Goal: Information Seeking & Learning: Learn about a topic

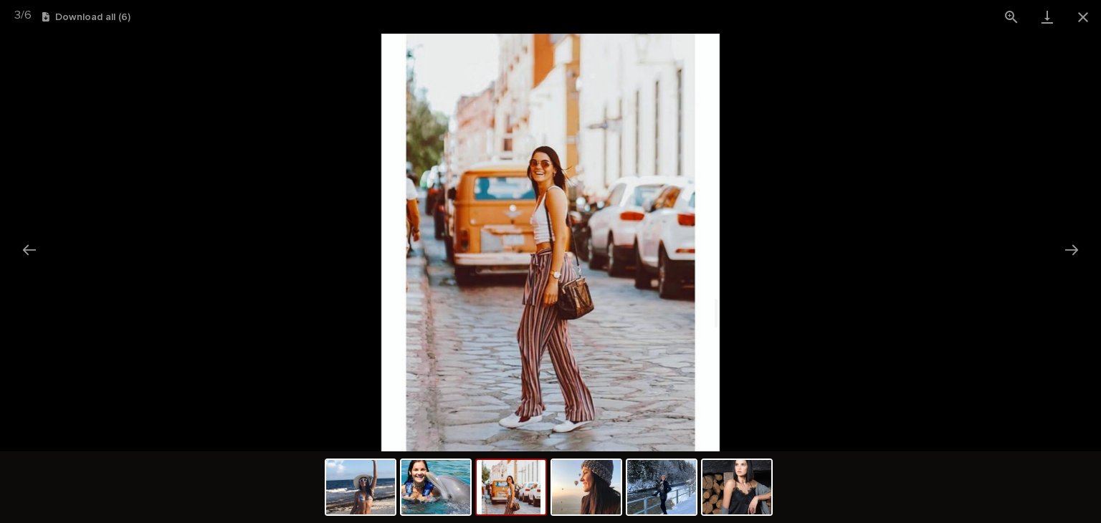
scroll to position [337, 0]
click at [1083, 16] on button "Close gallery" at bounding box center [1083, 17] width 36 height 34
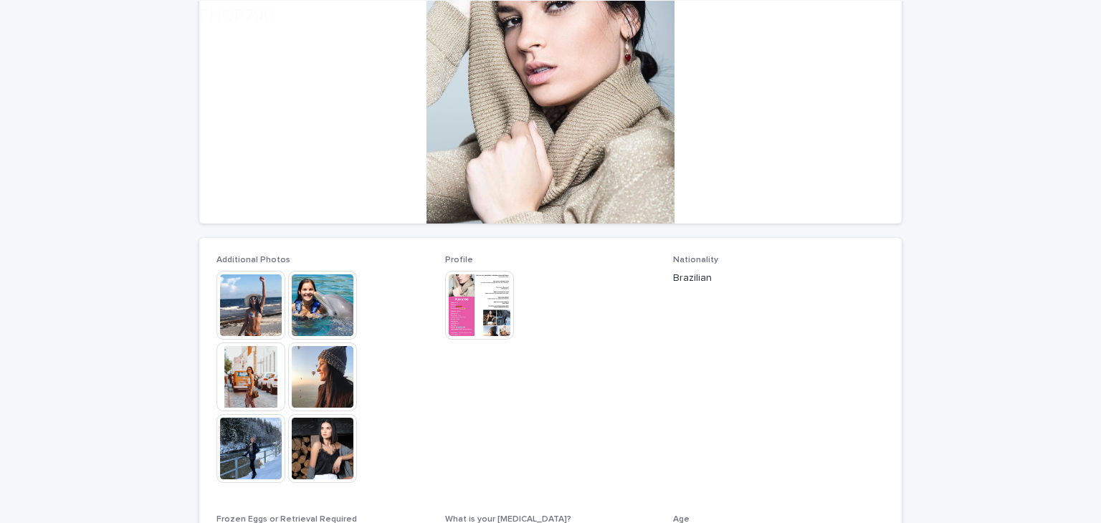
scroll to position [215, 0]
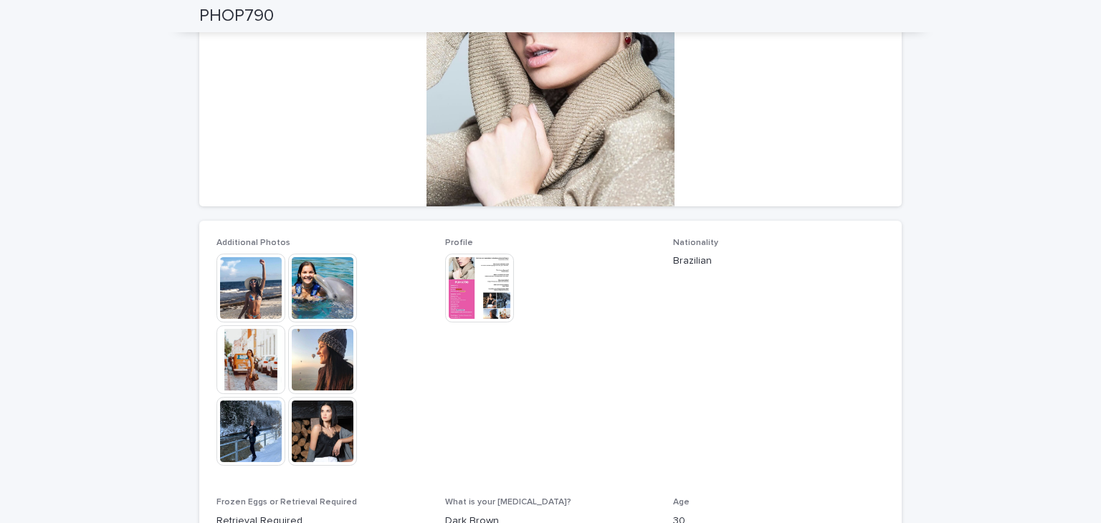
click at [321, 408] on img at bounding box center [322, 431] width 69 height 69
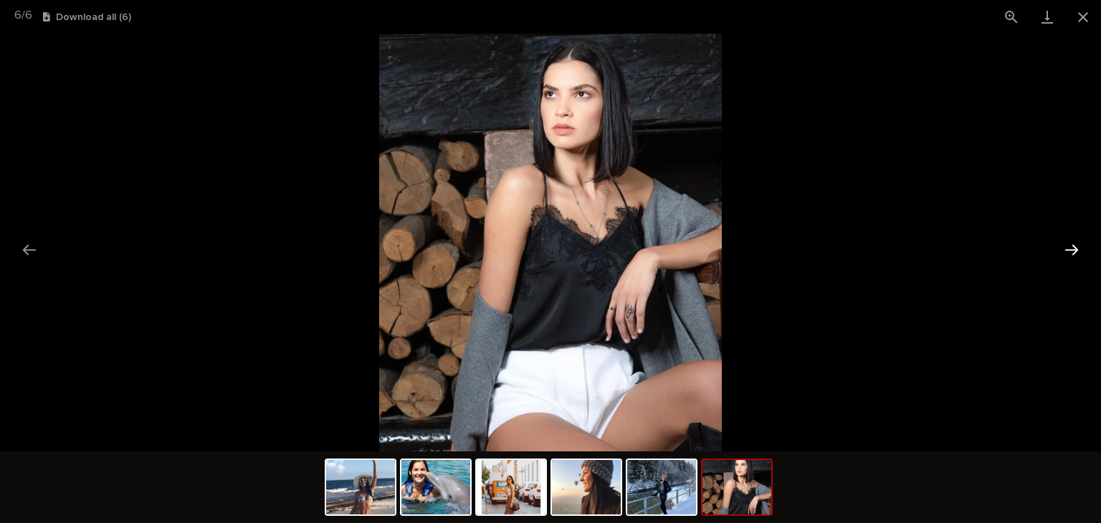
click at [1074, 244] on button "Next slide" at bounding box center [1071, 250] width 30 height 28
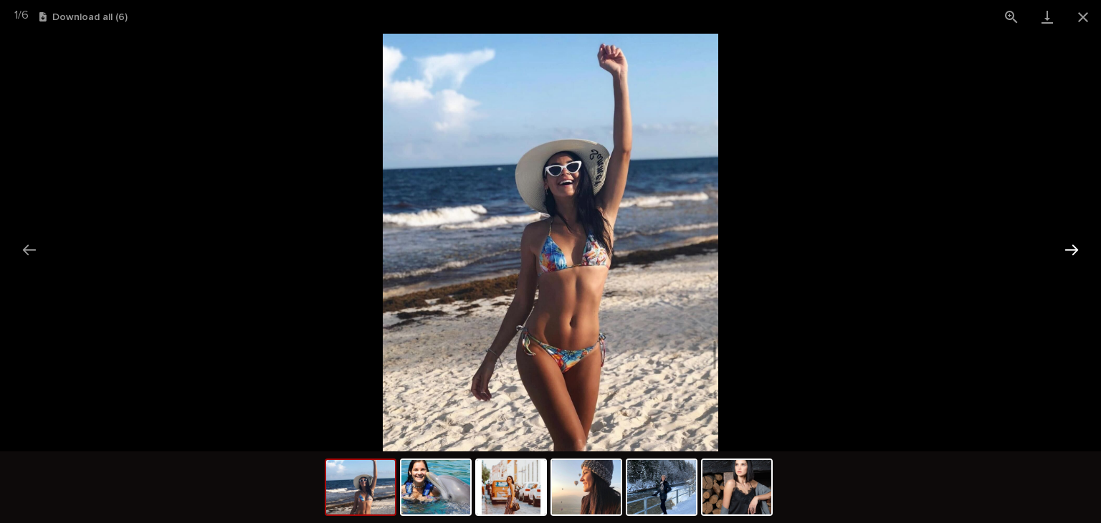
click at [1068, 239] on button "Next slide" at bounding box center [1071, 250] width 30 height 28
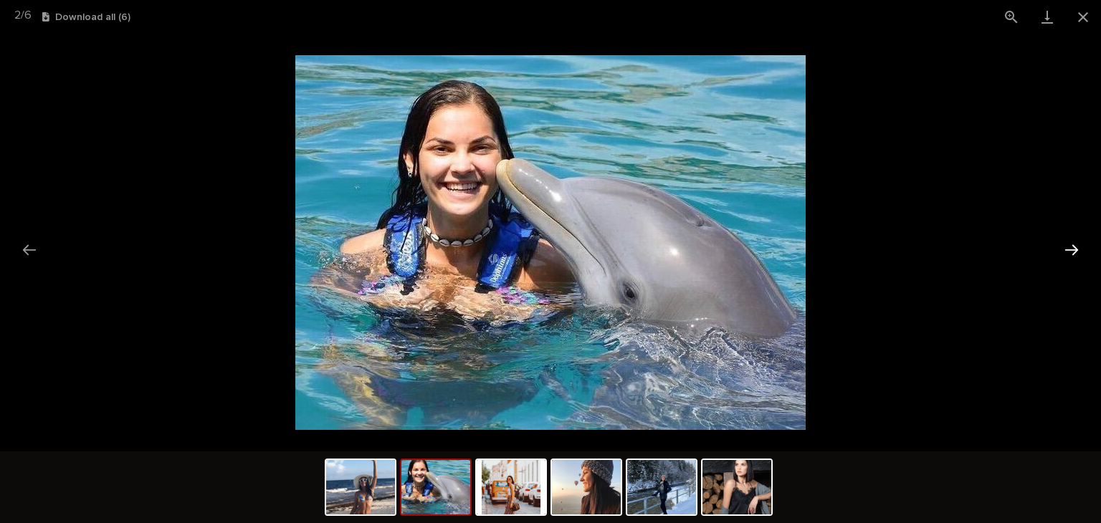
click at [1068, 239] on button "Next slide" at bounding box center [1071, 250] width 30 height 28
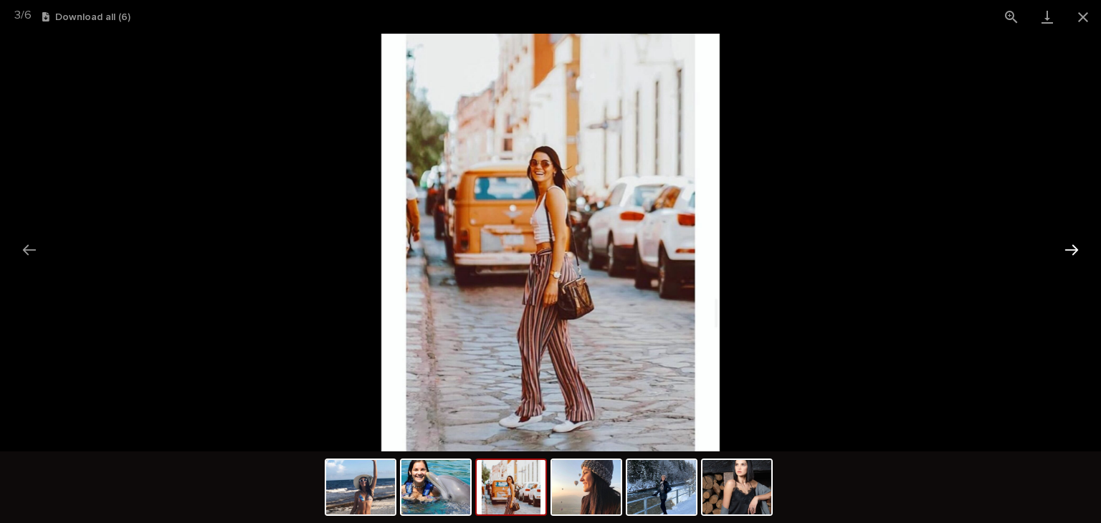
click at [1068, 239] on button "Next slide" at bounding box center [1071, 250] width 30 height 28
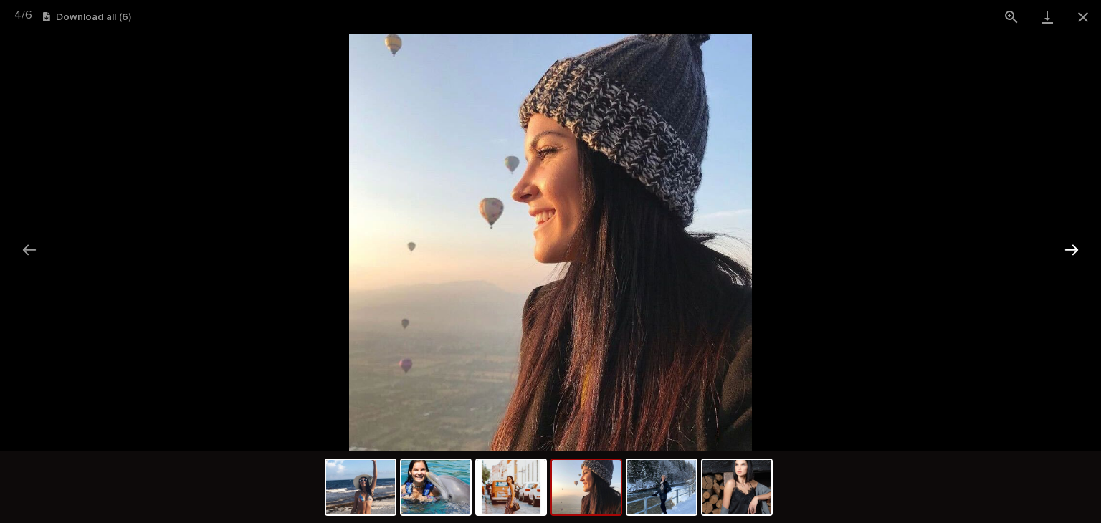
click at [1068, 239] on button "Next slide" at bounding box center [1071, 250] width 30 height 28
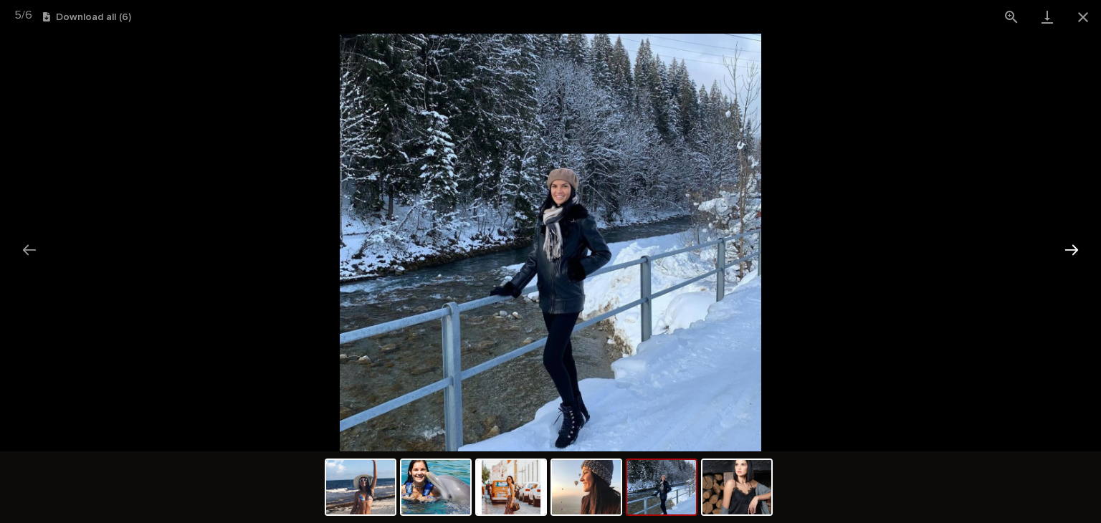
click at [1068, 239] on button "Next slide" at bounding box center [1071, 250] width 30 height 28
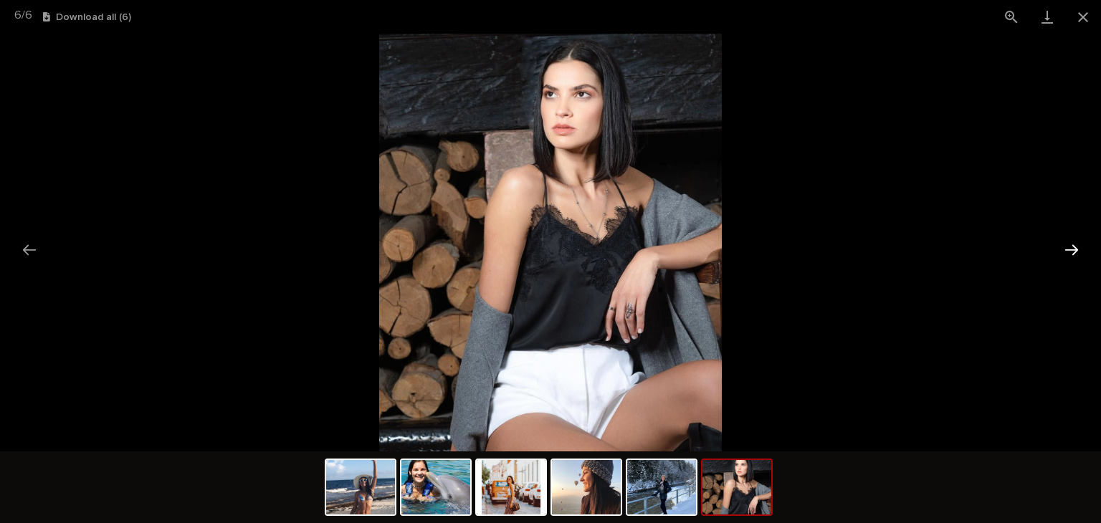
click at [1068, 239] on button "Next slide" at bounding box center [1071, 250] width 30 height 28
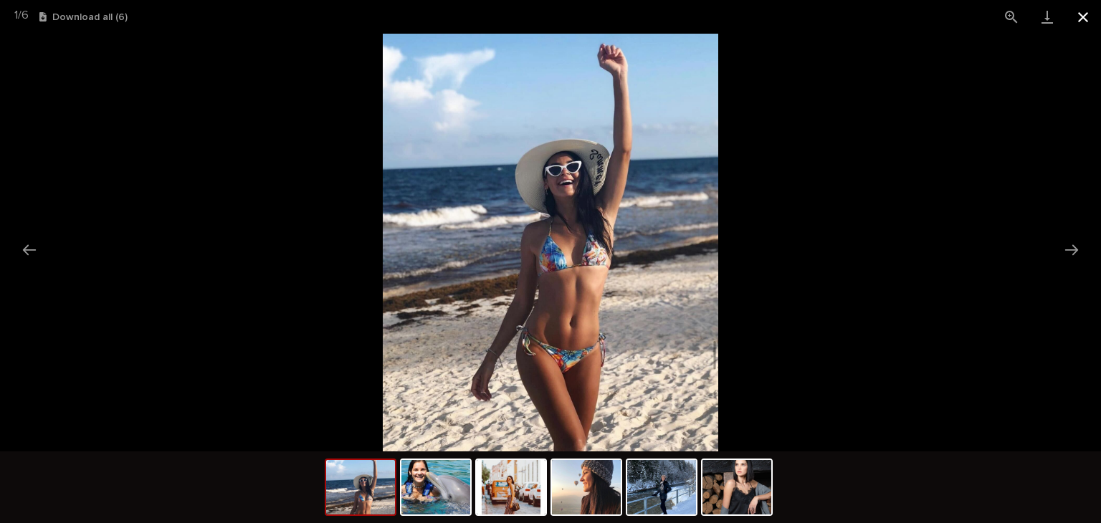
click at [1084, 20] on button "Close gallery" at bounding box center [1083, 17] width 36 height 34
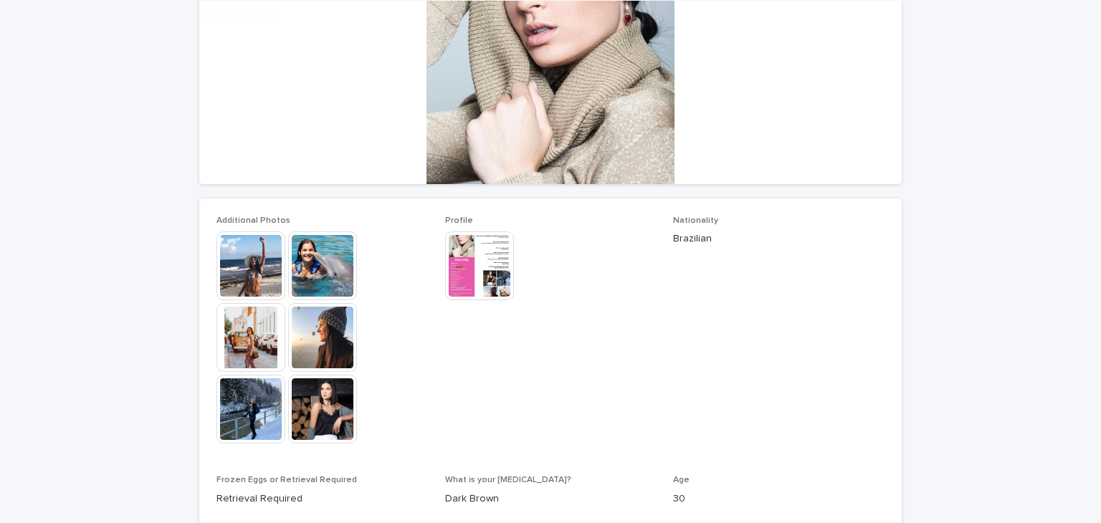
scroll to position [287, 0]
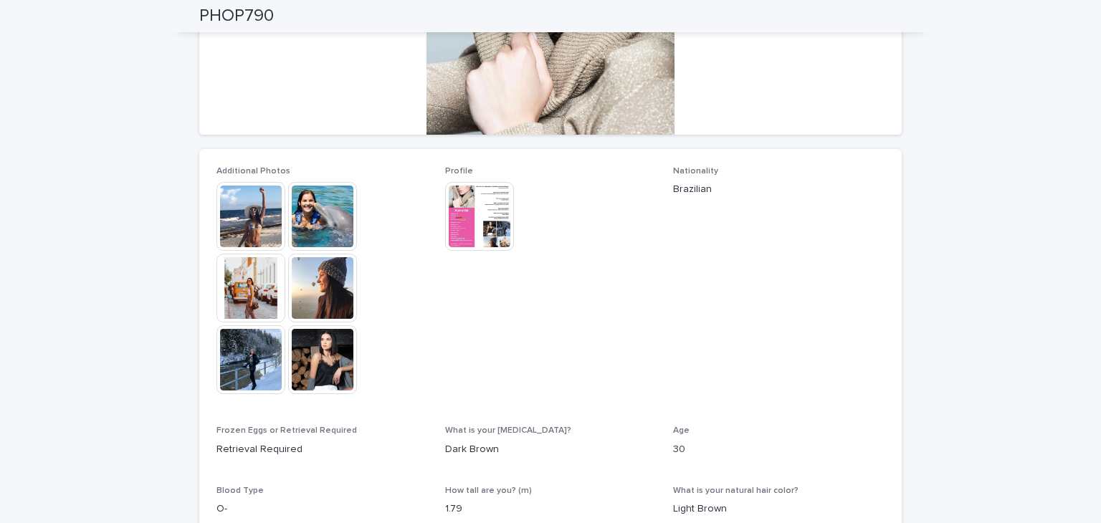
click at [251, 220] on img at bounding box center [250, 216] width 69 height 69
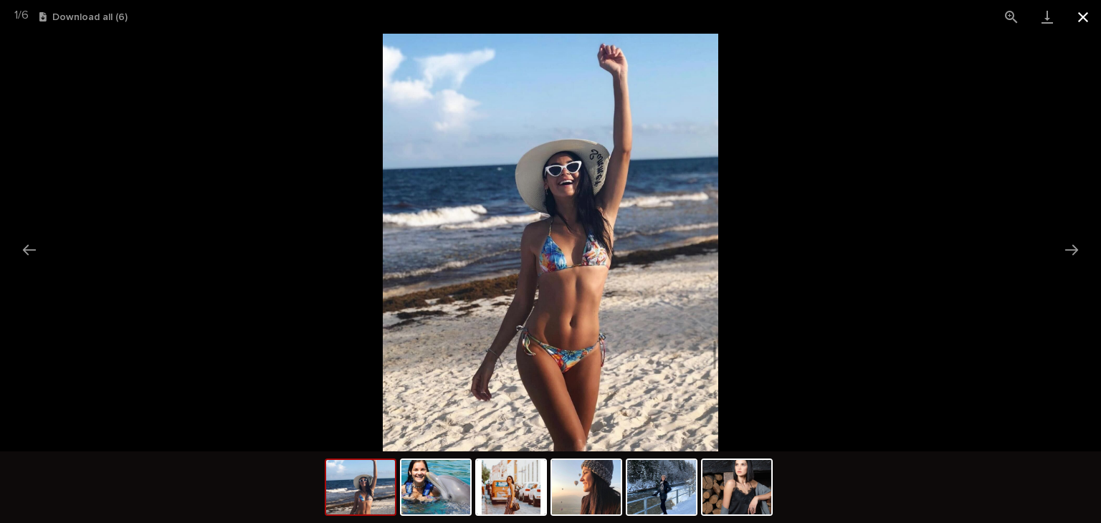
click at [1082, 11] on button "Close gallery" at bounding box center [1083, 17] width 36 height 34
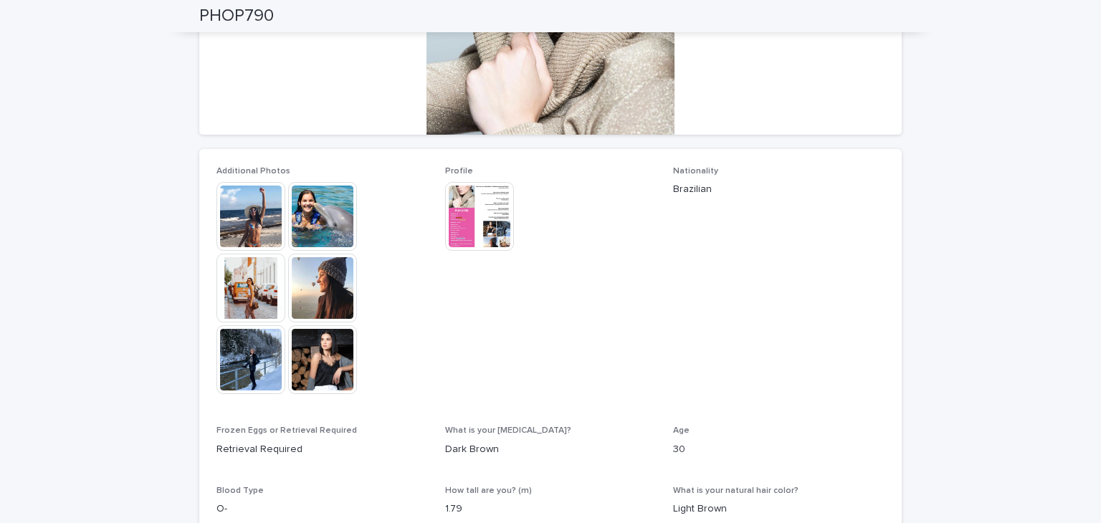
click at [302, 223] on img at bounding box center [322, 216] width 69 height 69
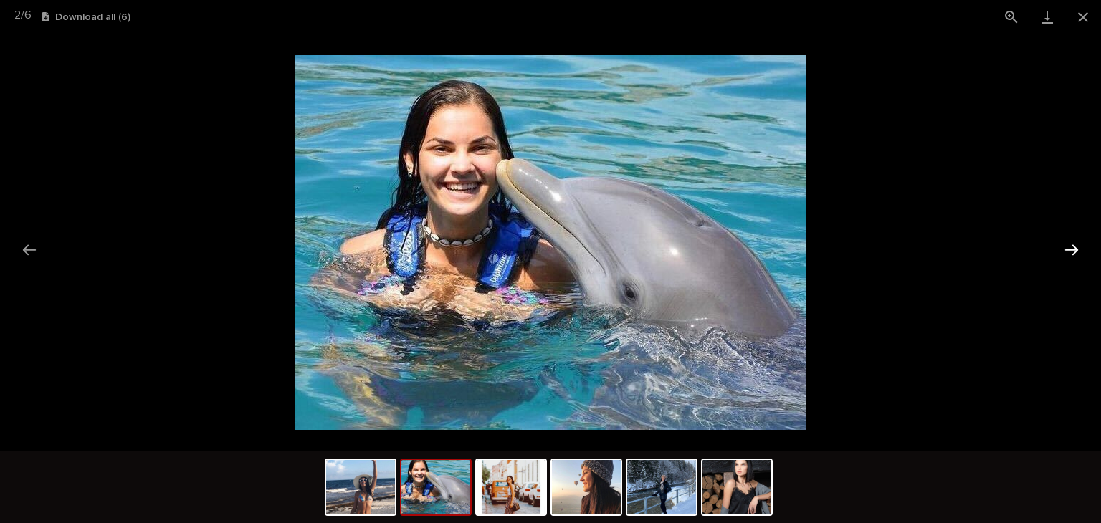
click at [1076, 249] on button "Next slide" at bounding box center [1071, 250] width 30 height 28
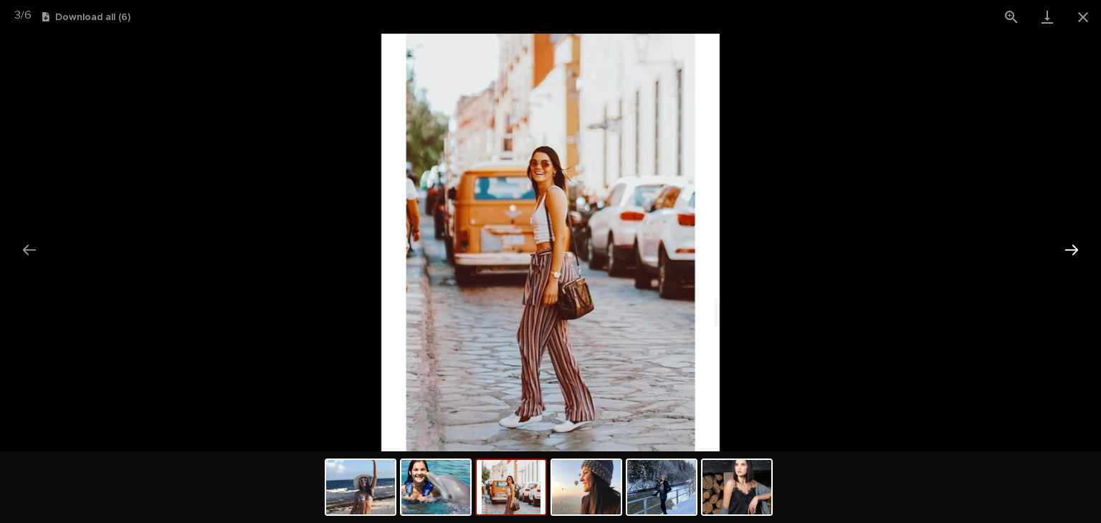
click at [1076, 249] on button "Next slide" at bounding box center [1071, 250] width 30 height 28
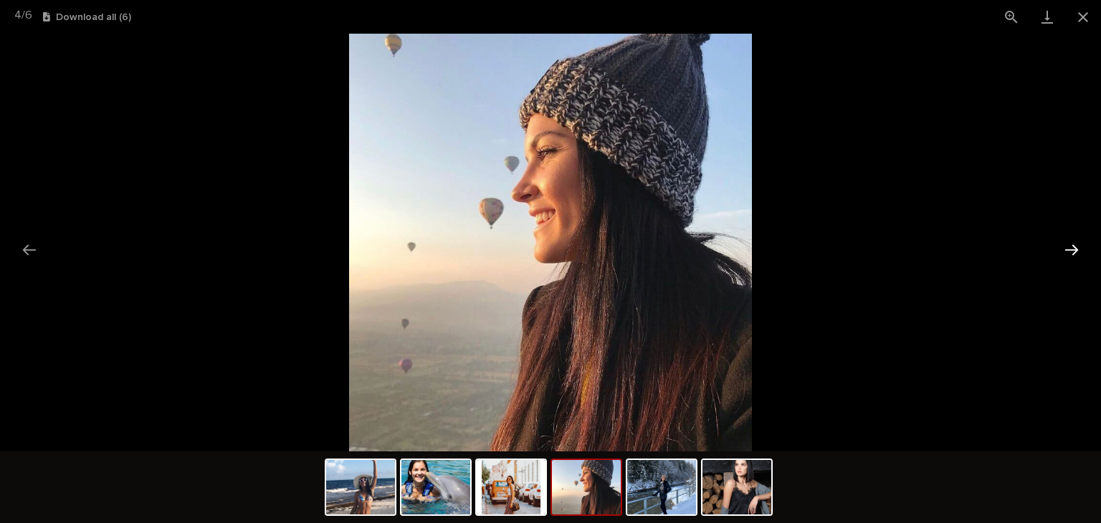
click at [1076, 249] on button "Next slide" at bounding box center [1071, 250] width 30 height 28
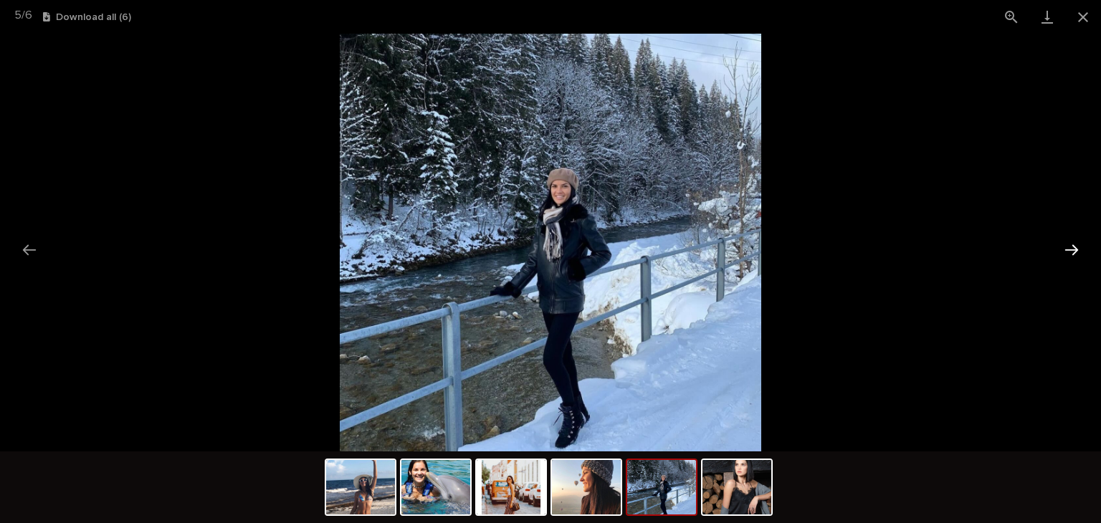
click at [1076, 249] on button "Next slide" at bounding box center [1071, 250] width 30 height 28
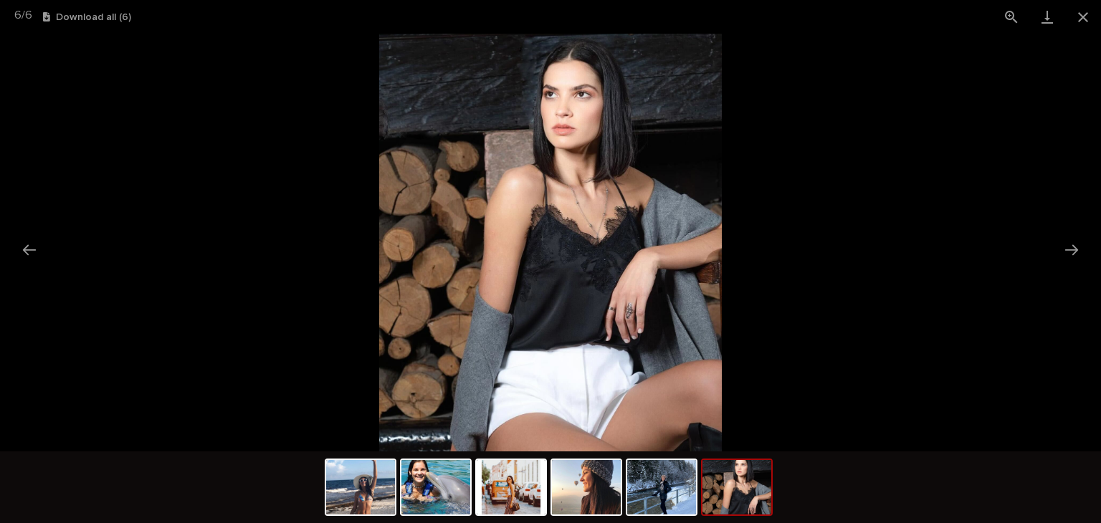
scroll to position [0, 0]
click at [1074, 248] on button "Next slide" at bounding box center [1071, 250] width 30 height 28
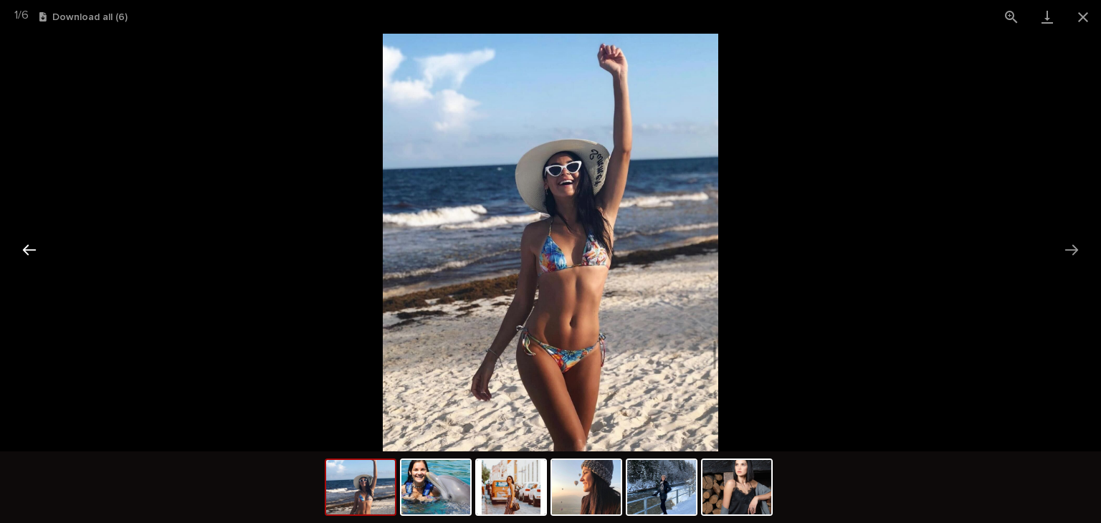
click at [34, 248] on button "Previous slide" at bounding box center [29, 250] width 30 height 28
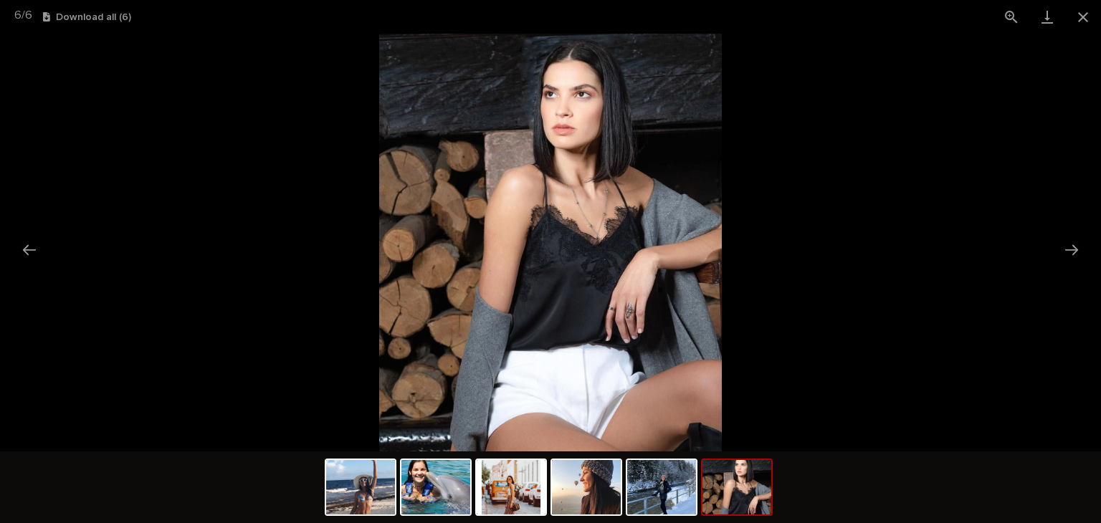
click at [540, 230] on img at bounding box center [550, 243] width 342 height 418
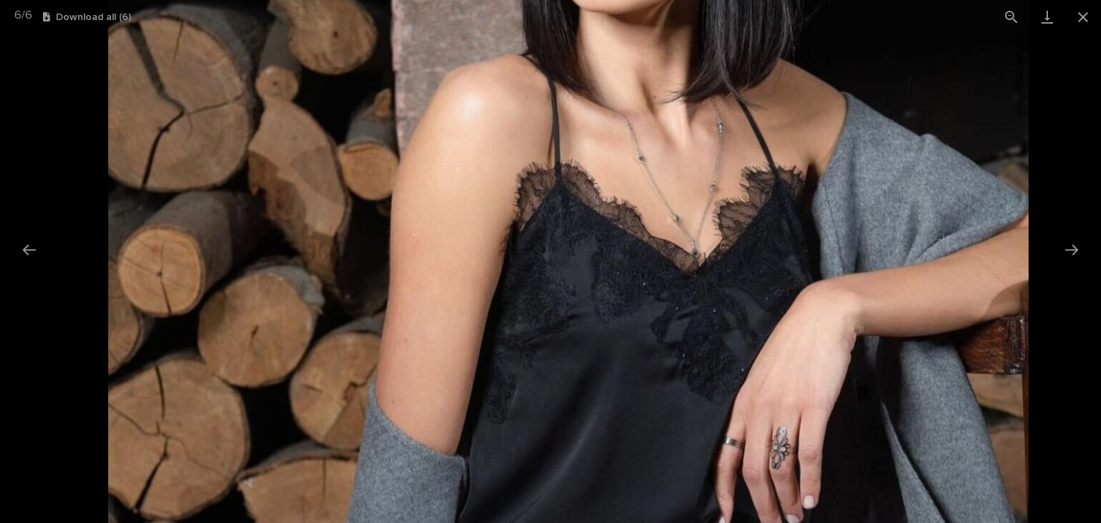
drag, startPoint x: 540, startPoint y: 221, endPoint x: 532, endPoint y: 168, distance: 54.2
click at [532, 168] on img at bounding box center [568, 264] width 920 height 1123
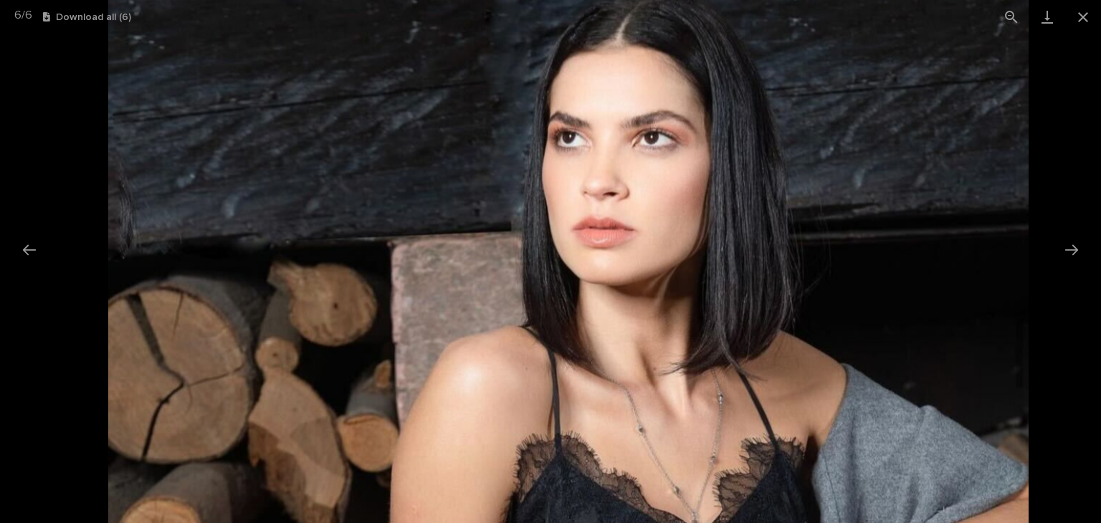
drag, startPoint x: 532, startPoint y: 168, endPoint x: 524, endPoint y: 440, distance: 272.4
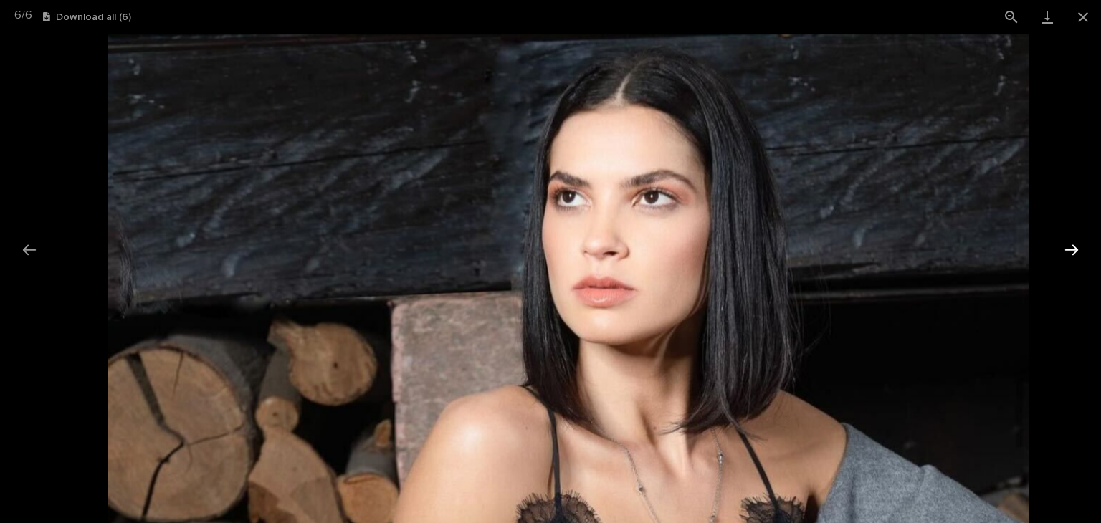
click at [1070, 245] on button "Next slide" at bounding box center [1071, 250] width 30 height 28
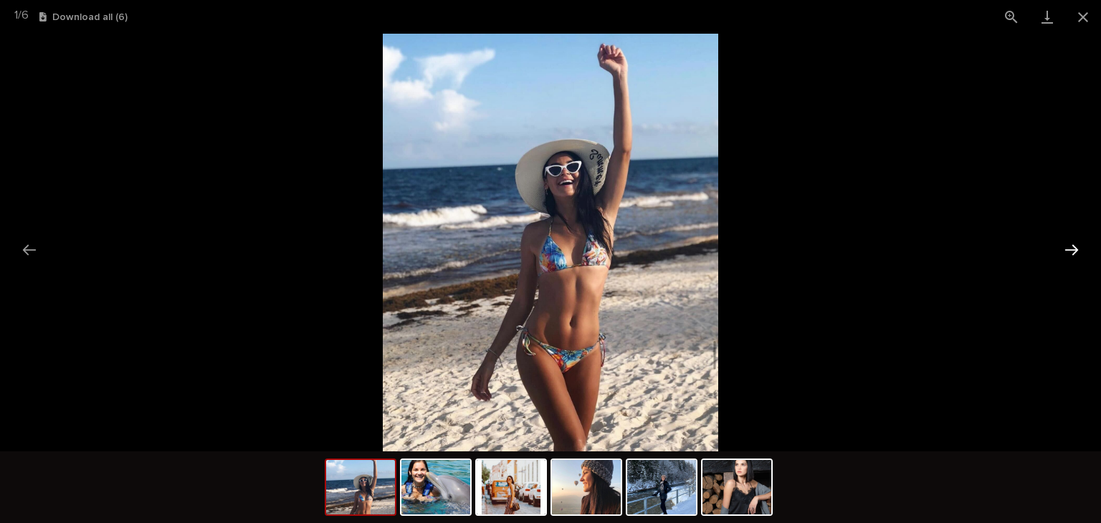
click at [1069, 249] on button "Next slide" at bounding box center [1071, 250] width 30 height 28
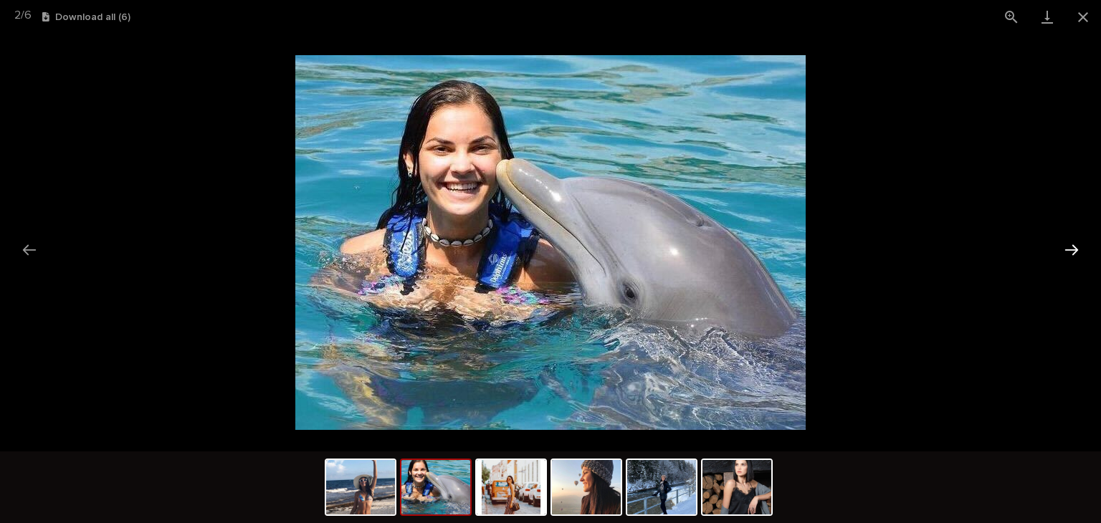
click at [1074, 246] on button "Next slide" at bounding box center [1071, 250] width 30 height 28
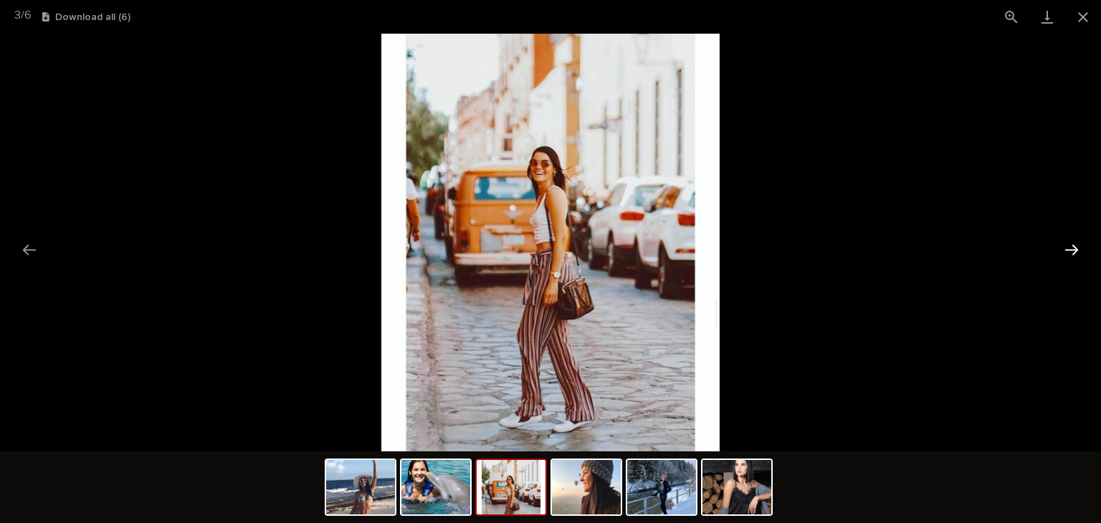
click at [1074, 250] on button "Next slide" at bounding box center [1071, 250] width 30 height 28
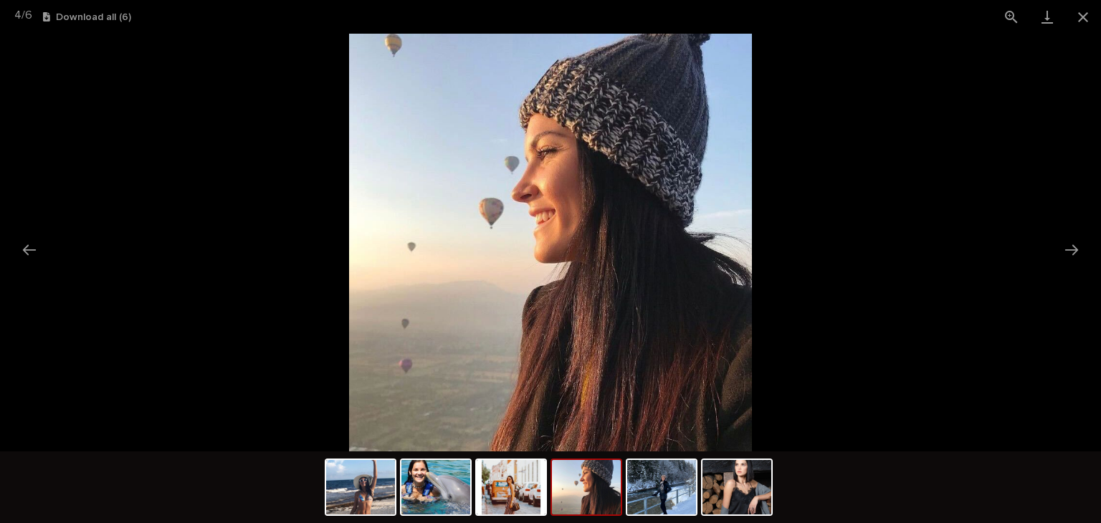
click at [644, 130] on img at bounding box center [550, 243] width 403 height 418
click at [1069, 251] on button "Next slide" at bounding box center [1071, 250] width 30 height 28
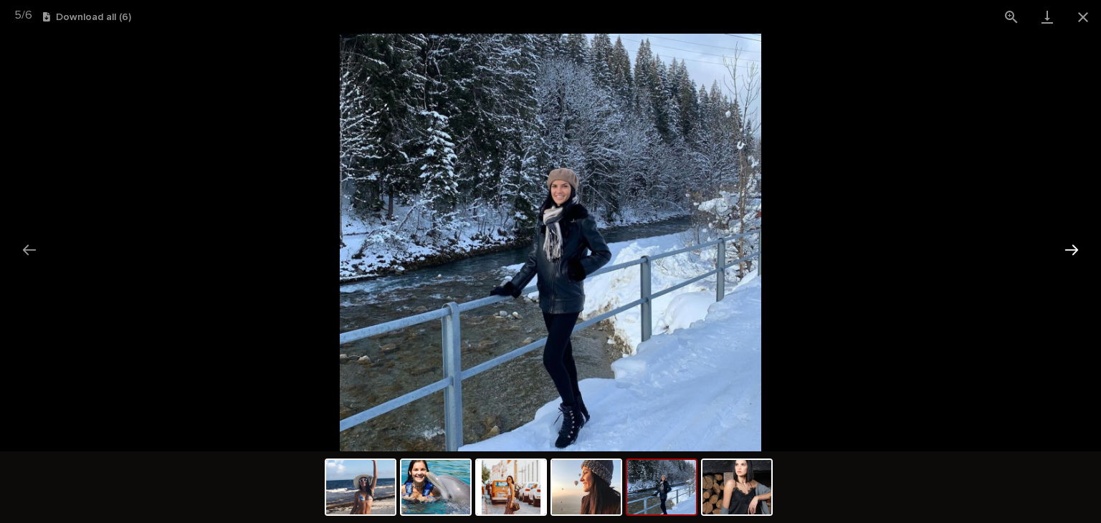
click at [1069, 251] on button "Next slide" at bounding box center [1071, 250] width 30 height 28
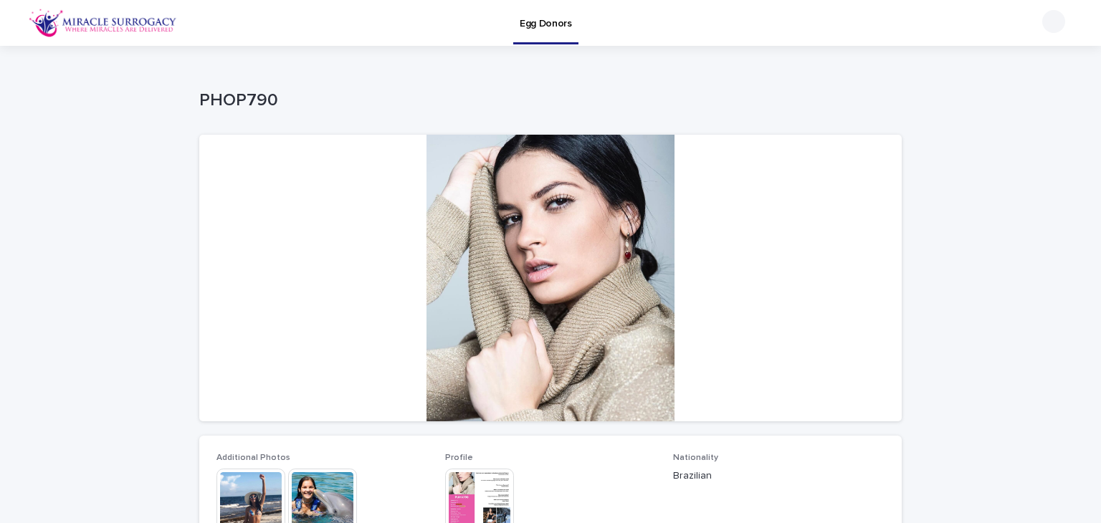
click at [519, 30] on link "Egg Donors" at bounding box center [545, 21] width 65 height 42
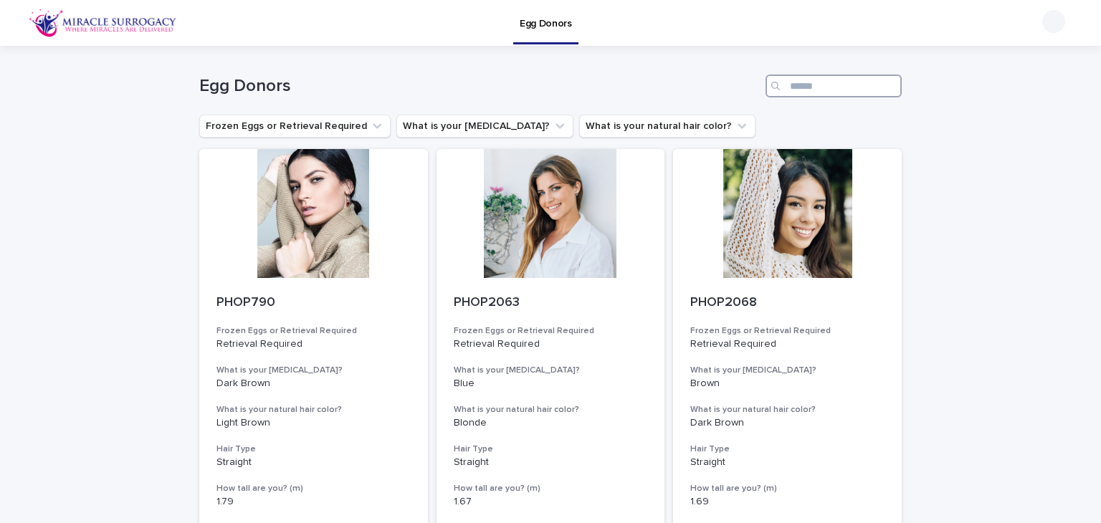
click at [805, 80] on input "Search" at bounding box center [833, 86] width 136 height 23
paste input "****"
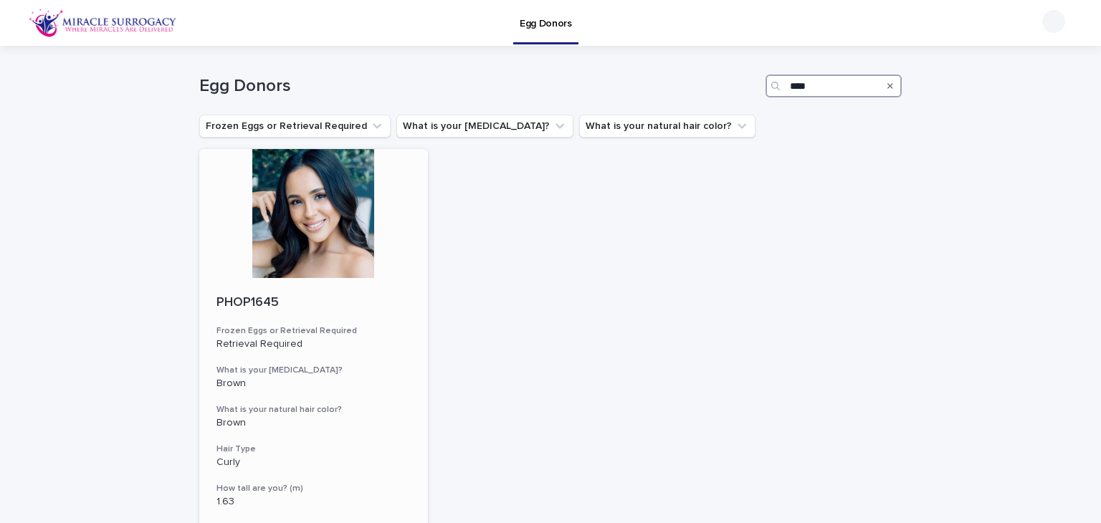
type input "****"
click at [246, 307] on p "PHOP1645" at bounding box center [313, 303] width 194 height 16
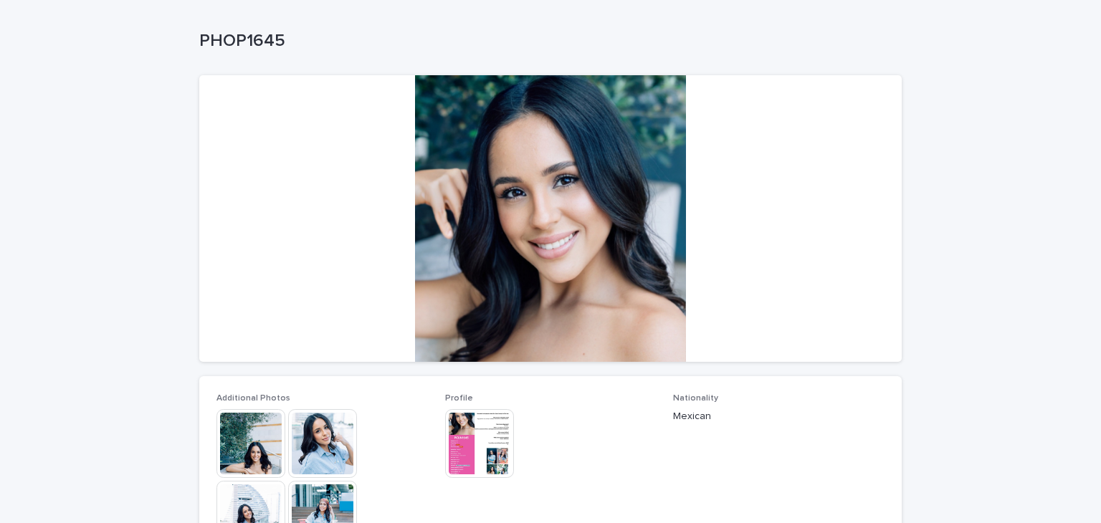
scroll to position [215, 0]
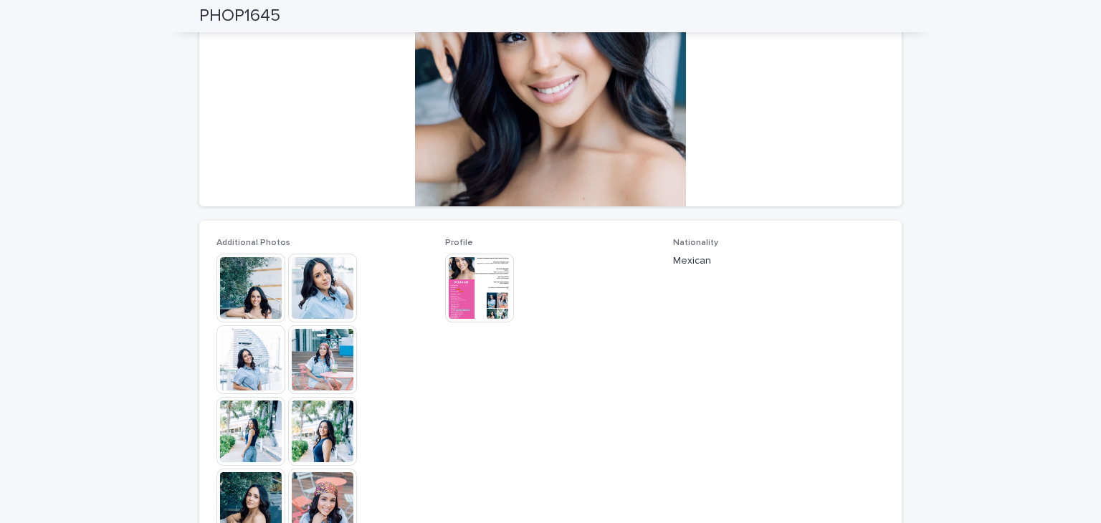
click at [230, 280] on img at bounding box center [250, 288] width 69 height 69
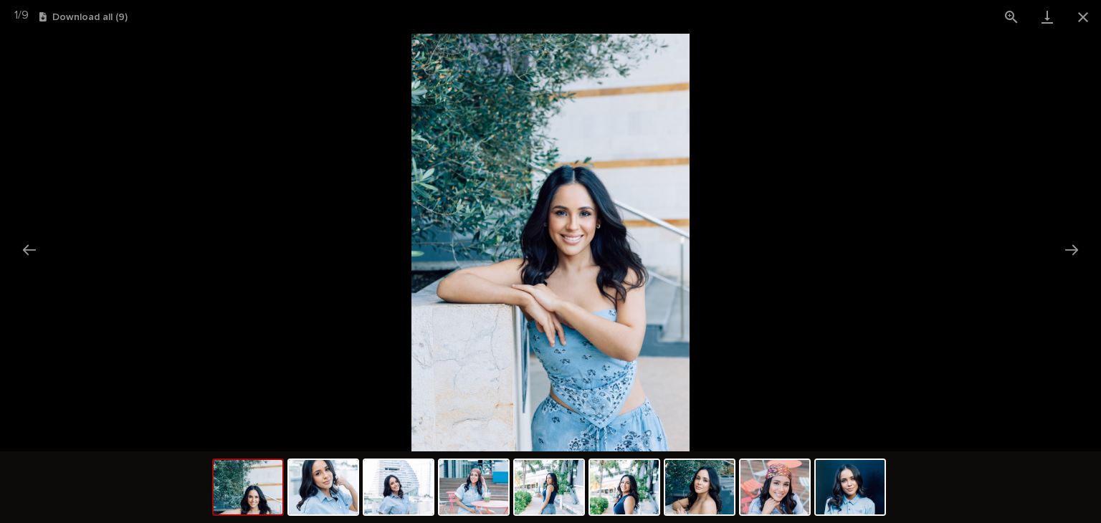
click at [613, 253] on img at bounding box center [550, 243] width 279 height 418
click at [1080, 248] on button "Next slide" at bounding box center [1071, 250] width 30 height 28
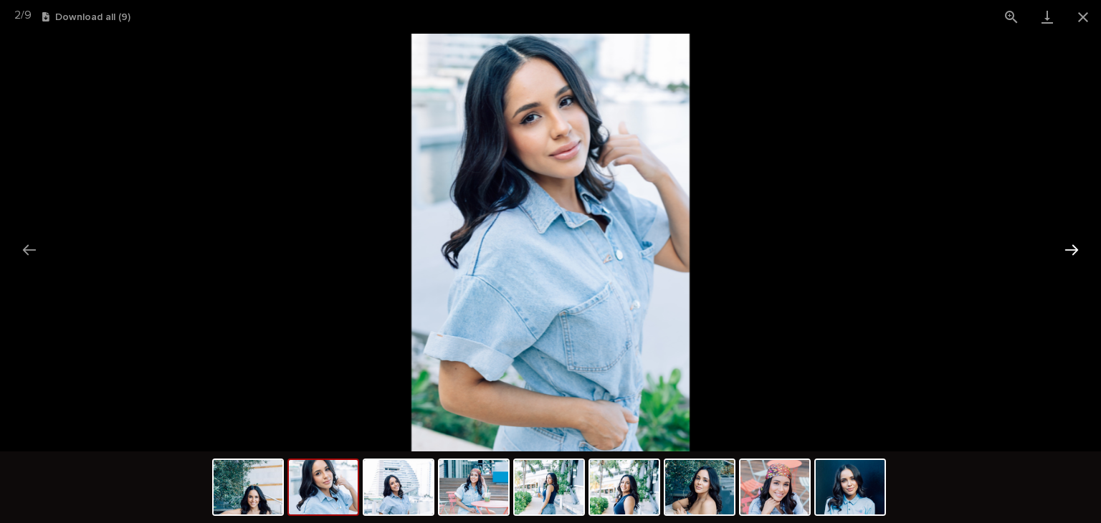
click at [1068, 248] on button "Next slide" at bounding box center [1071, 250] width 30 height 28
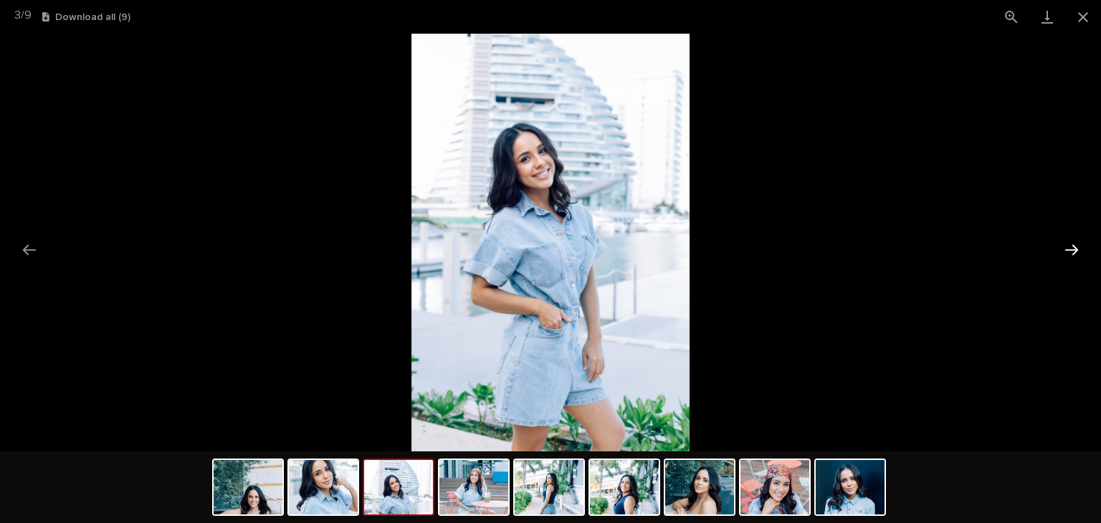
click at [1064, 236] on button "Next slide" at bounding box center [1071, 250] width 30 height 28
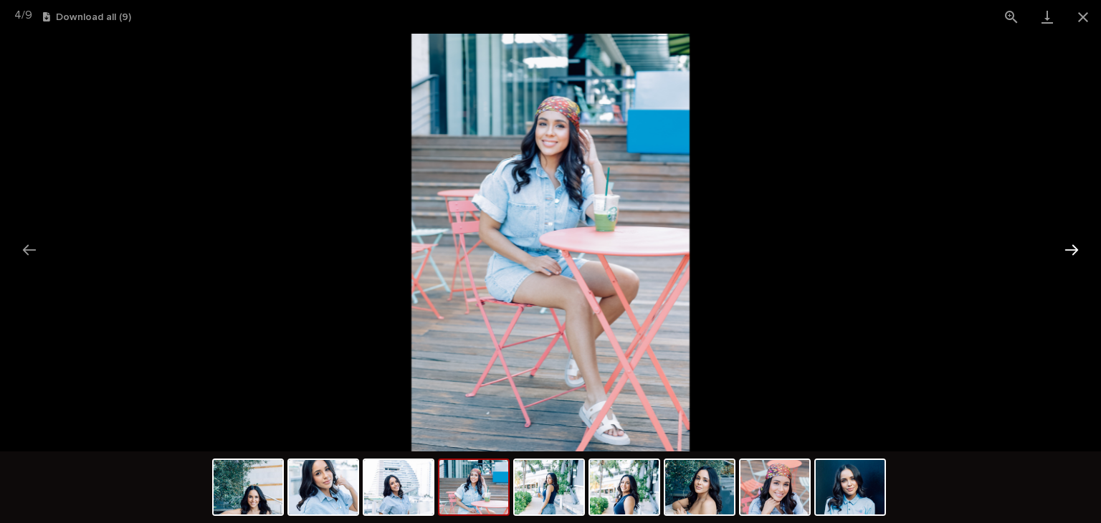
click at [1073, 239] on button "Next slide" at bounding box center [1071, 250] width 30 height 28
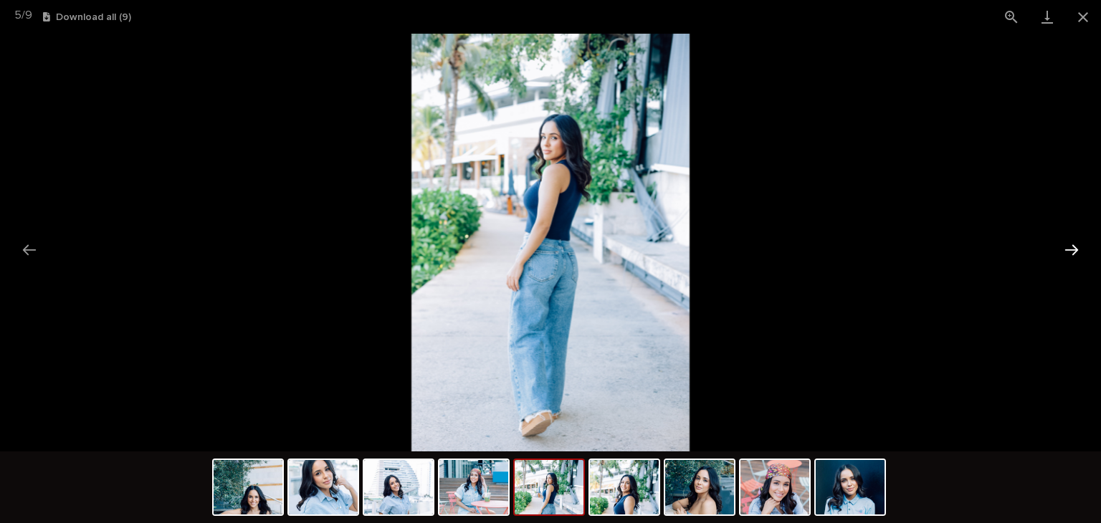
click at [1072, 245] on button "Next slide" at bounding box center [1071, 250] width 30 height 28
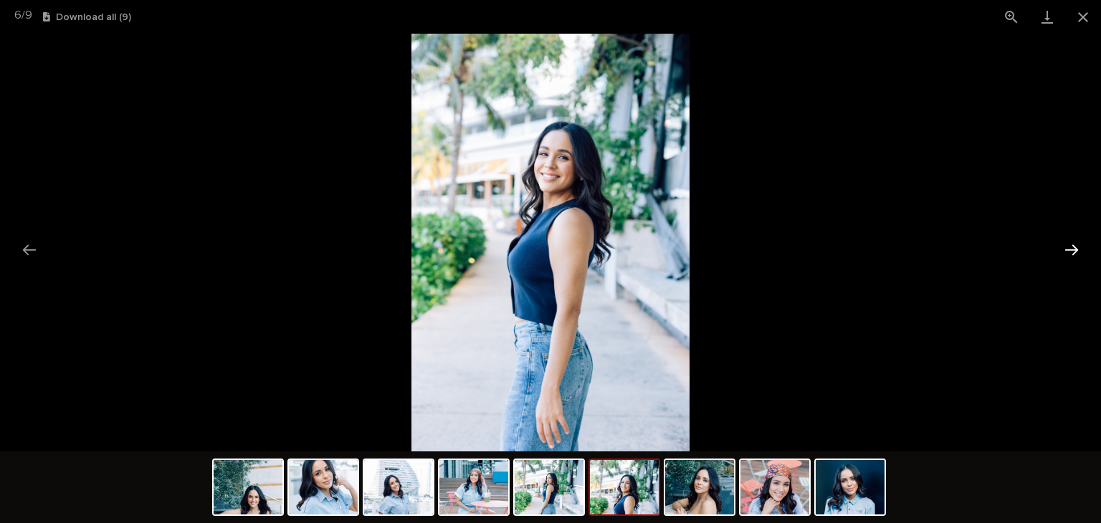
click at [1060, 249] on button "Next slide" at bounding box center [1071, 250] width 30 height 28
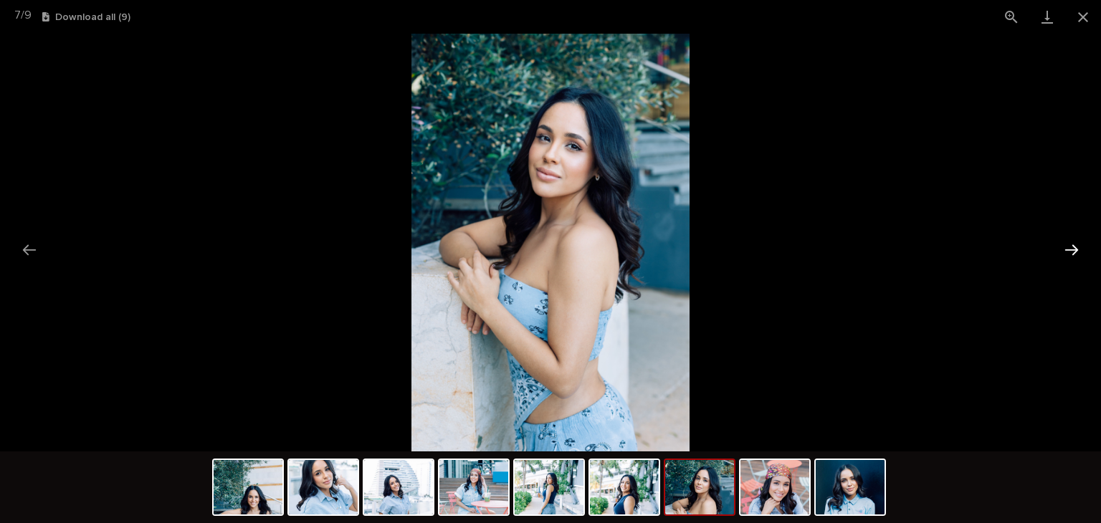
click at [1068, 244] on button "Next slide" at bounding box center [1071, 250] width 30 height 28
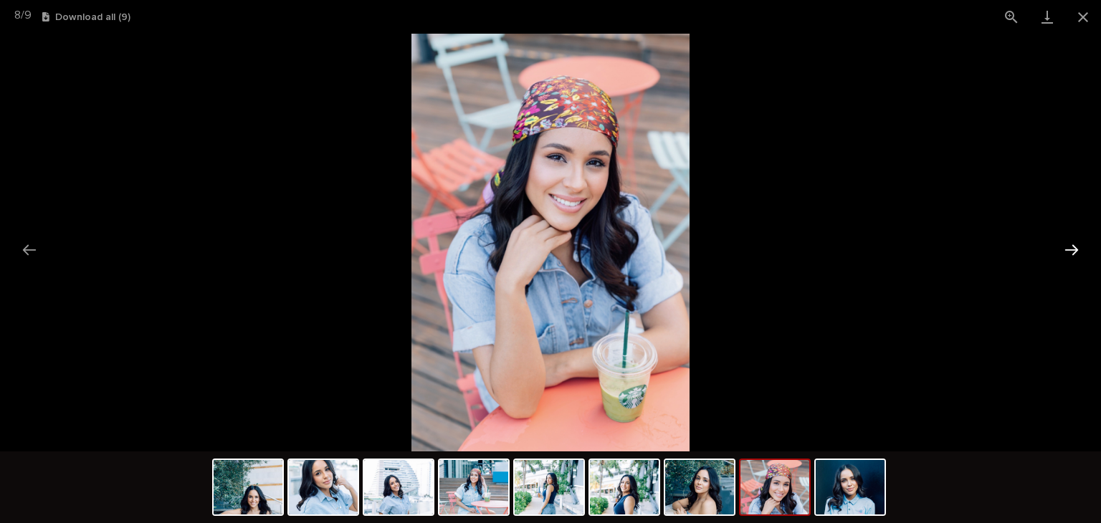
click at [1062, 250] on button "Next slide" at bounding box center [1071, 250] width 30 height 28
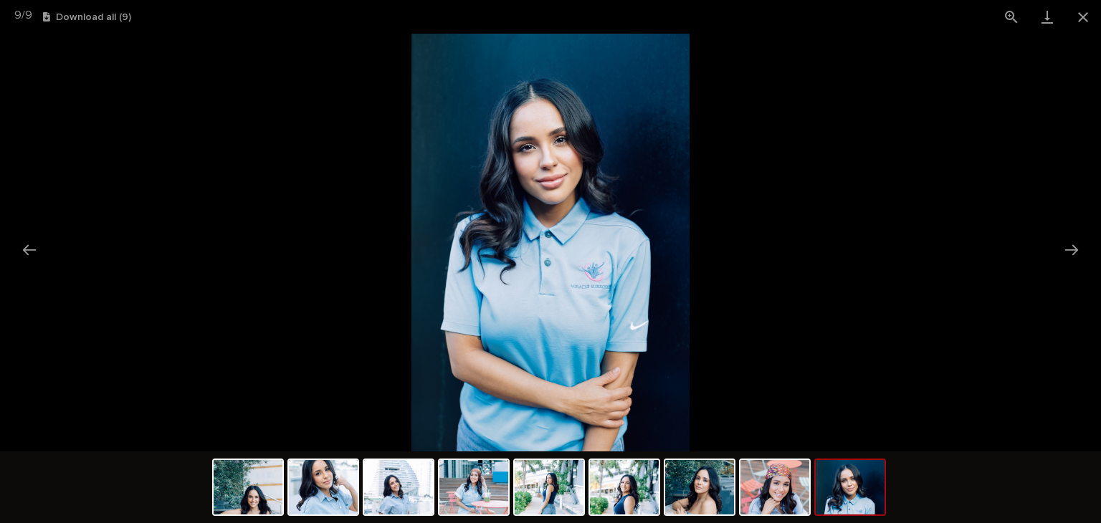
click at [535, 180] on img at bounding box center [550, 243] width 279 height 418
click at [1081, 20] on button "Close gallery" at bounding box center [1083, 17] width 36 height 34
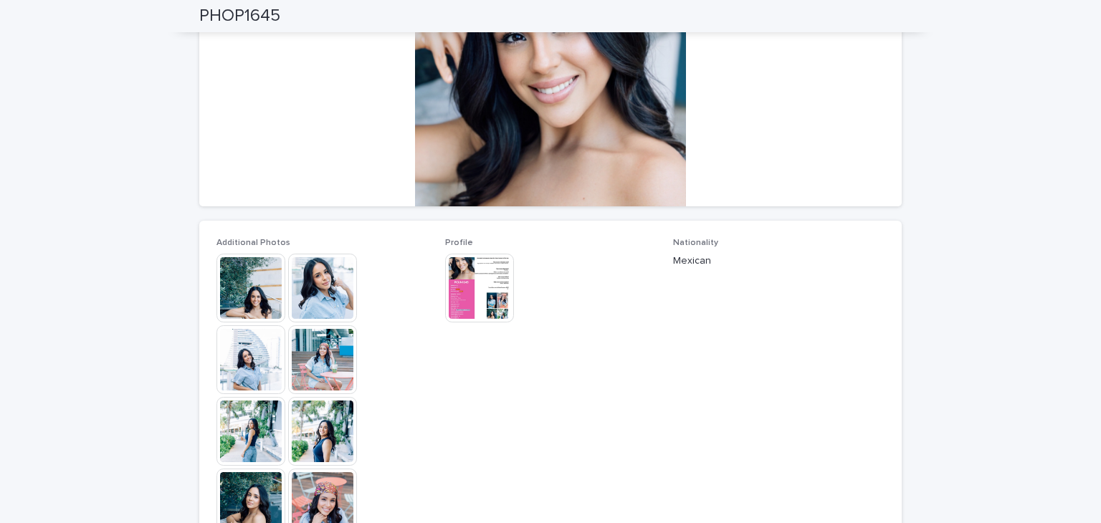
click at [467, 293] on img at bounding box center [479, 288] width 69 height 69
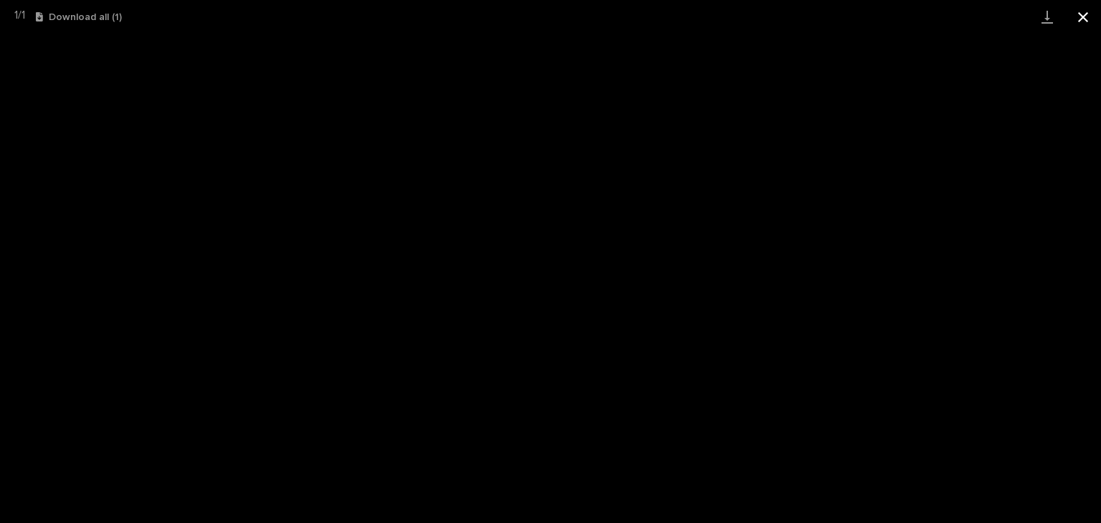
click at [1077, 16] on button "Close gallery" at bounding box center [1083, 17] width 36 height 34
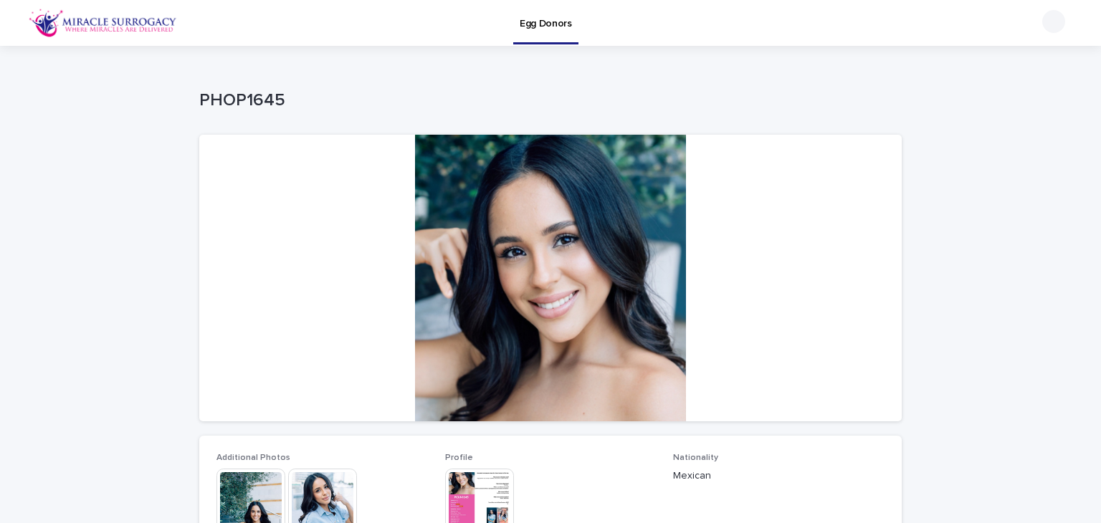
drag, startPoint x: 762, startPoint y: 7, endPoint x: 544, endPoint y: 35, distance: 220.3
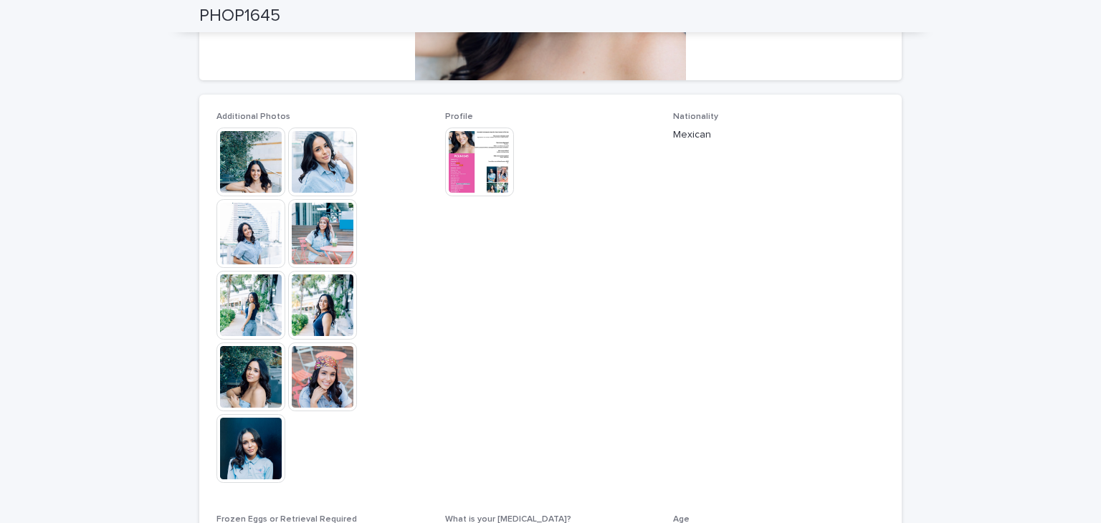
scroll to position [430, 0]
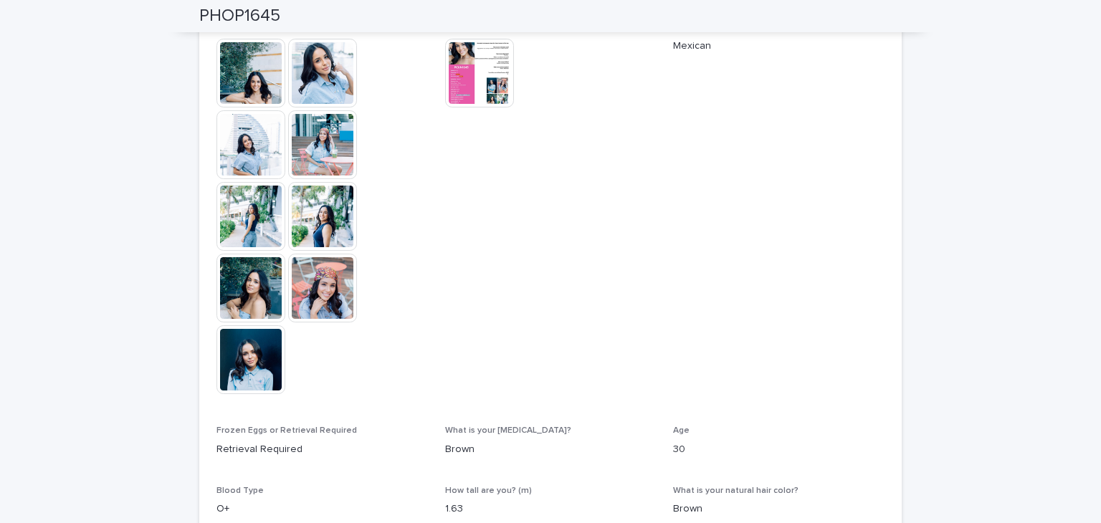
click at [248, 294] on img at bounding box center [250, 288] width 69 height 69
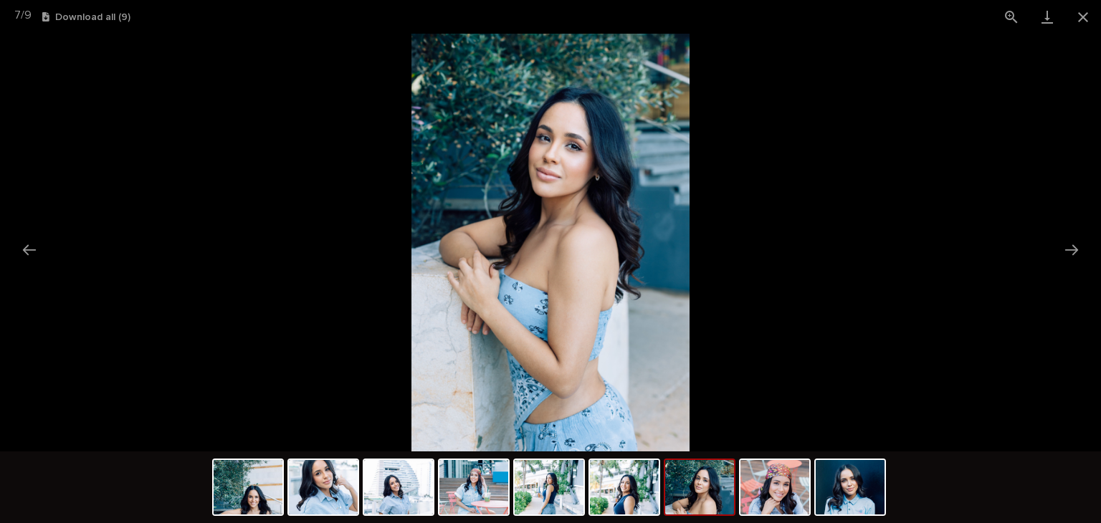
click at [1089, 234] on picture at bounding box center [550, 243] width 1101 height 418
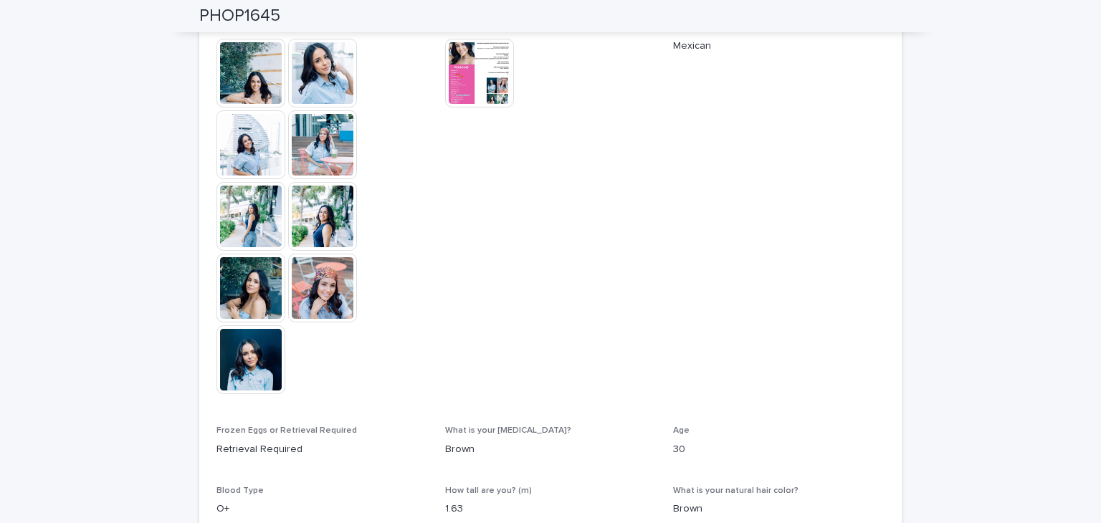
click at [302, 287] on img at bounding box center [322, 288] width 69 height 69
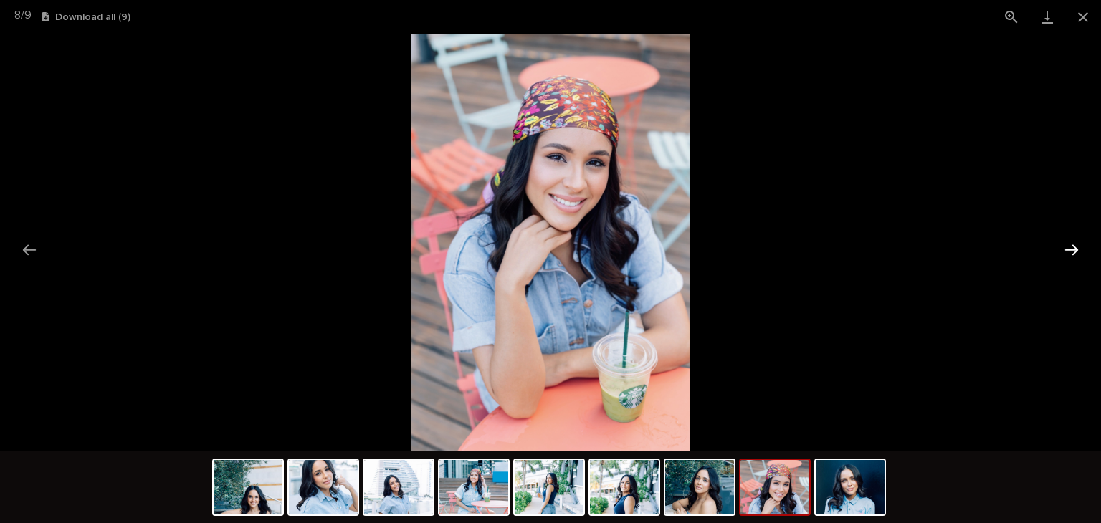
click at [1063, 246] on button "Next slide" at bounding box center [1071, 250] width 30 height 28
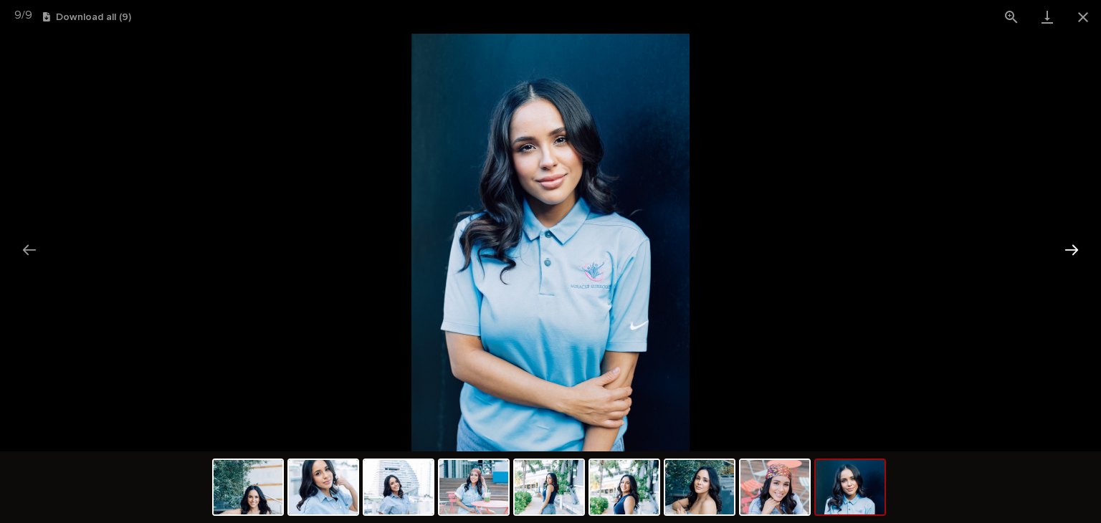
click at [1075, 239] on button "Next slide" at bounding box center [1071, 250] width 30 height 28
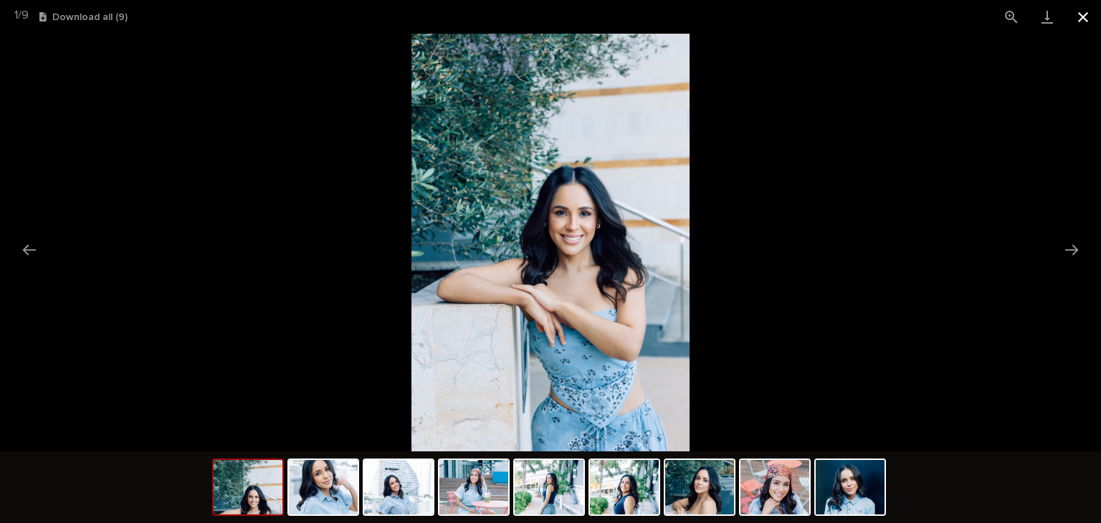
click at [1075, 18] on button "Close gallery" at bounding box center [1083, 17] width 36 height 34
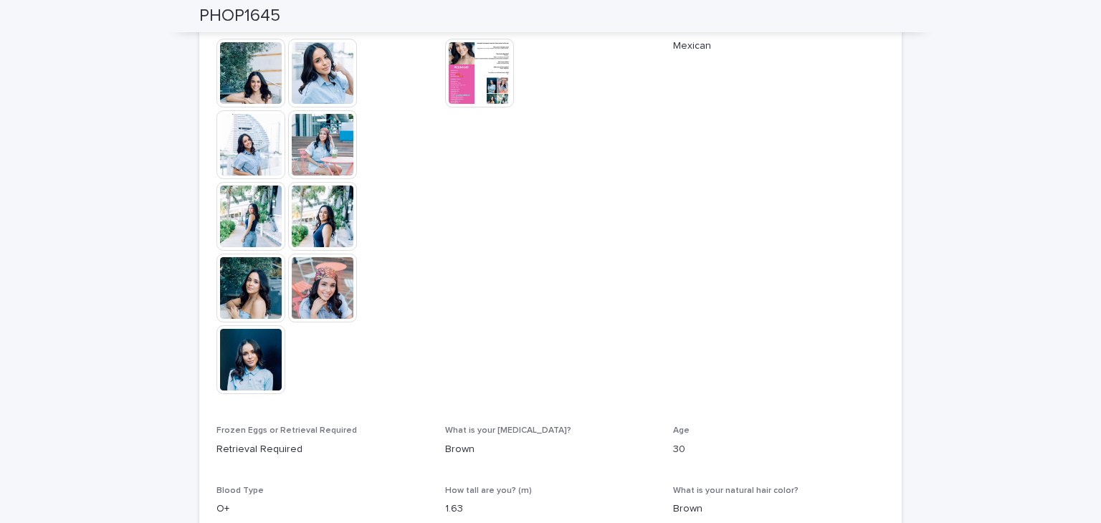
click at [497, 61] on img at bounding box center [479, 73] width 69 height 69
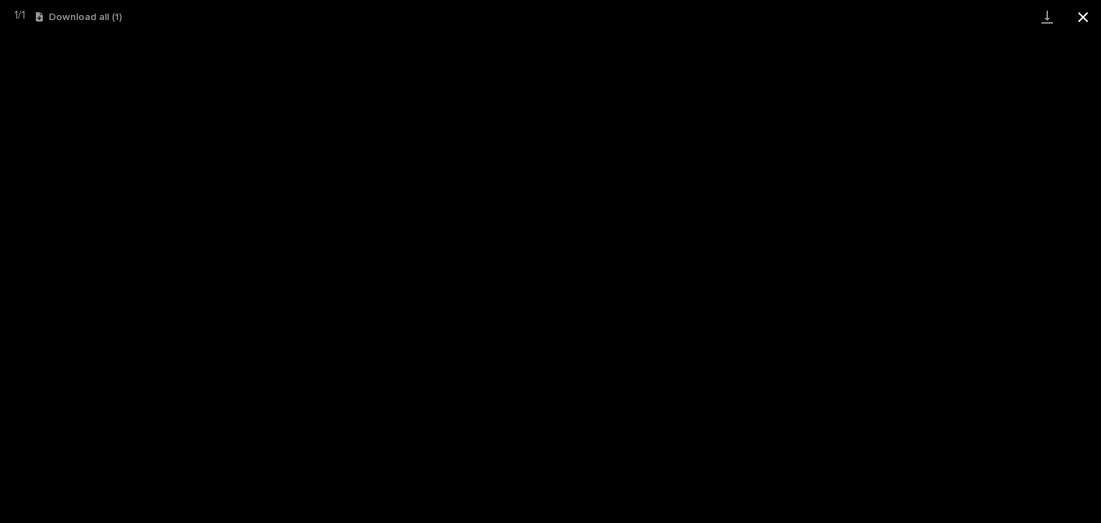
click at [1083, 16] on button "Close gallery" at bounding box center [1083, 17] width 36 height 34
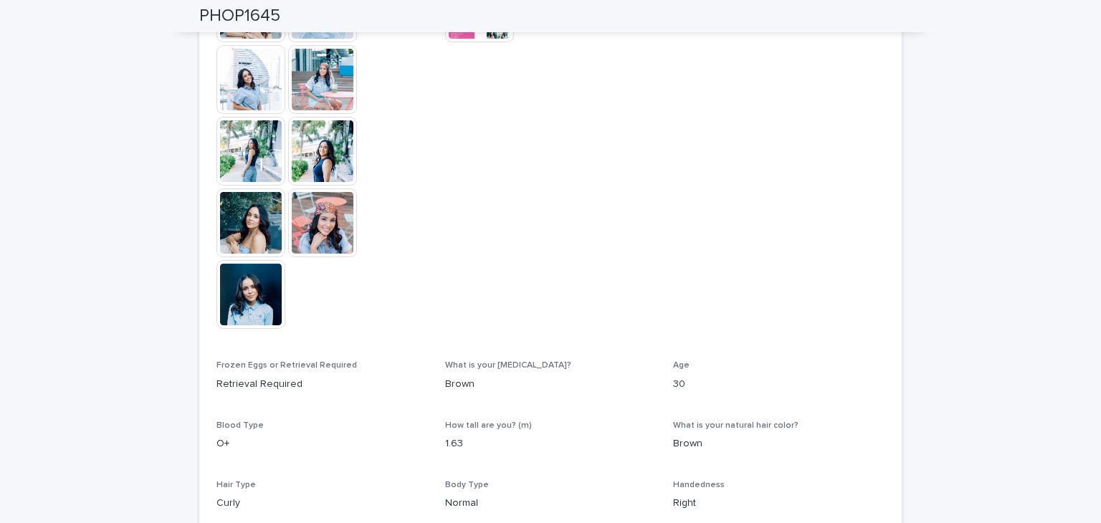
scroll to position [358, 0]
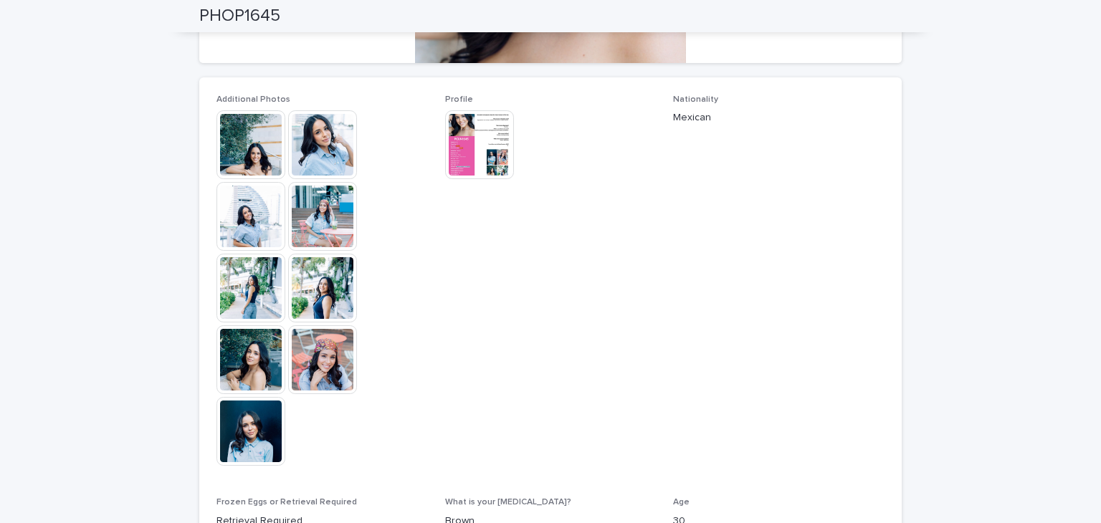
click at [474, 130] on img at bounding box center [479, 144] width 69 height 69
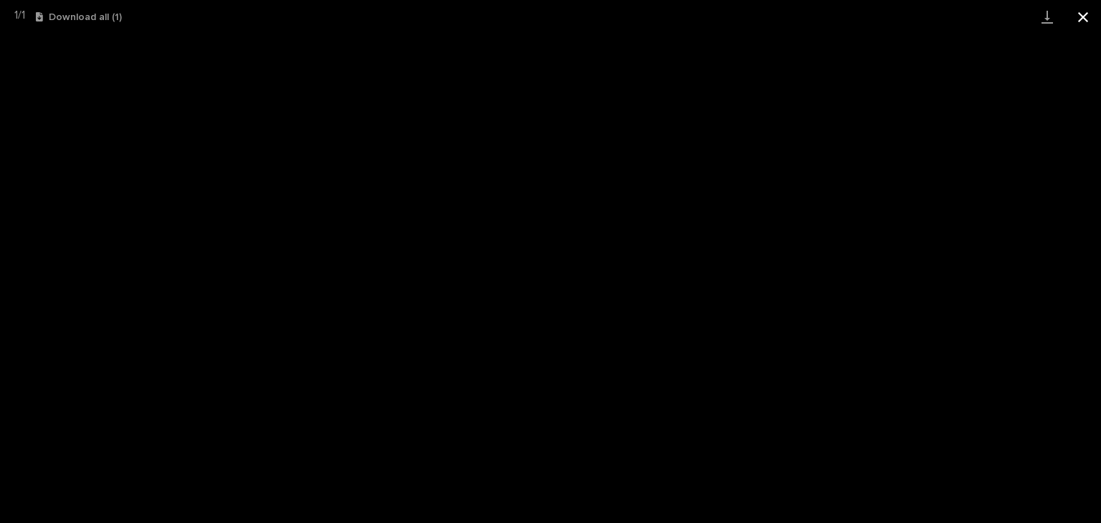
click at [1086, 15] on button "Close gallery" at bounding box center [1083, 17] width 36 height 34
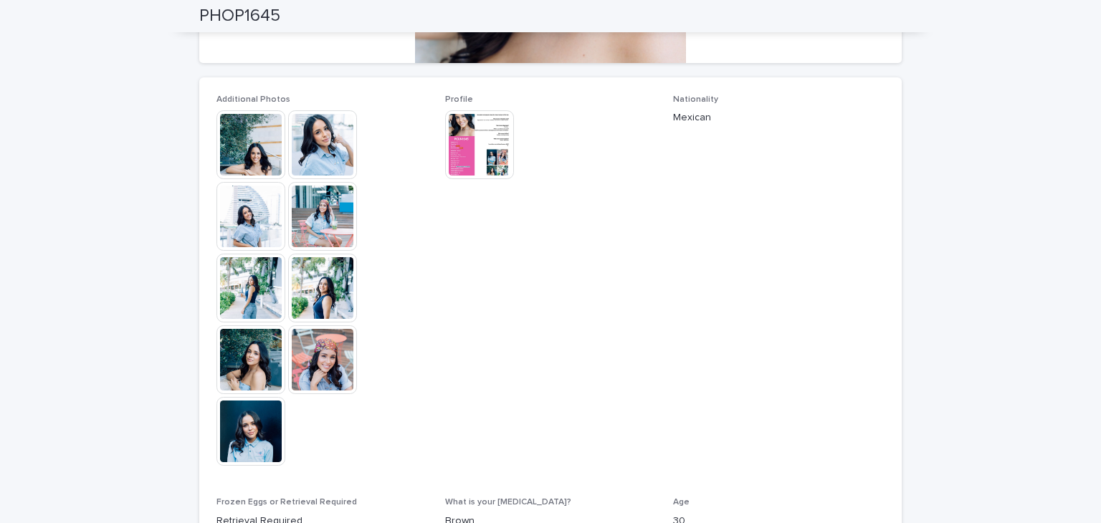
click at [219, 459] on img at bounding box center [250, 431] width 69 height 69
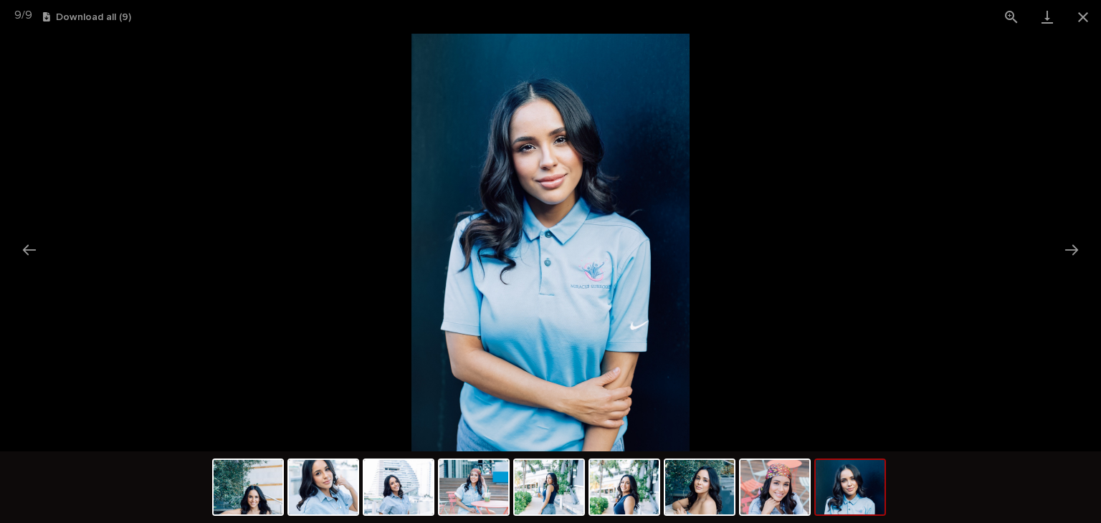
scroll to position [0, 0]
click at [27, 259] on button "Previous slide" at bounding box center [29, 250] width 30 height 28
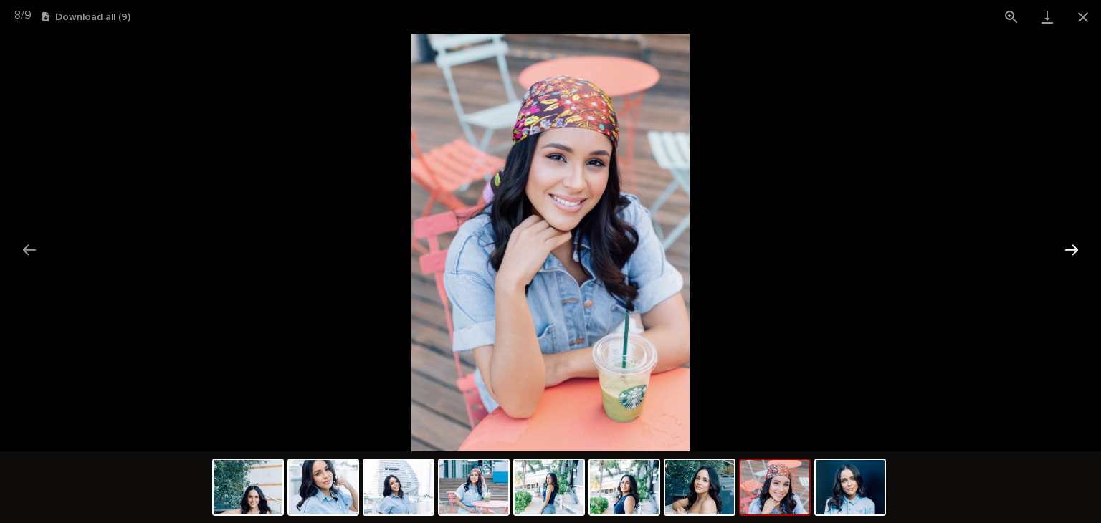
click at [1063, 250] on button "Next slide" at bounding box center [1071, 250] width 30 height 28
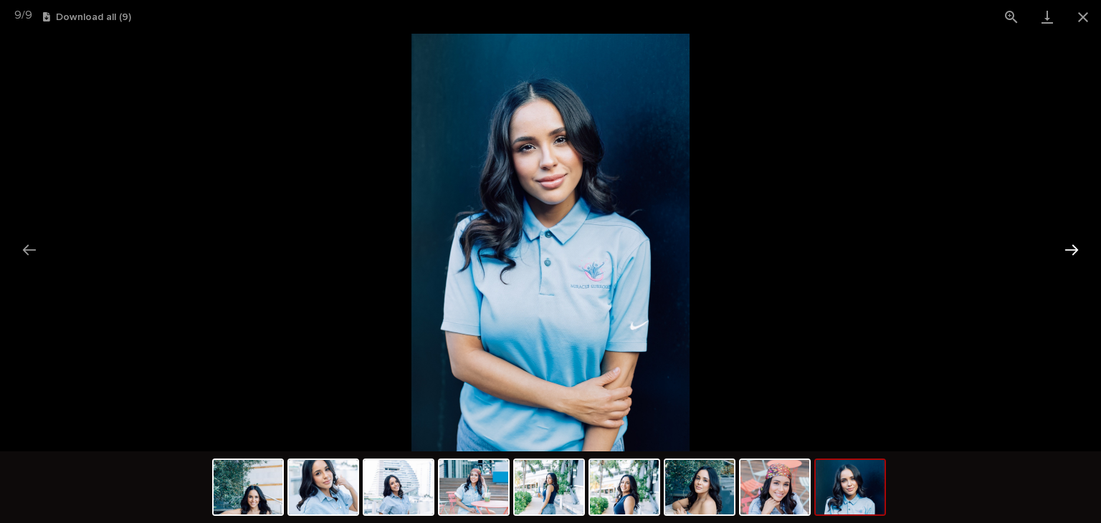
click at [1063, 250] on button "Next slide" at bounding box center [1071, 250] width 30 height 28
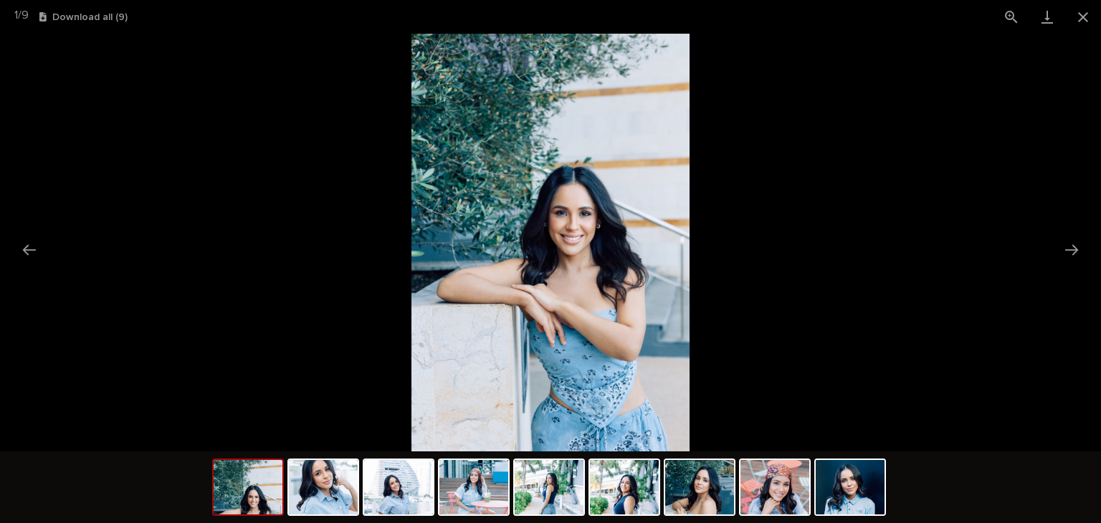
click at [628, 142] on img at bounding box center [550, 243] width 279 height 418
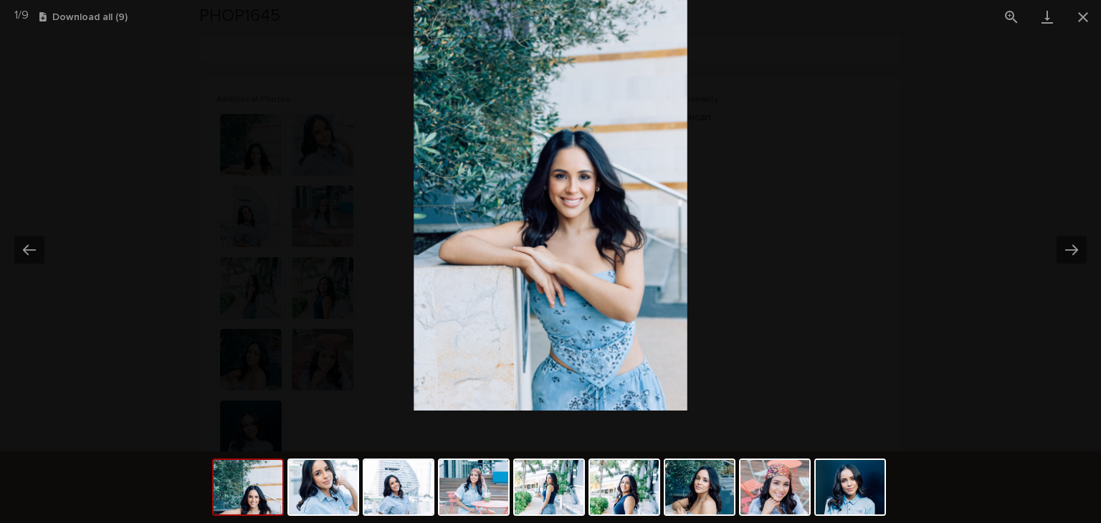
drag, startPoint x: 628, startPoint y: 142, endPoint x: 636, endPoint y: 105, distance: 38.2
click at [636, 105] on img at bounding box center [550, 205] width 274 height 411
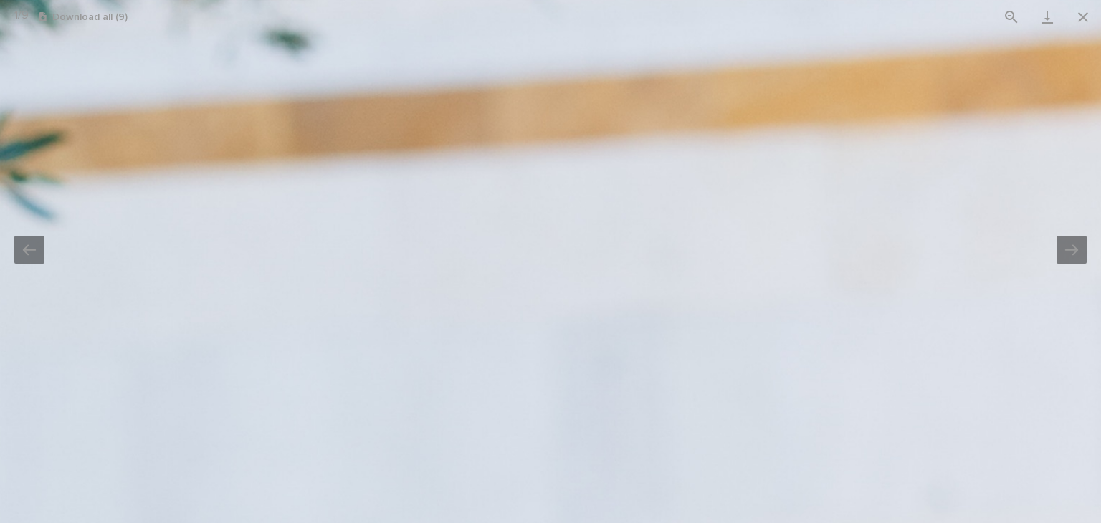
drag, startPoint x: 631, startPoint y: 207, endPoint x: 626, endPoint y: 327, distance: 120.5
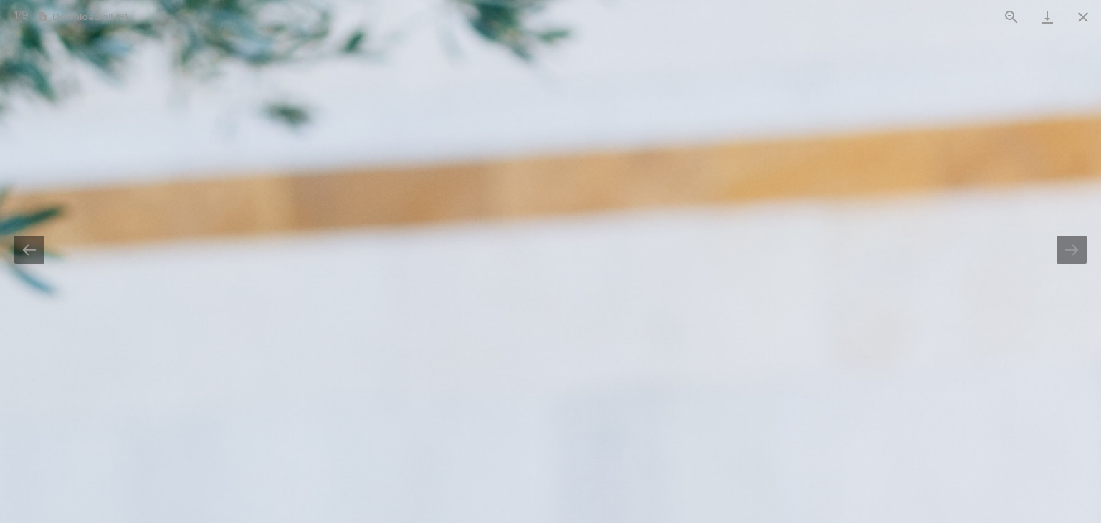
click at [29, 260] on button "Previous slide" at bounding box center [29, 250] width 30 height 28
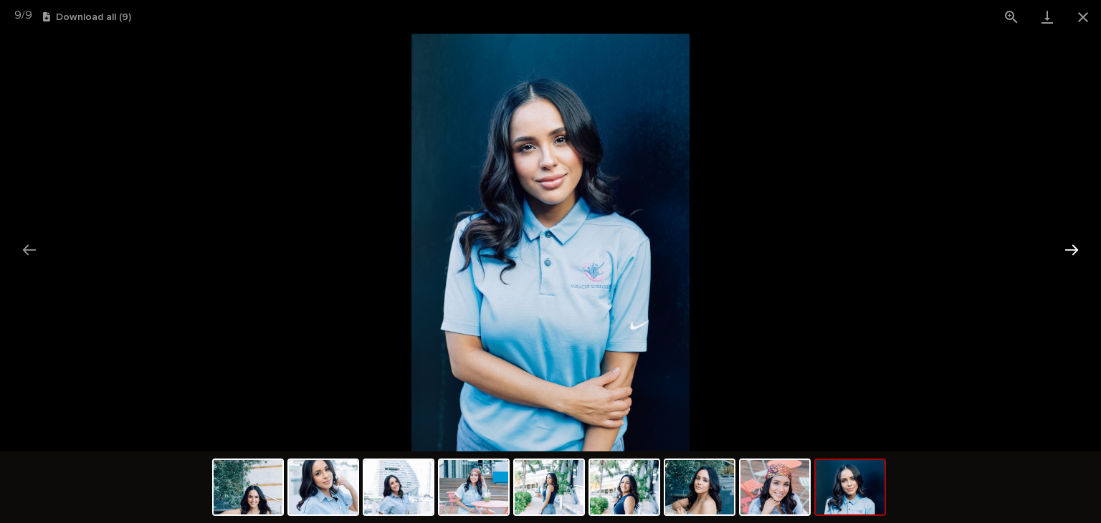
click at [1075, 252] on button "Next slide" at bounding box center [1071, 250] width 30 height 28
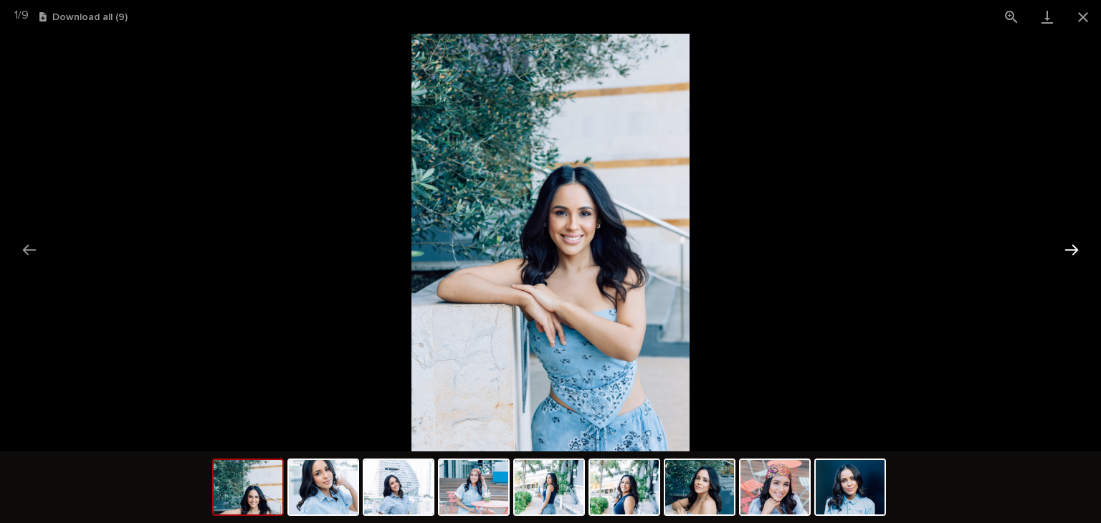
click at [1075, 252] on button "Next slide" at bounding box center [1071, 250] width 30 height 28
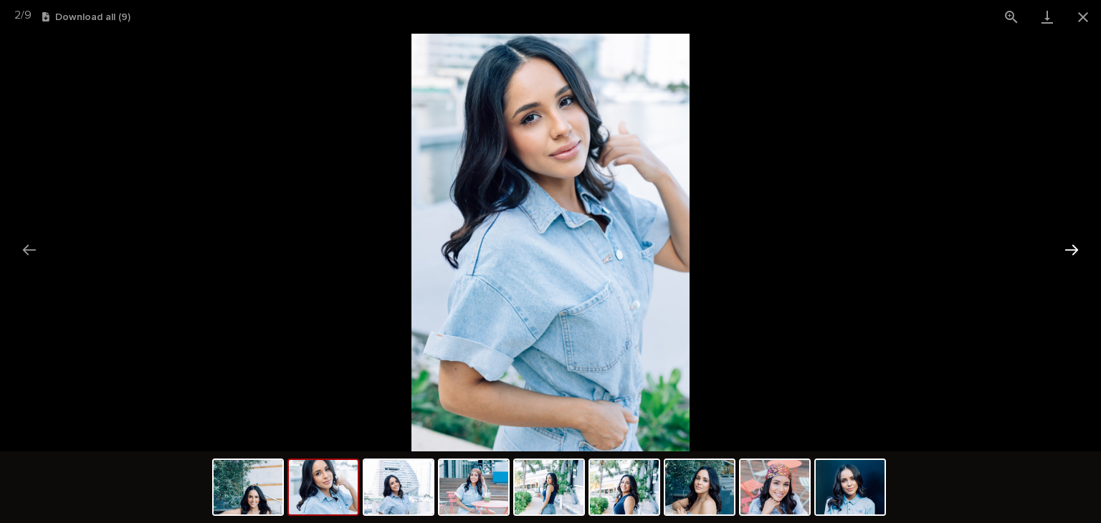
click at [1075, 252] on button "Next slide" at bounding box center [1071, 250] width 30 height 28
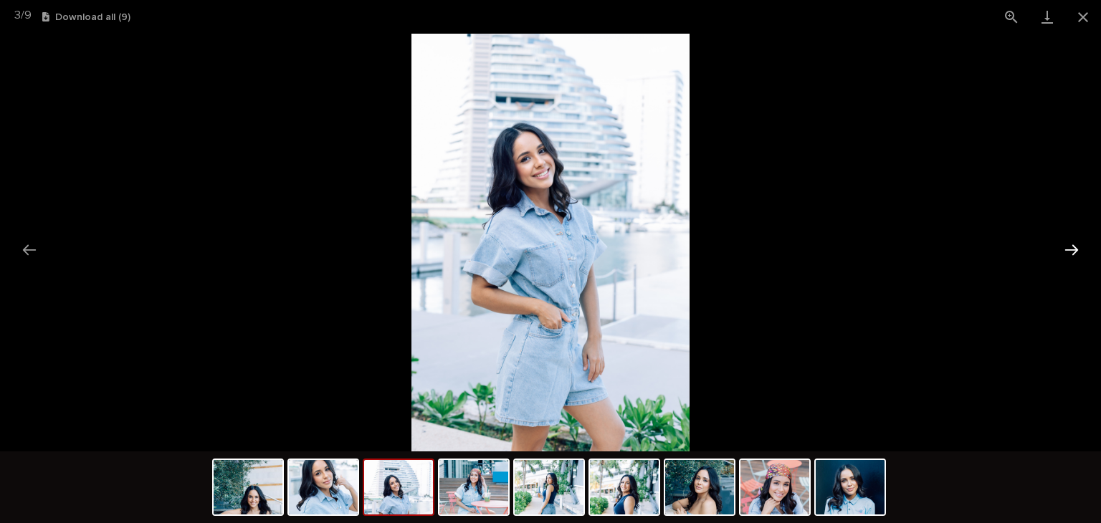
click at [1076, 246] on button "Next slide" at bounding box center [1071, 250] width 30 height 28
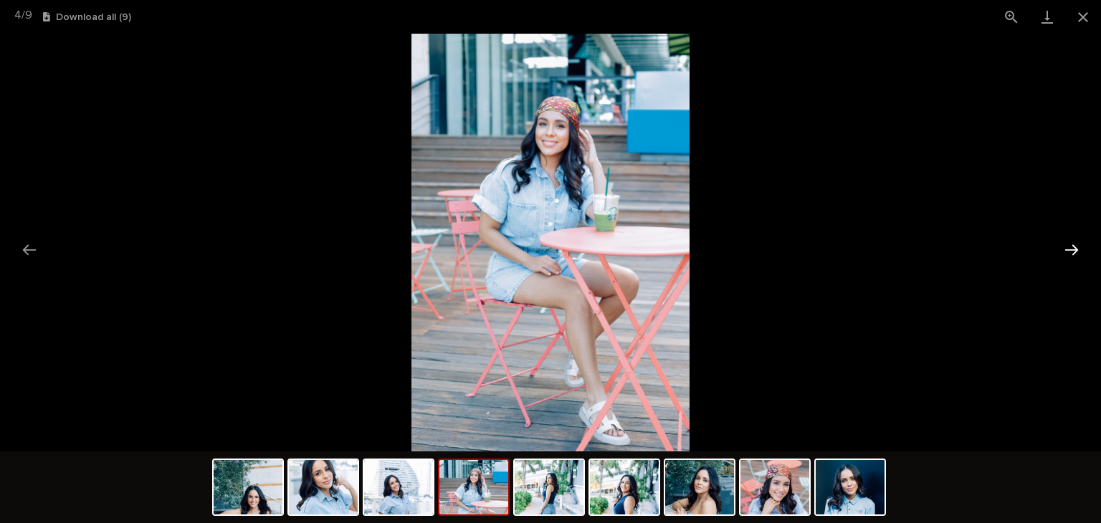
click at [1074, 251] on button "Next slide" at bounding box center [1071, 250] width 30 height 28
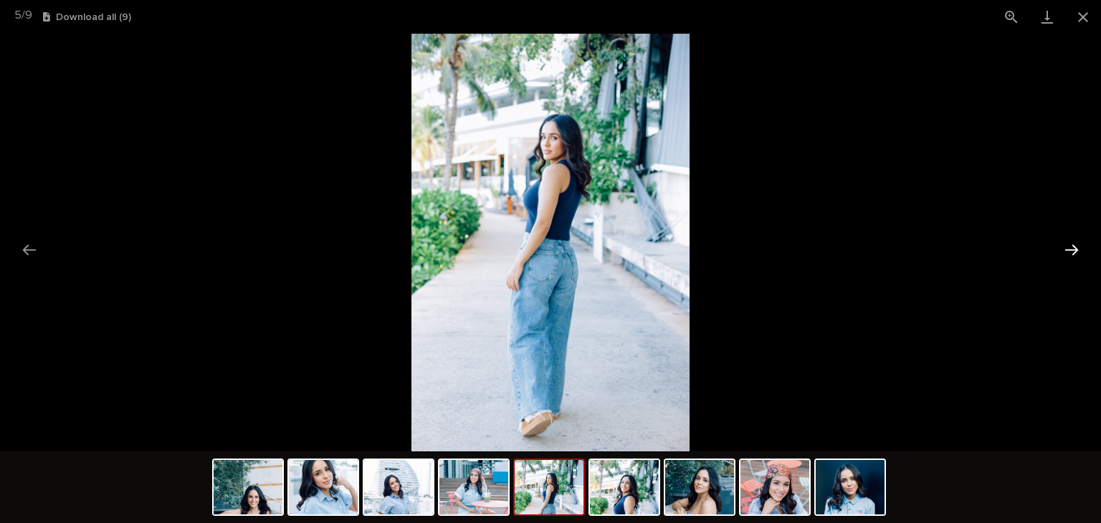
click at [1074, 251] on button "Next slide" at bounding box center [1071, 250] width 30 height 28
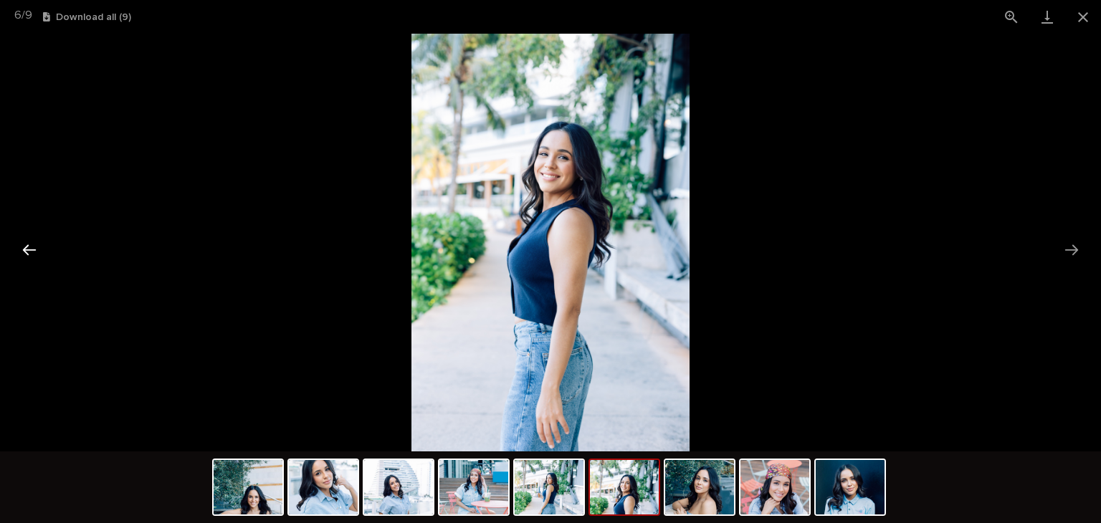
click at [27, 247] on button "Previous slide" at bounding box center [29, 250] width 30 height 28
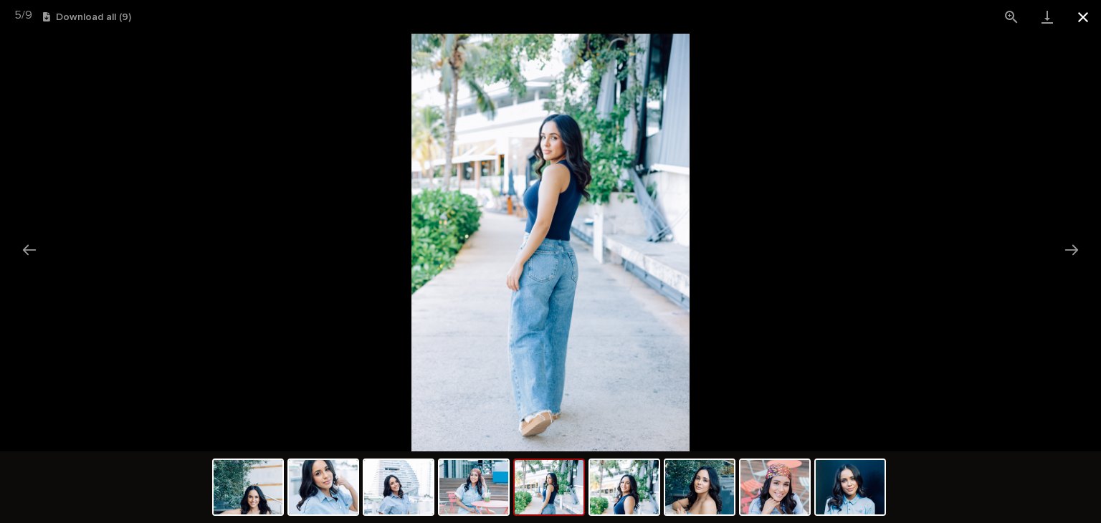
click at [1078, 24] on button "Close gallery" at bounding box center [1083, 17] width 36 height 34
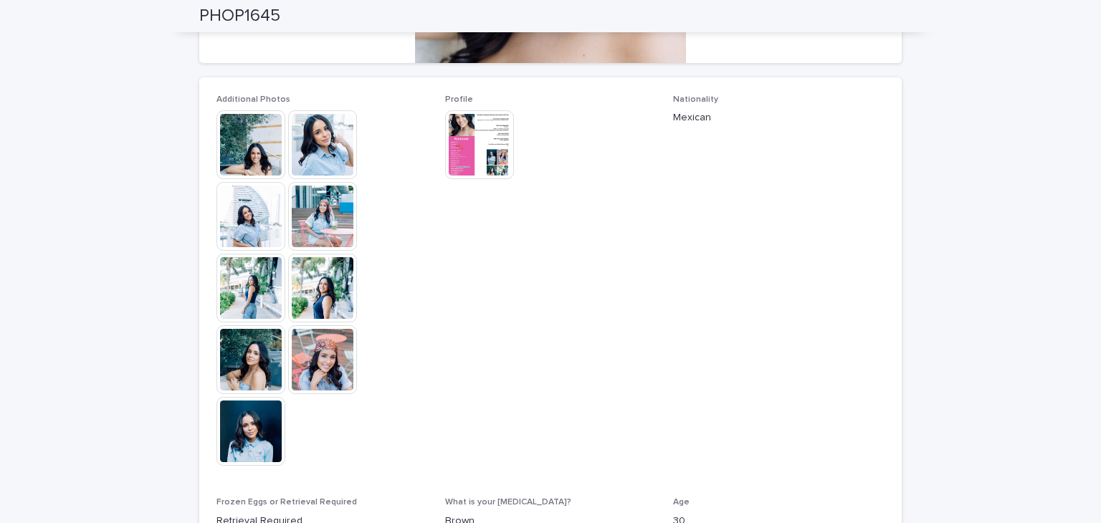
click at [492, 153] on img at bounding box center [479, 144] width 69 height 69
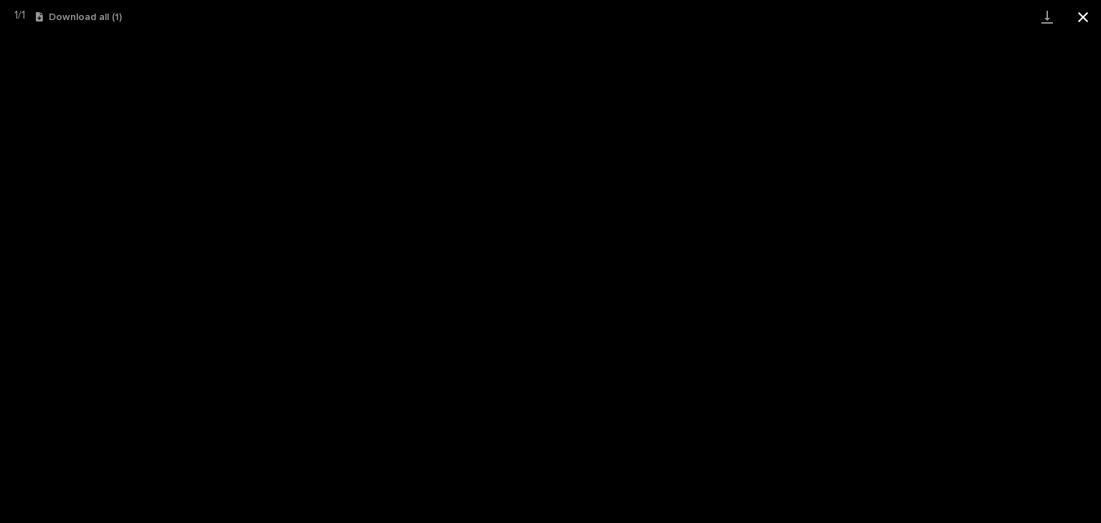
drag, startPoint x: 1088, startPoint y: 8, endPoint x: 1085, endPoint y: 16, distance: 8.7
click at [1088, 9] on button "Close gallery" at bounding box center [1083, 17] width 36 height 34
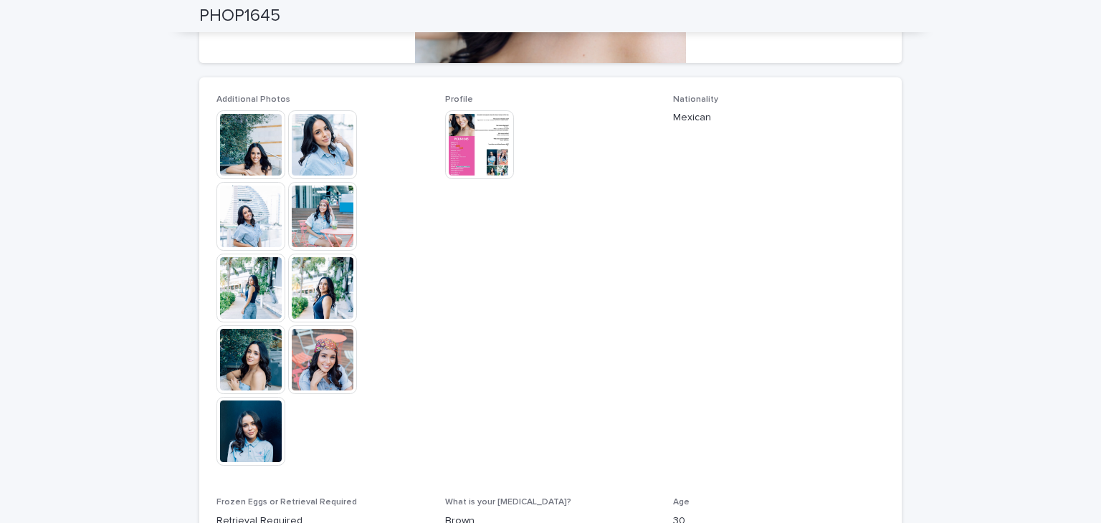
click at [245, 154] on img at bounding box center [250, 144] width 69 height 69
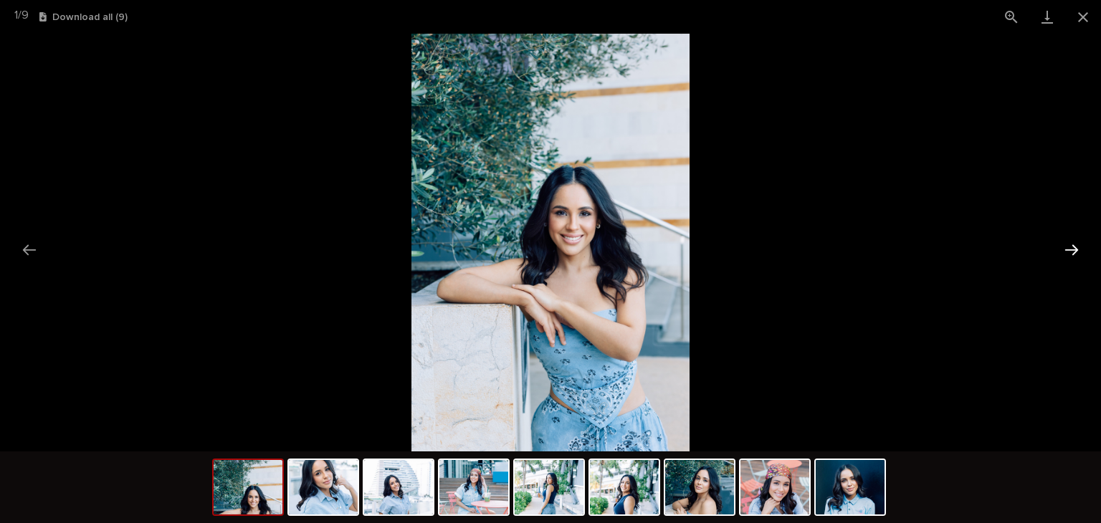
click at [1075, 247] on button "Next slide" at bounding box center [1071, 250] width 30 height 28
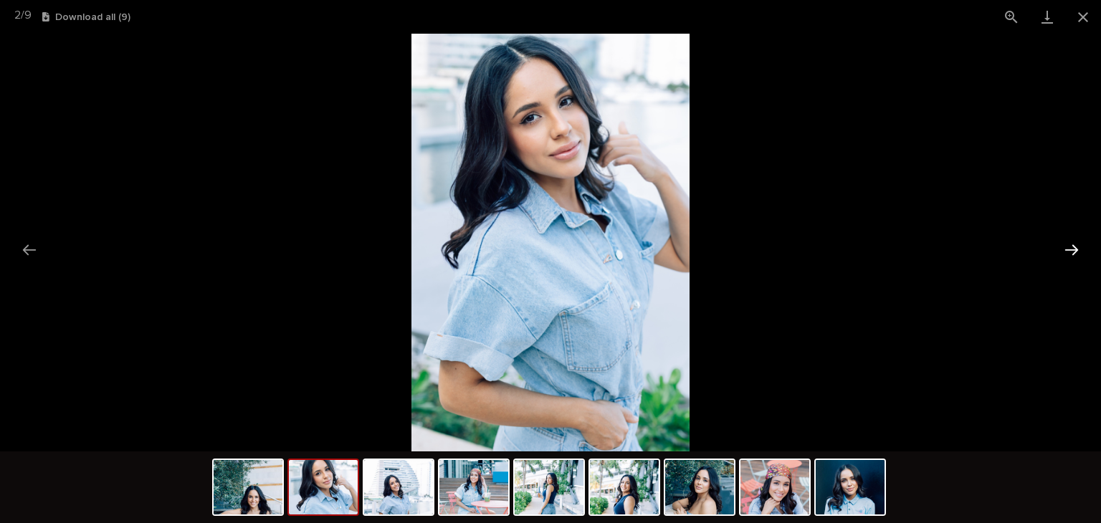
click at [1075, 247] on button "Next slide" at bounding box center [1071, 250] width 30 height 28
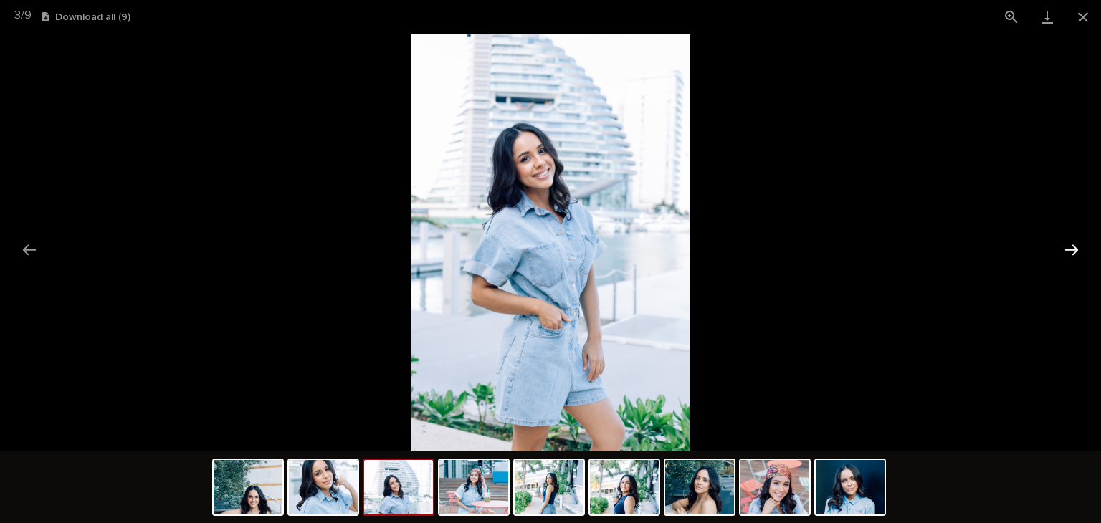
click at [1075, 247] on button "Next slide" at bounding box center [1071, 250] width 30 height 28
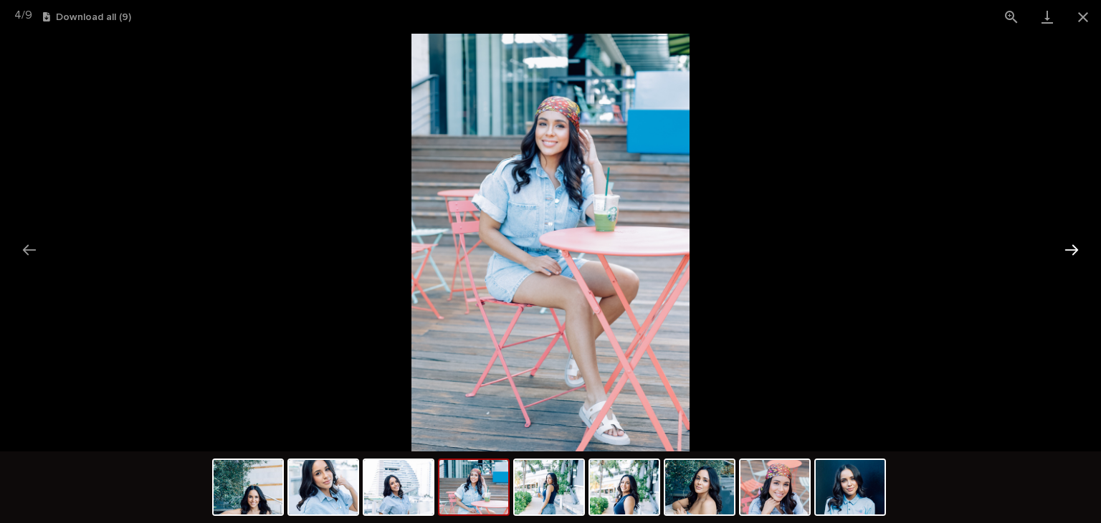
click at [1075, 247] on button "Next slide" at bounding box center [1071, 250] width 30 height 28
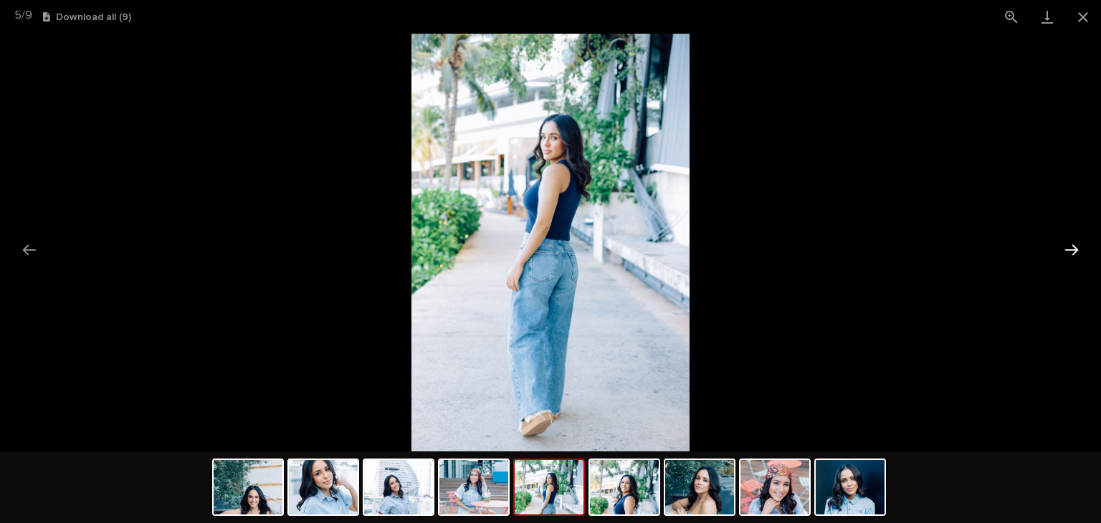
click at [1075, 247] on button "Next slide" at bounding box center [1071, 250] width 30 height 28
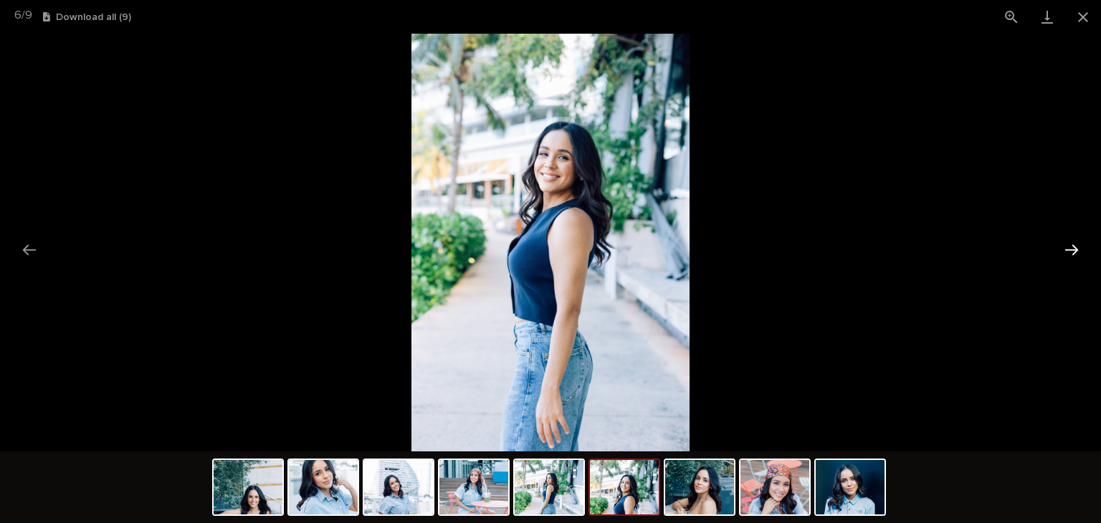
click at [1075, 247] on button "Next slide" at bounding box center [1071, 250] width 30 height 28
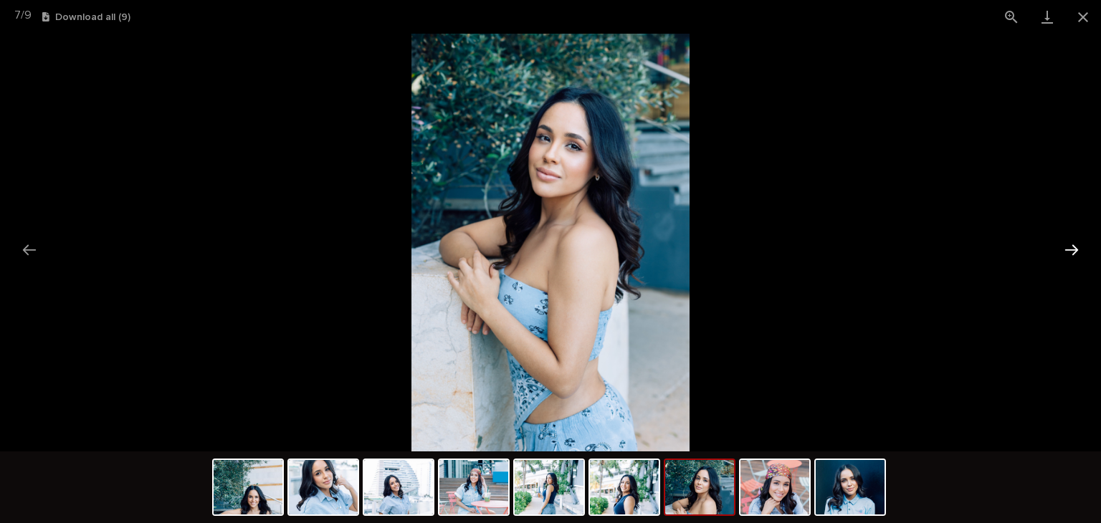
click at [1075, 247] on button "Next slide" at bounding box center [1071, 250] width 30 height 28
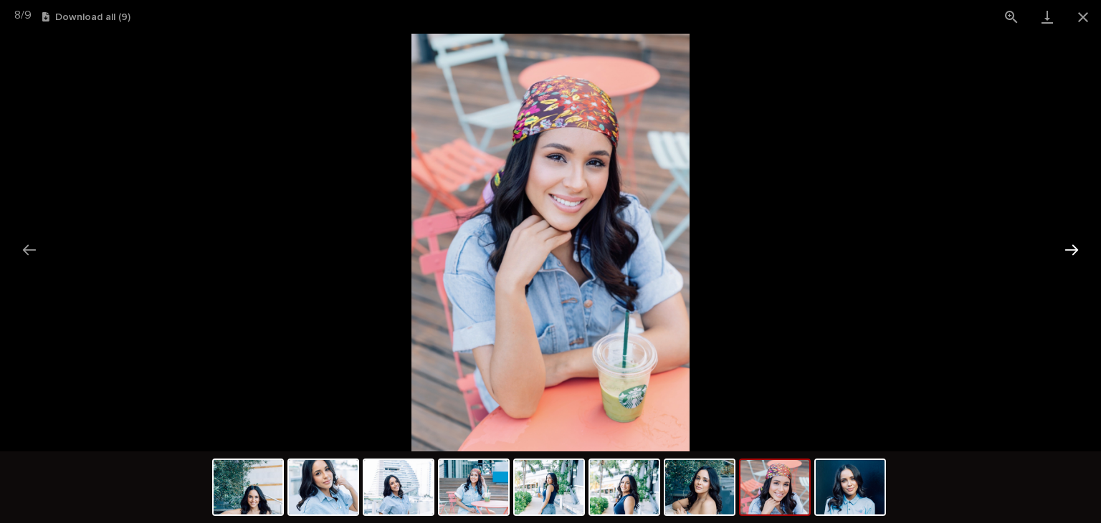
click at [1075, 247] on button "Next slide" at bounding box center [1071, 250] width 30 height 28
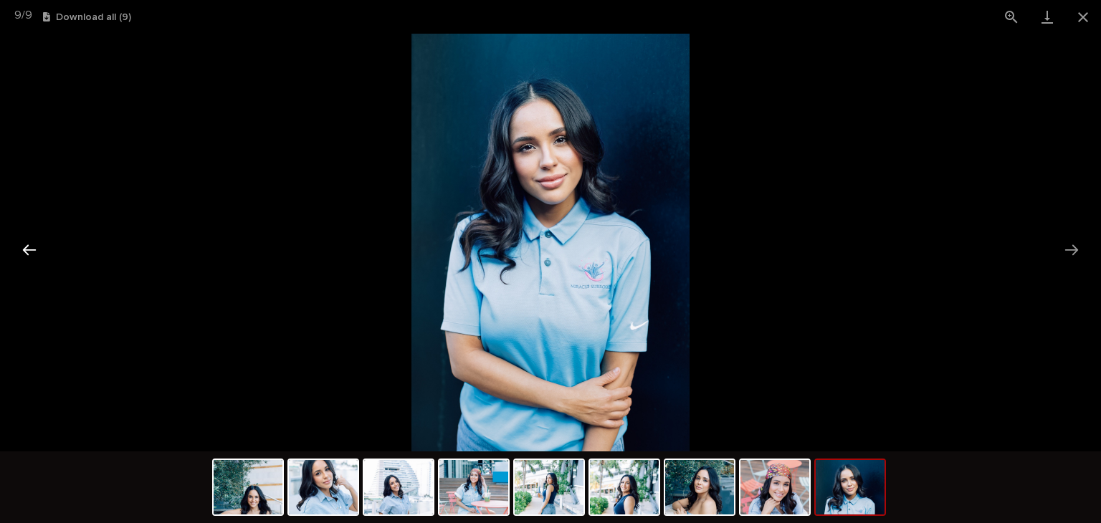
click at [42, 254] on button "Previous slide" at bounding box center [29, 250] width 30 height 28
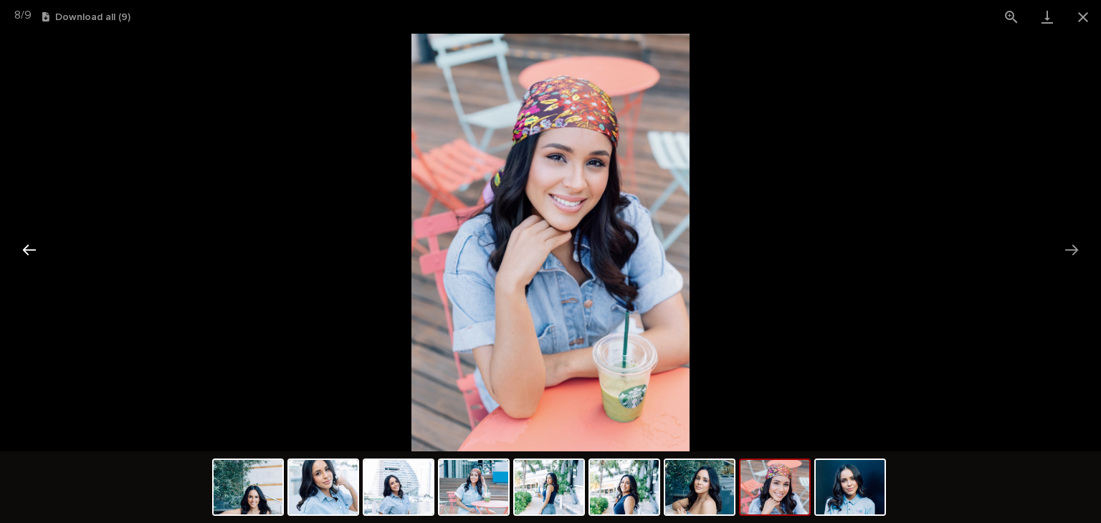
click at [40, 252] on button "Previous slide" at bounding box center [29, 250] width 30 height 28
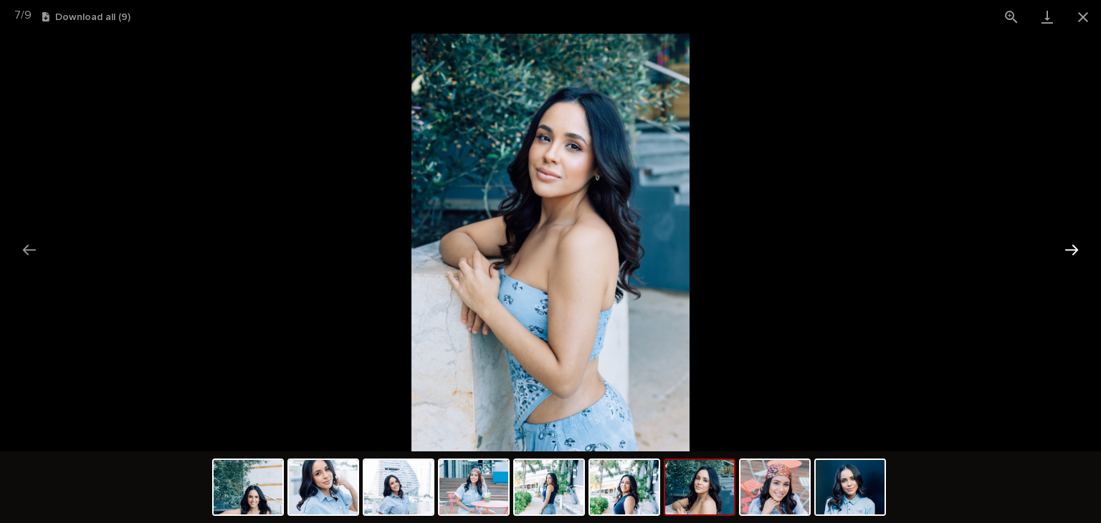
click at [1075, 245] on button "Next slide" at bounding box center [1071, 250] width 30 height 28
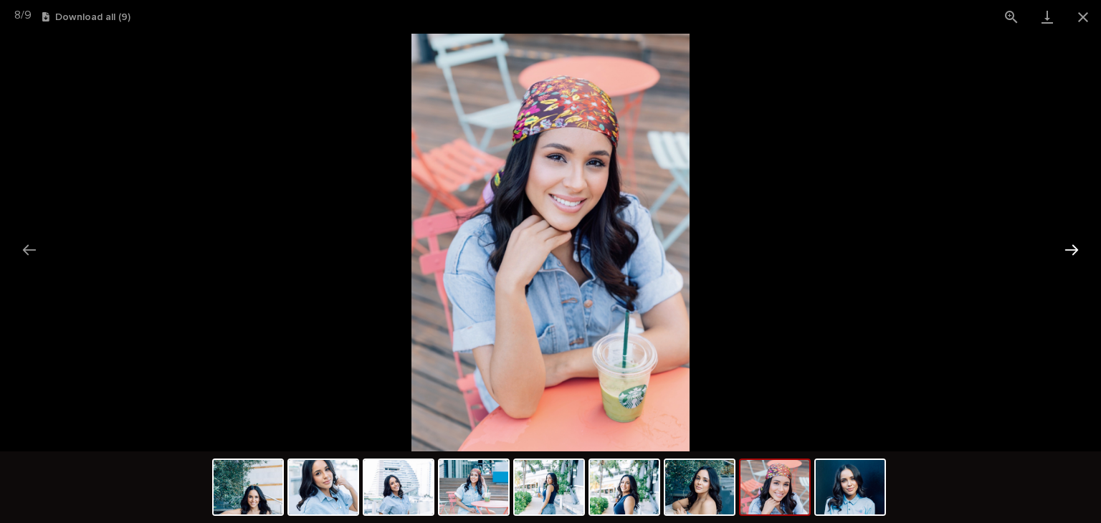
click at [1075, 245] on button "Next slide" at bounding box center [1071, 250] width 30 height 28
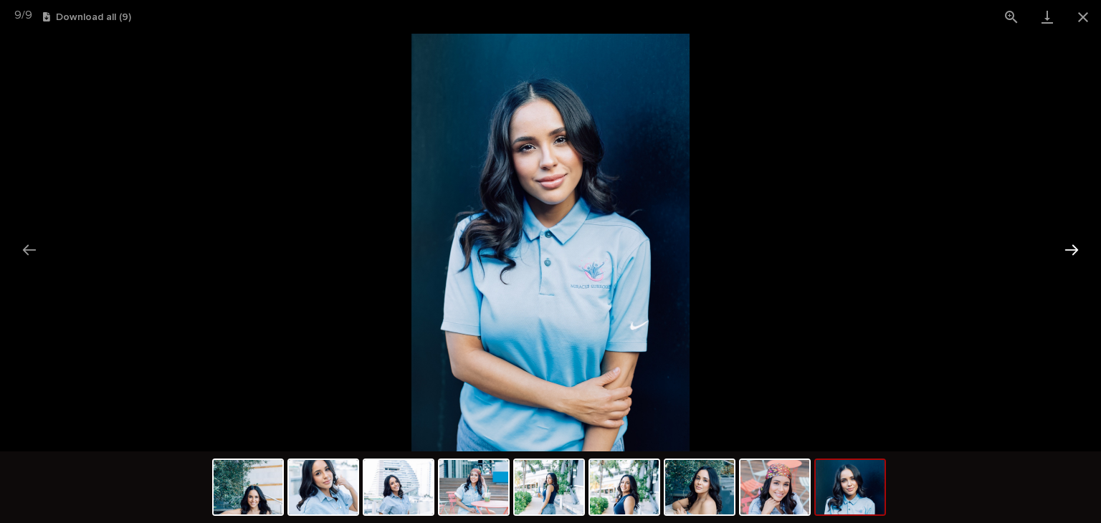
click at [1075, 245] on button "Next slide" at bounding box center [1071, 250] width 30 height 28
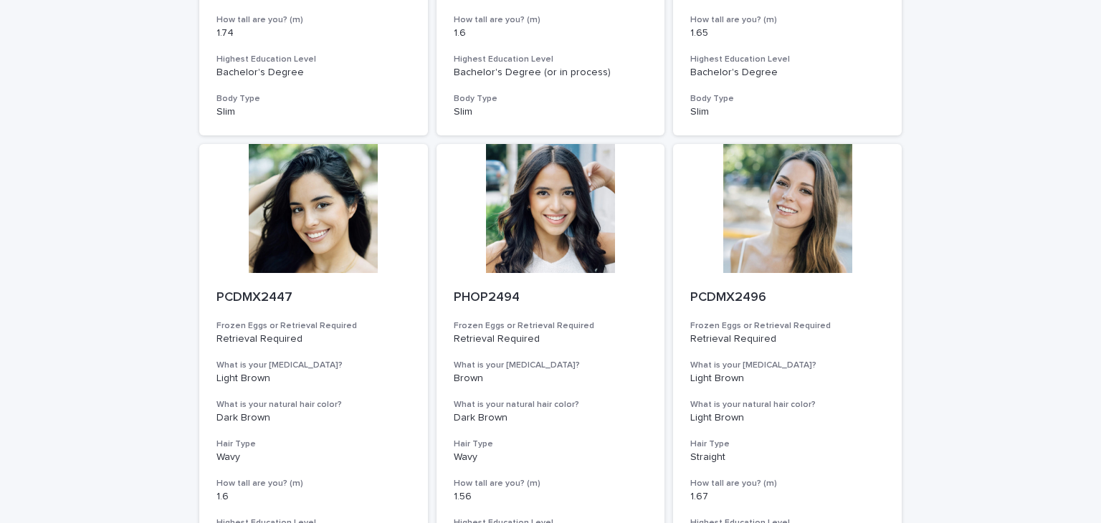
scroll to position [1075, 0]
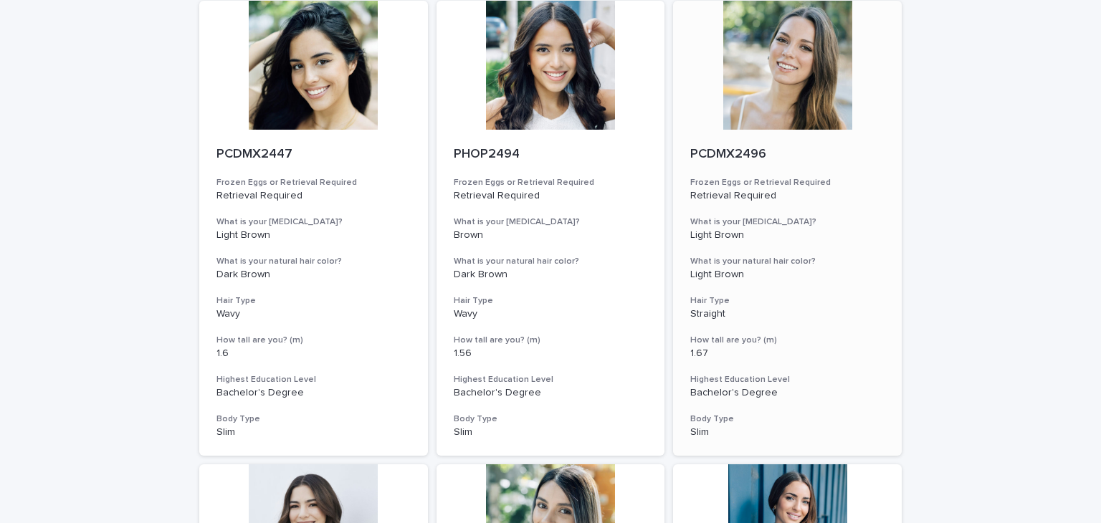
click at [750, 158] on p "PCDMX2496" at bounding box center [787, 155] width 194 height 16
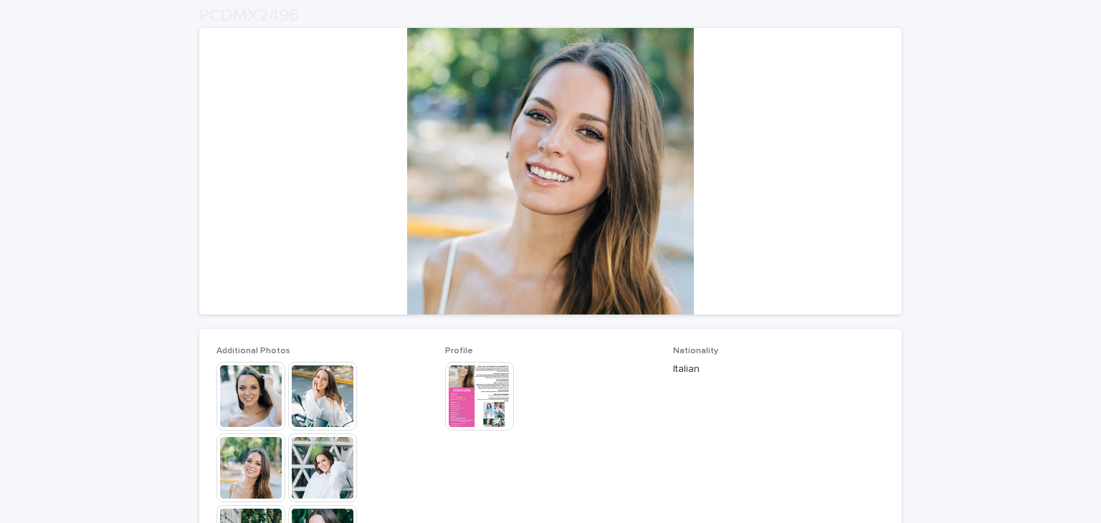
scroll to position [287, 0]
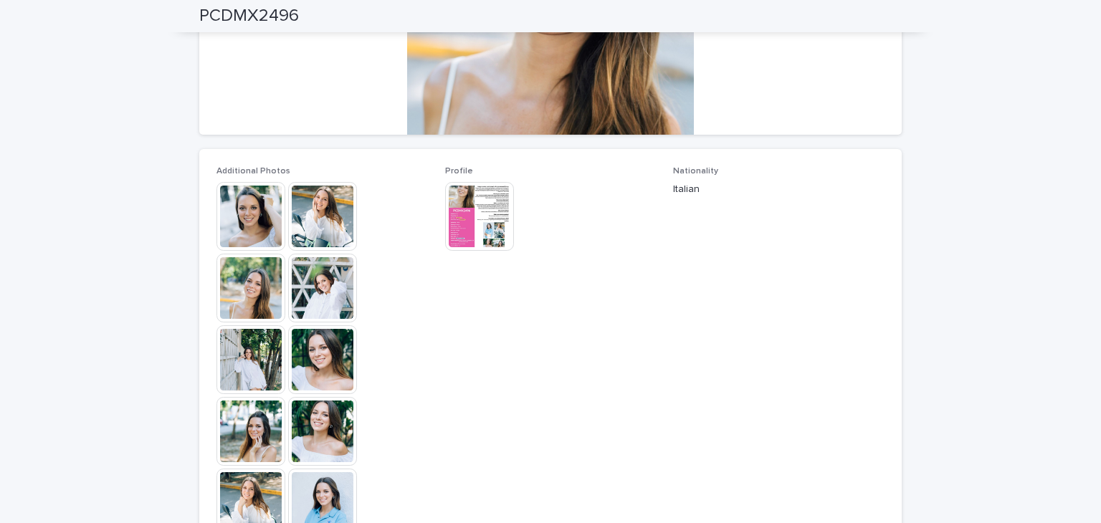
click at [244, 279] on img at bounding box center [250, 288] width 69 height 69
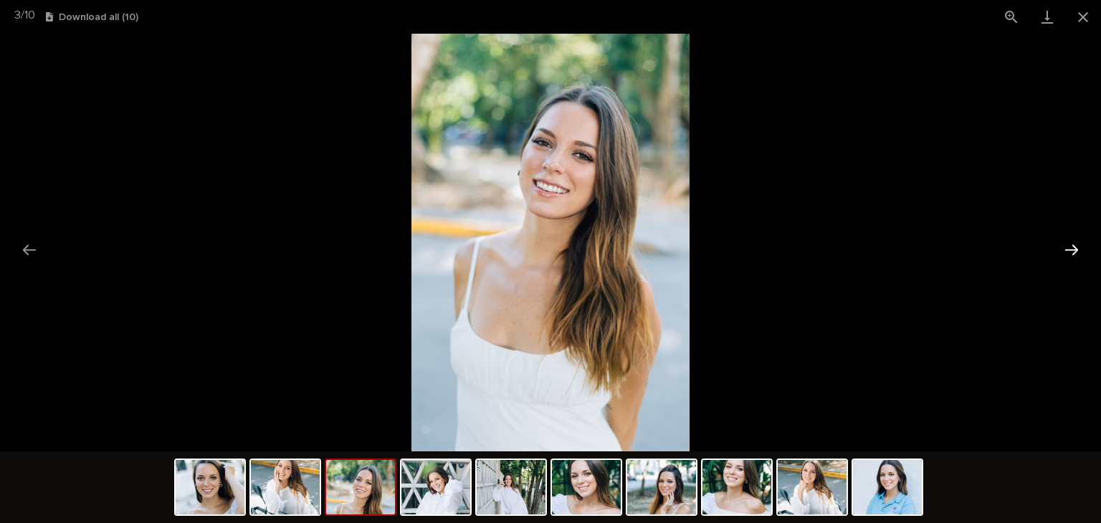
click at [1074, 250] on button "Next slide" at bounding box center [1071, 250] width 30 height 28
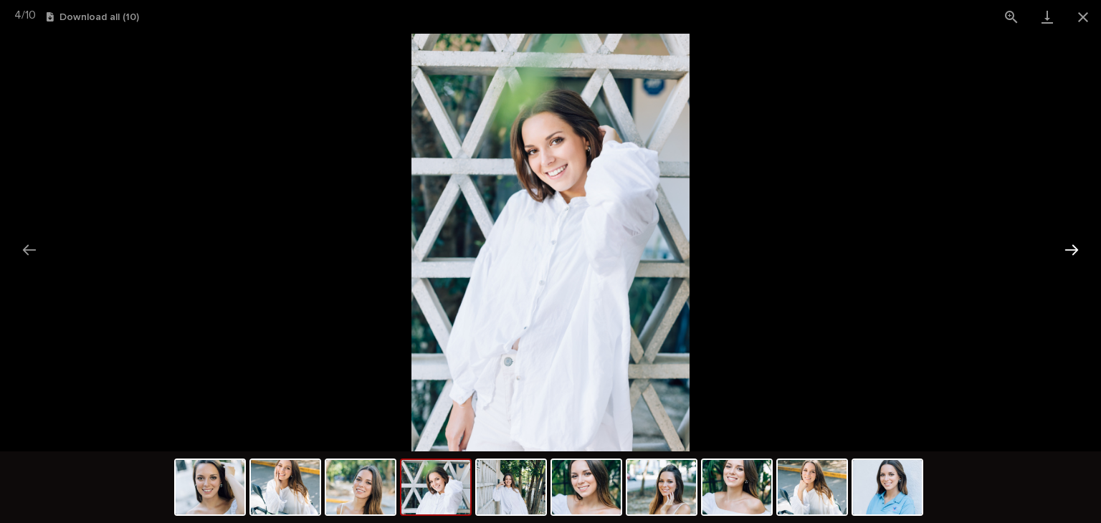
click at [1074, 250] on button "Next slide" at bounding box center [1071, 250] width 30 height 28
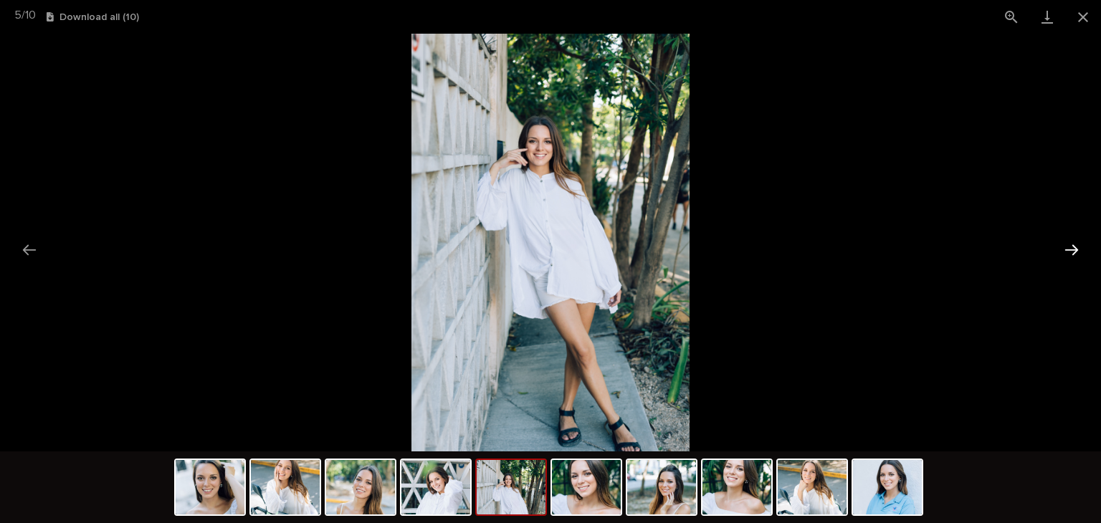
click at [1074, 250] on button "Next slide" at bounding box center [1071, 250] width 30 height 28
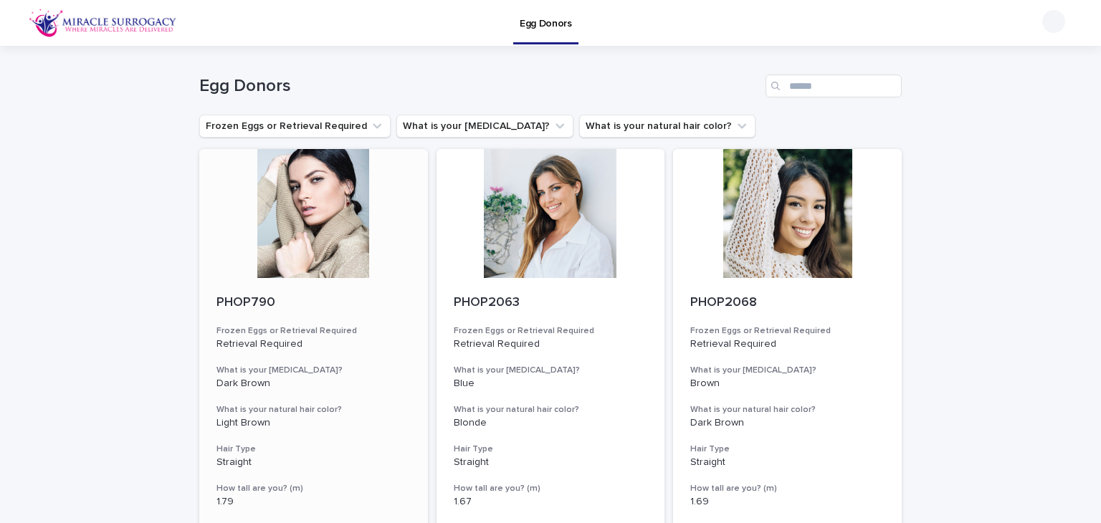
click at [252, 294] on div "PHOP790" at bounding box center [313, 301] width 194 height 19
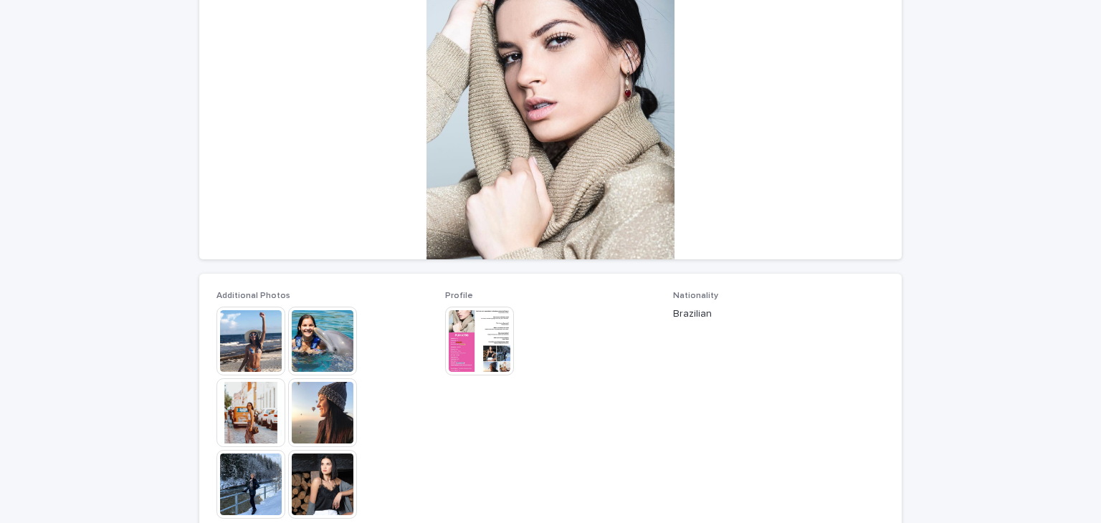
scroll to position [430, 0]
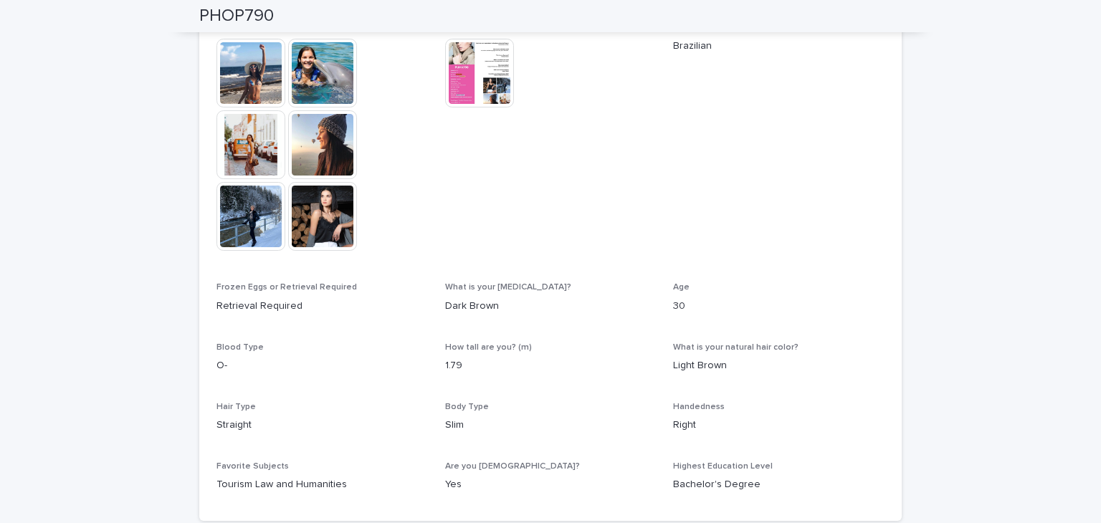
click at [236, 153] on img at bounding box center [250, 144] width 69 height 69
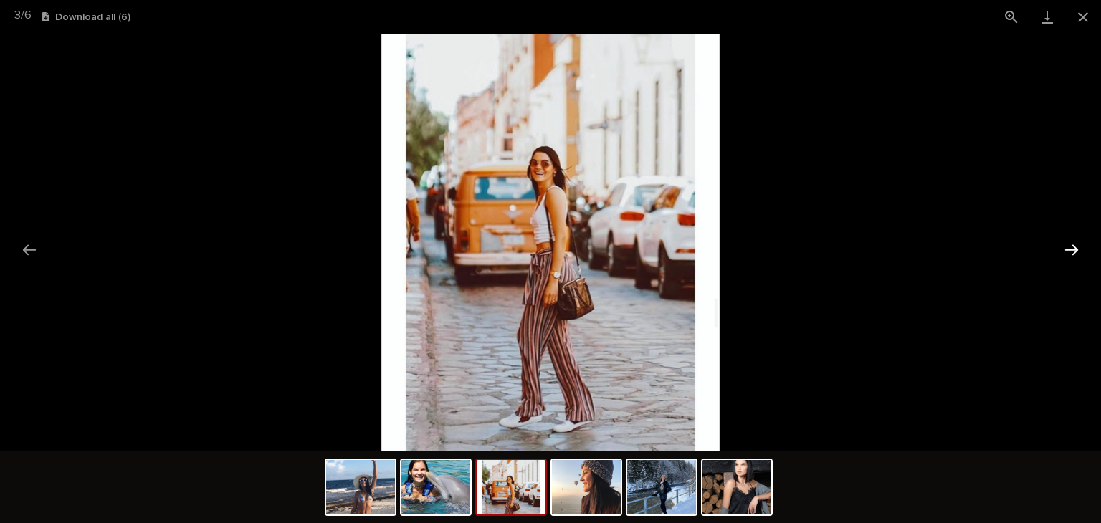
click at [1070, 249] on button "Next slide" at bounding box center [1071, 250] width 30 height 28
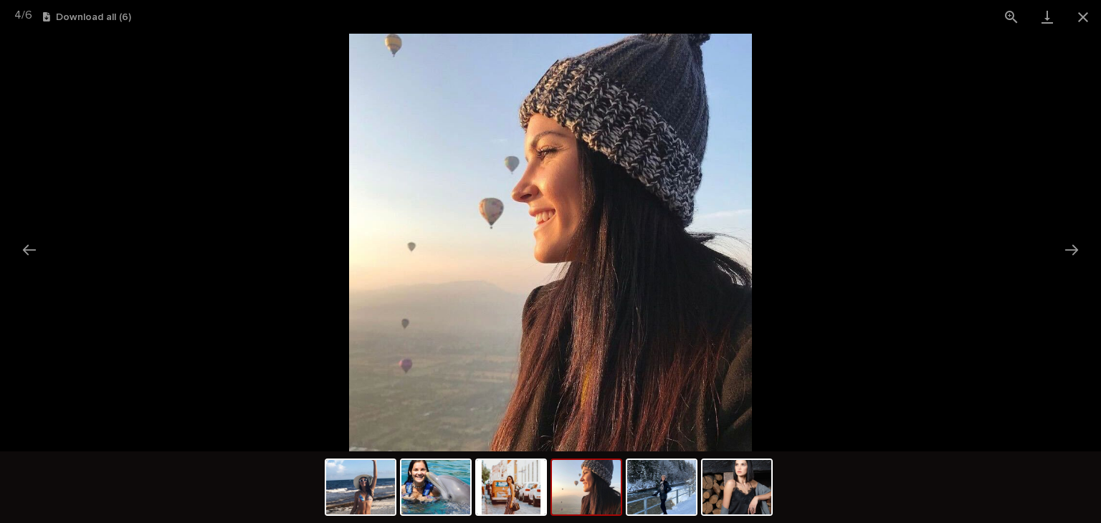
scroll to position [0, 0]
click at [1076, 244] on button "Next slide" at bounding box center [1071, 250] width 30 height 28
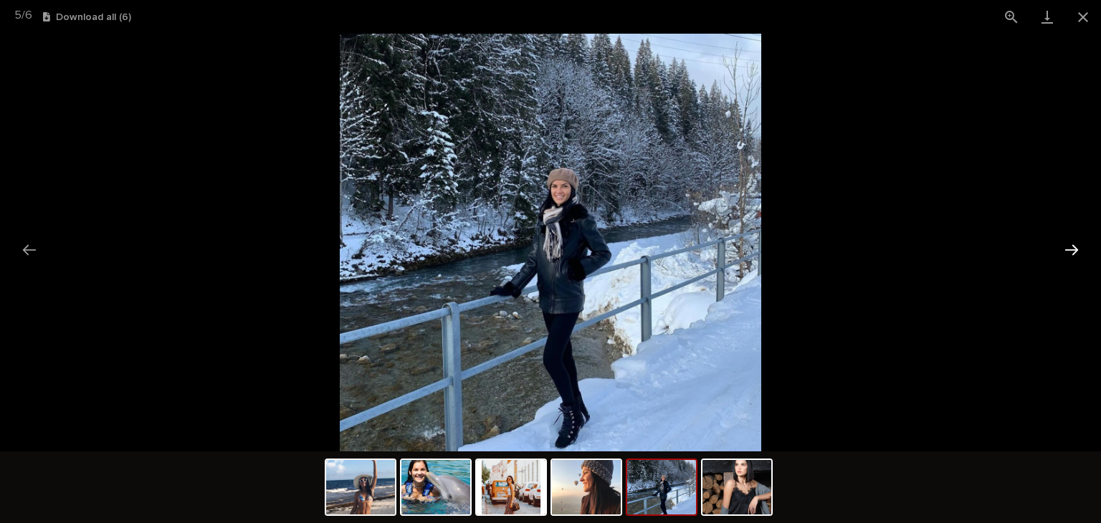
click at [1071, 248] on button "Next slide" at bounding box center [1071, 250] width 30 height 28
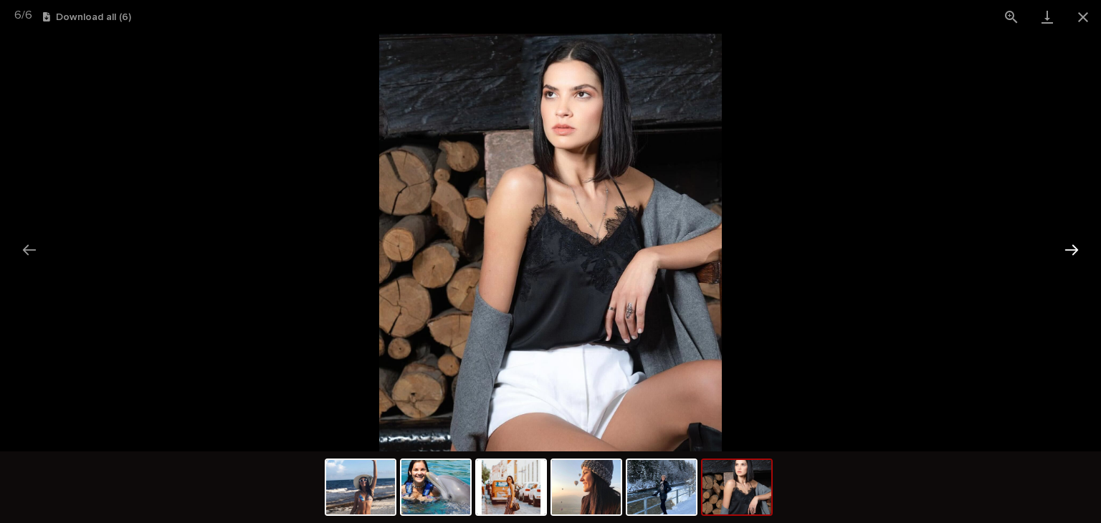
click at [1071, 248] on button "Next slide" at bounding box center [1071, 250] width 30 height 28
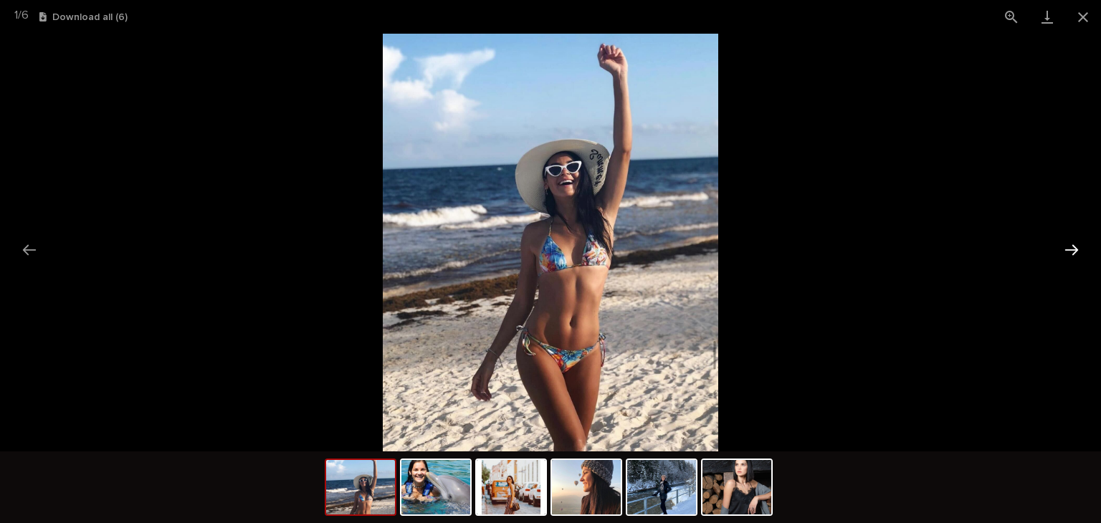
click at [1071, 248] on button "Next slide" at bounding box center [1071, 250] width 30 height 28
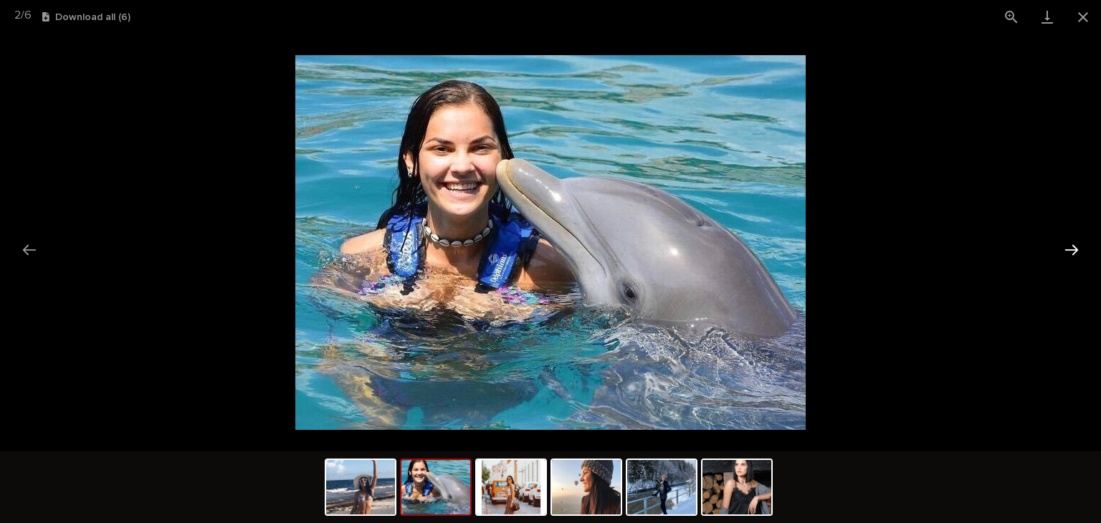
click at [1070, 250] on button "Next slide" at bounding box center [1071, 250] width 30 height 28
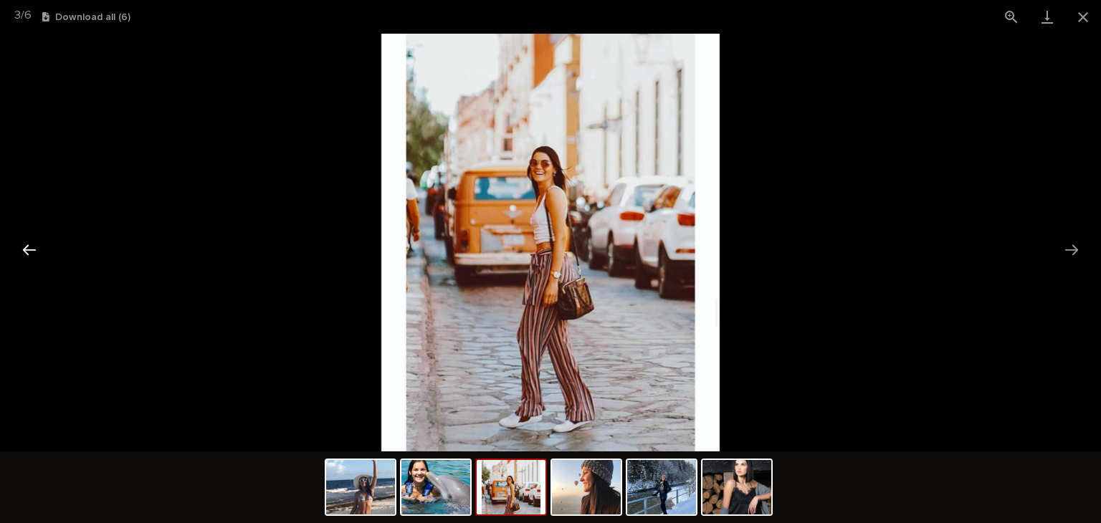
click at [38, 253] on button "Previous slide" at bounding box center [29, 250] width 30 height 28
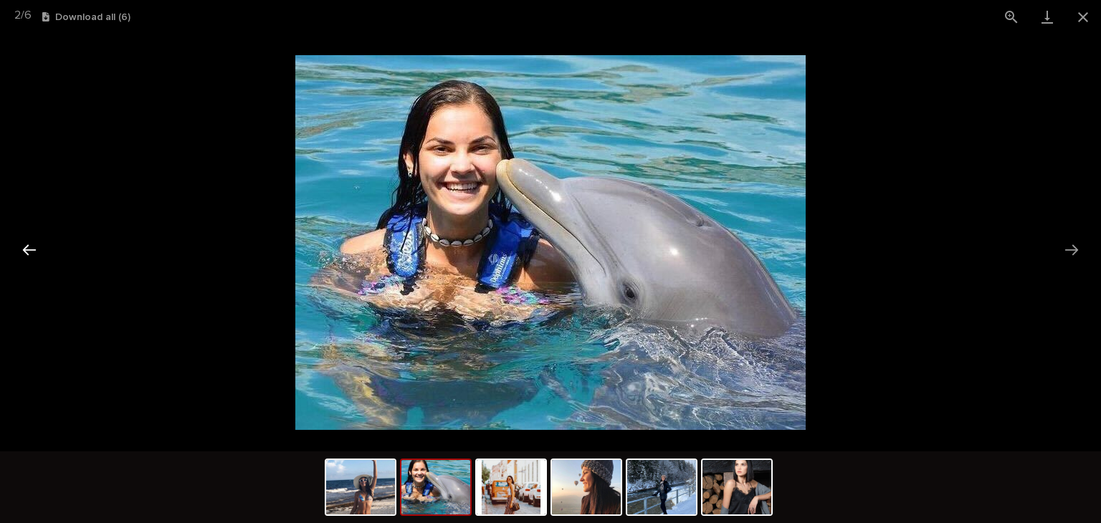
click at [34, 250] on button "Previous slide" at bounding box center [29, 250] width 30 height 28
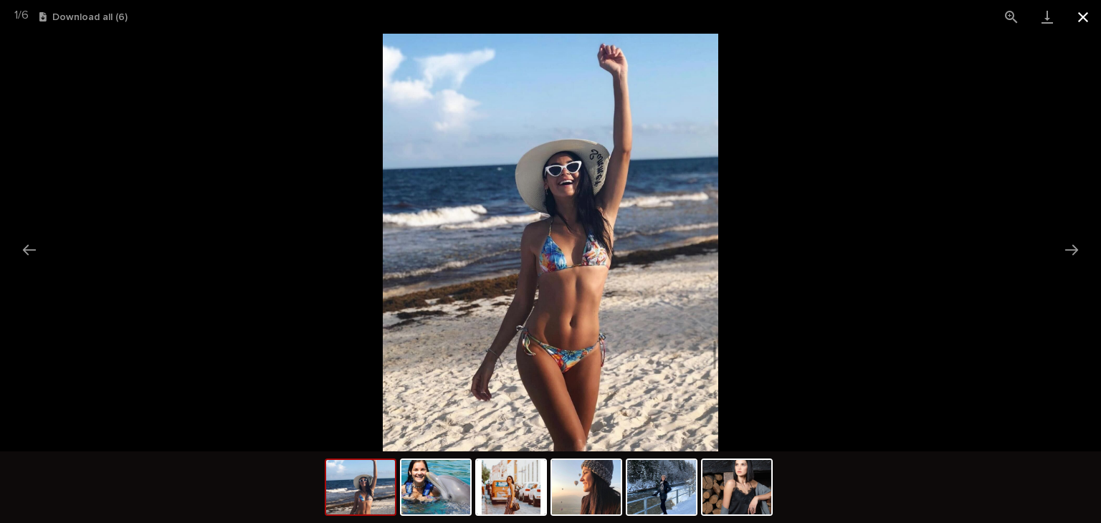
click at [1081, 18] on button "Close gallery" at bounding box center [1083, 17] width 36 height 34
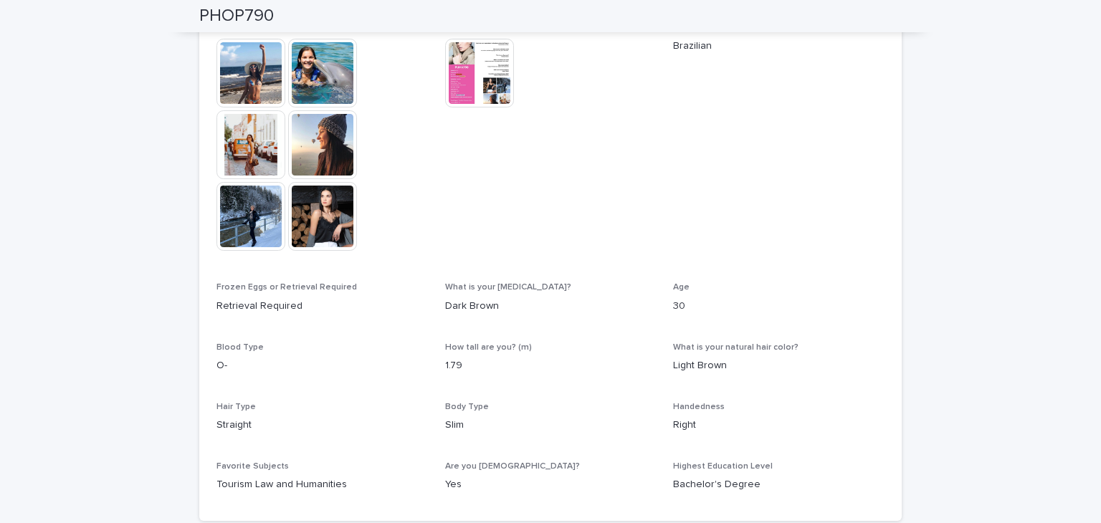
click at [298, 208] on img at bounding box center [322, 216] width 69 height 69
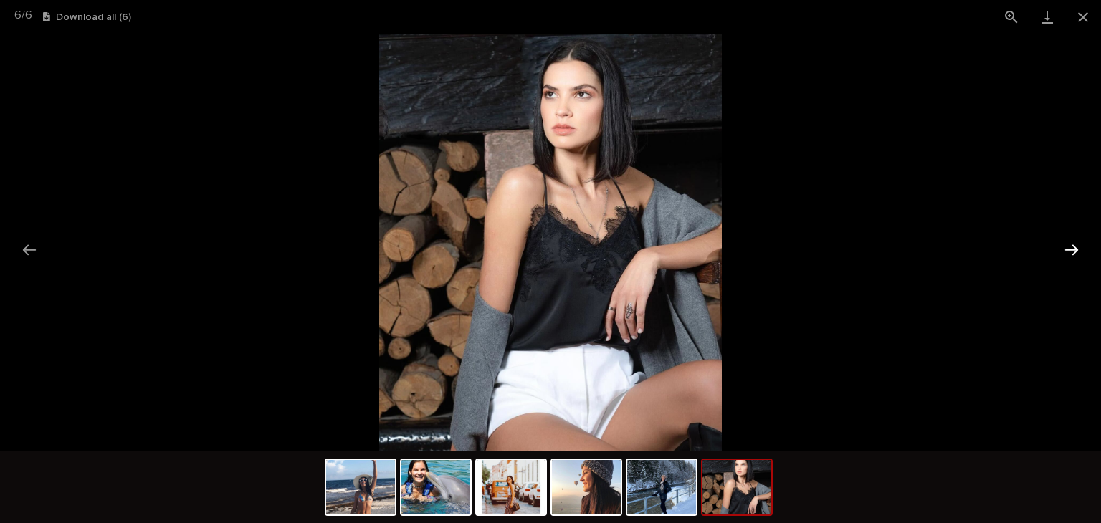
click at [1060, 244] on button "Next slide" at bounding box center [1071, 250] width 30 height 28
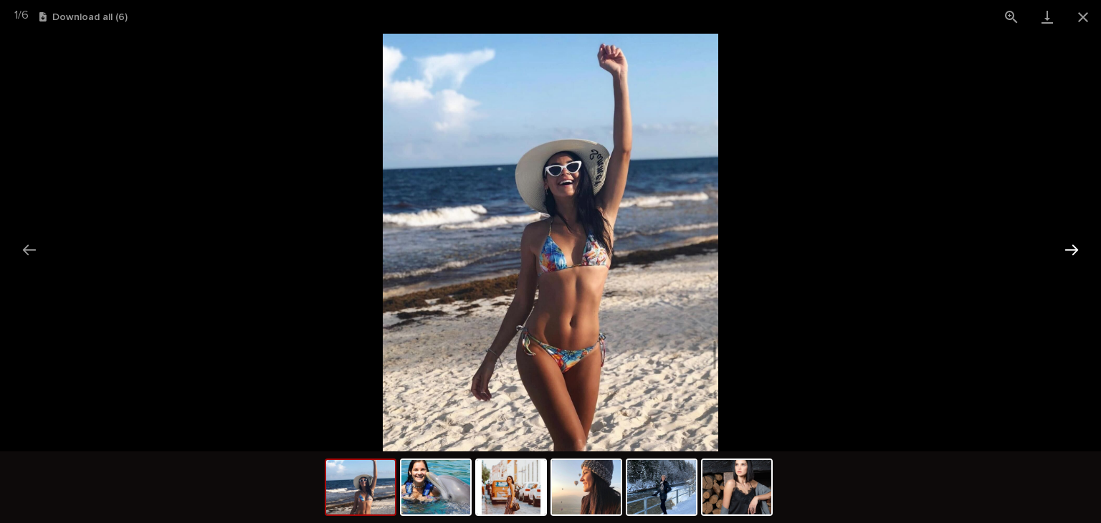
click at [1060, 244] on button "Next slide" at bounding box center [1071, 250] width 30 height 28
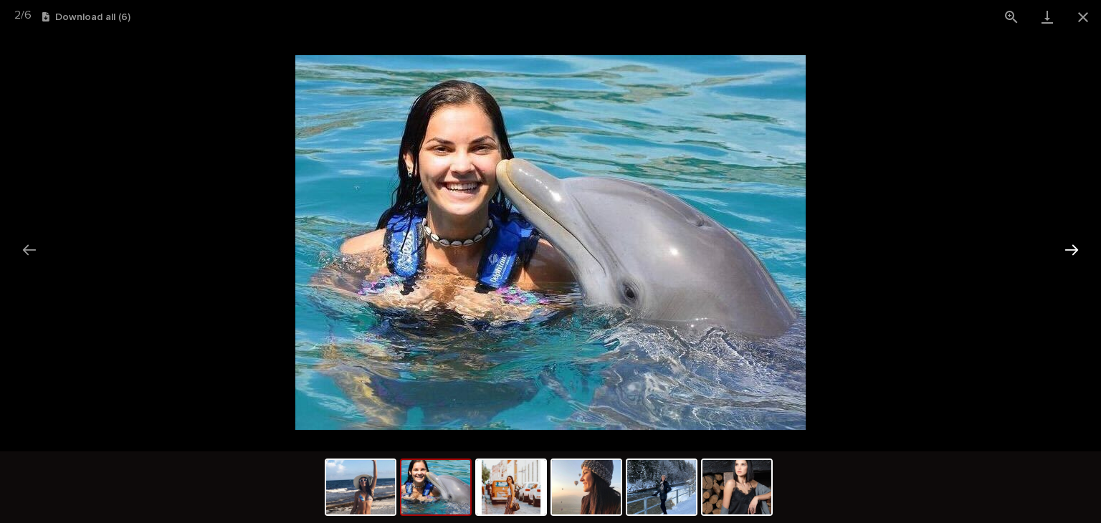
click at [1060, 244] on button "Next slide" at bounding box center [1071, 250] width 30 height 28
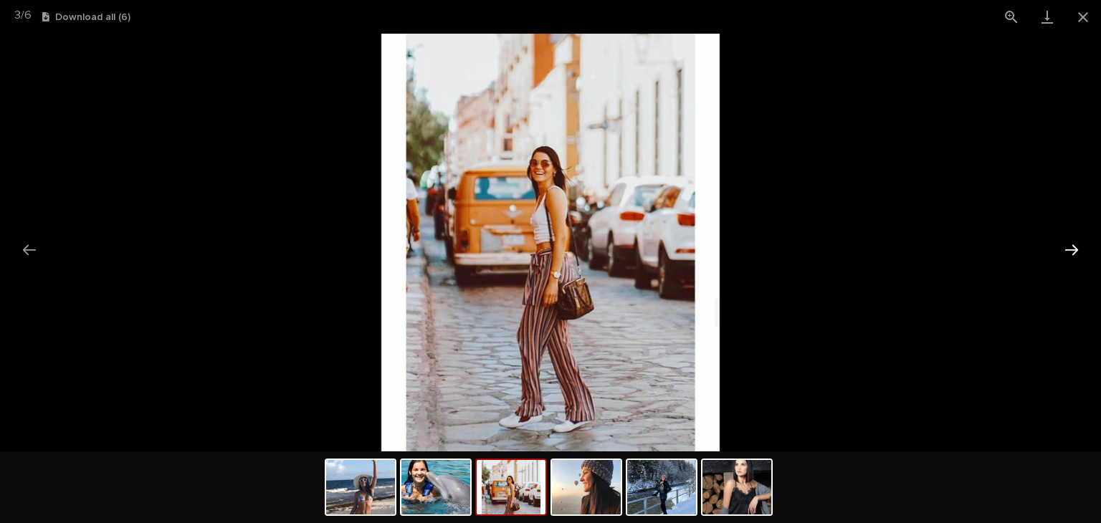
click at [1060, 244] on button "Next slide" at bounding box center [1071, 250] width 30 height 28
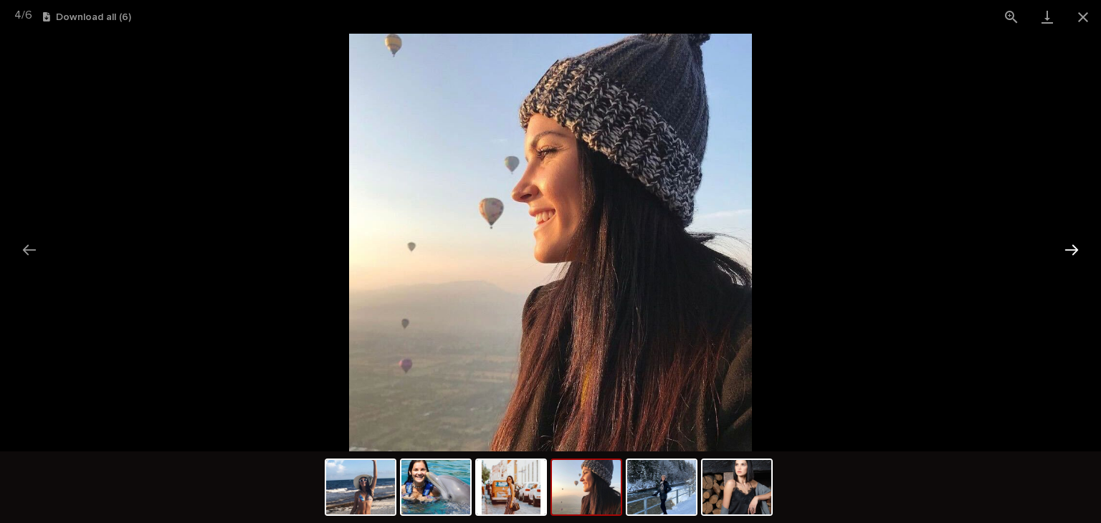
click at [1060, 244] on button "Next slide" at bounding box center [1071, 250] width 30 height 28
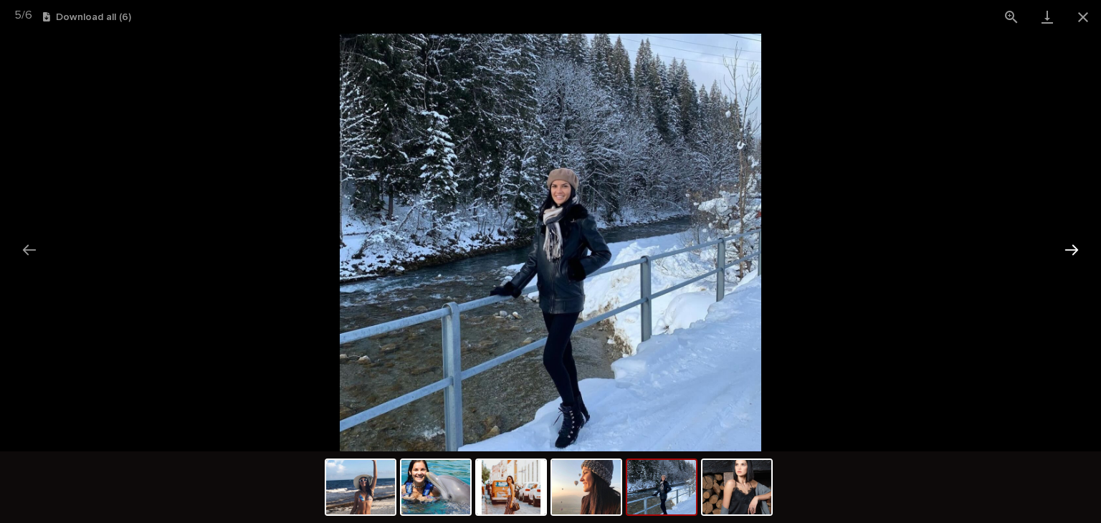
click at [1060, 244] on button "Next slide" at bounding box center [1071, 250] width 30 height 28
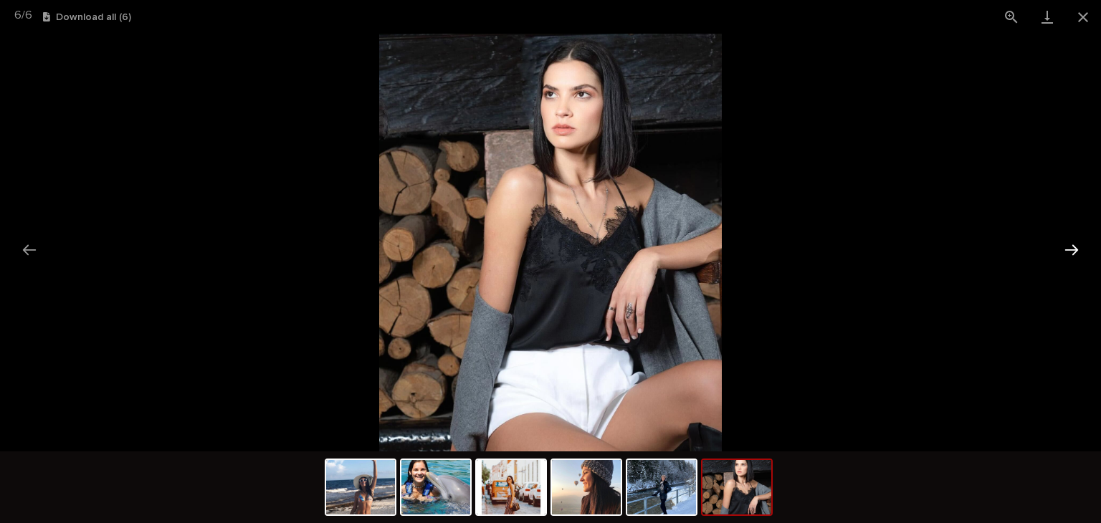
click at [1060, 244] on button "Next slide" at bounding box center [1071, 250] width 30 height 28
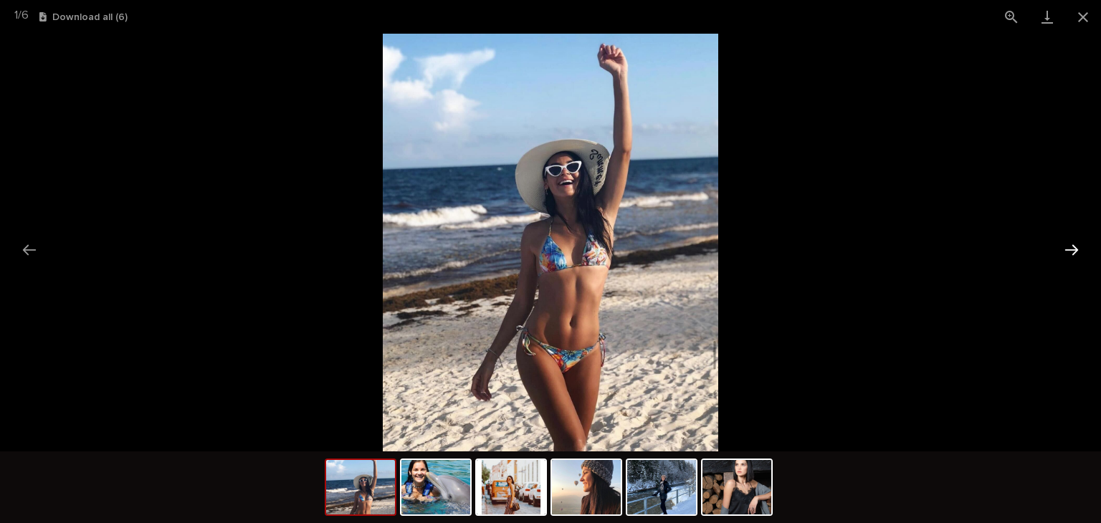
click at [1060, 244] on button "Next slide" at bounding box center [1071, 250] width 30 height 28
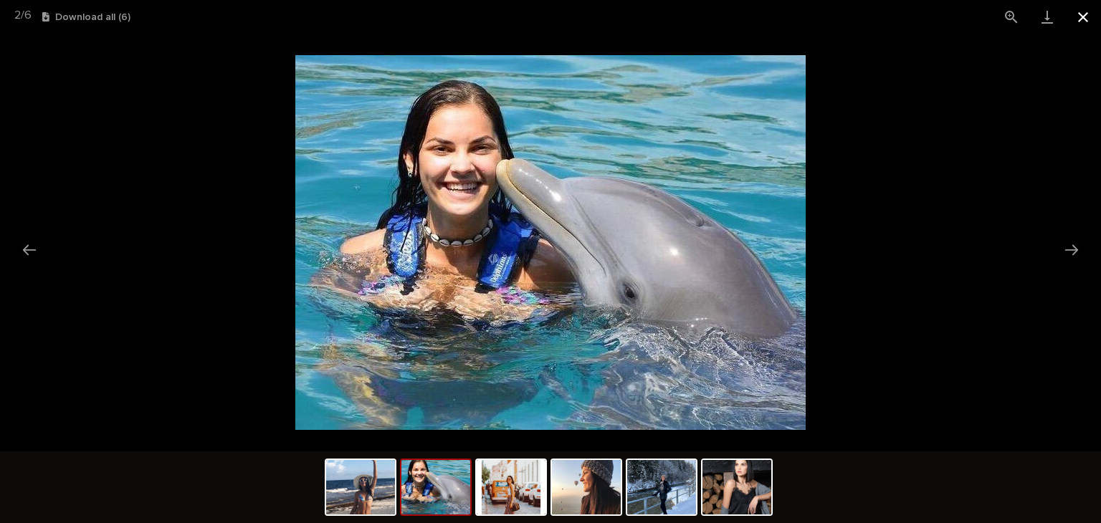
click at [1080, 27] on button "Close gallery" at bounding box center [1083, 17] width 36 height 34
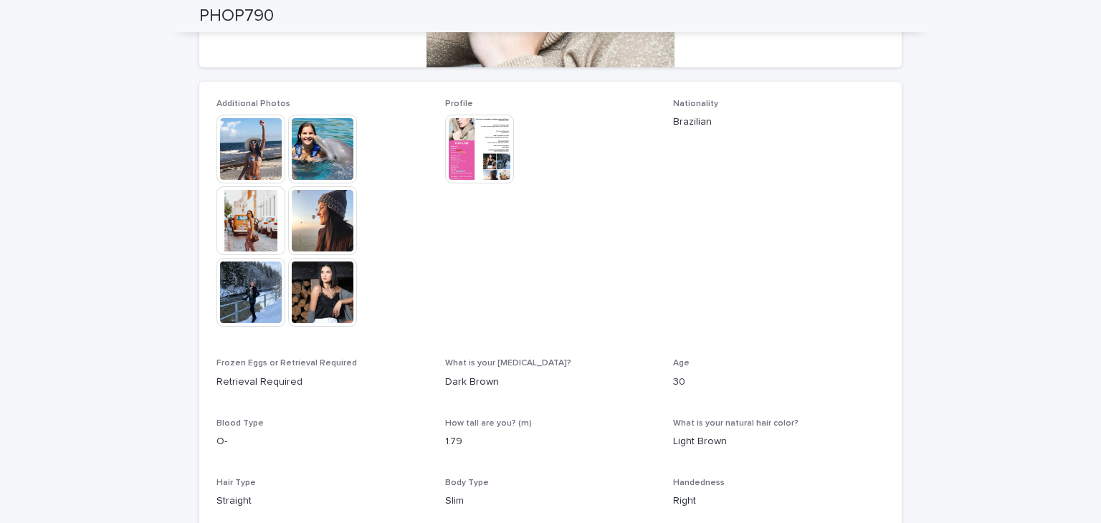
scroll to position [287, 0]
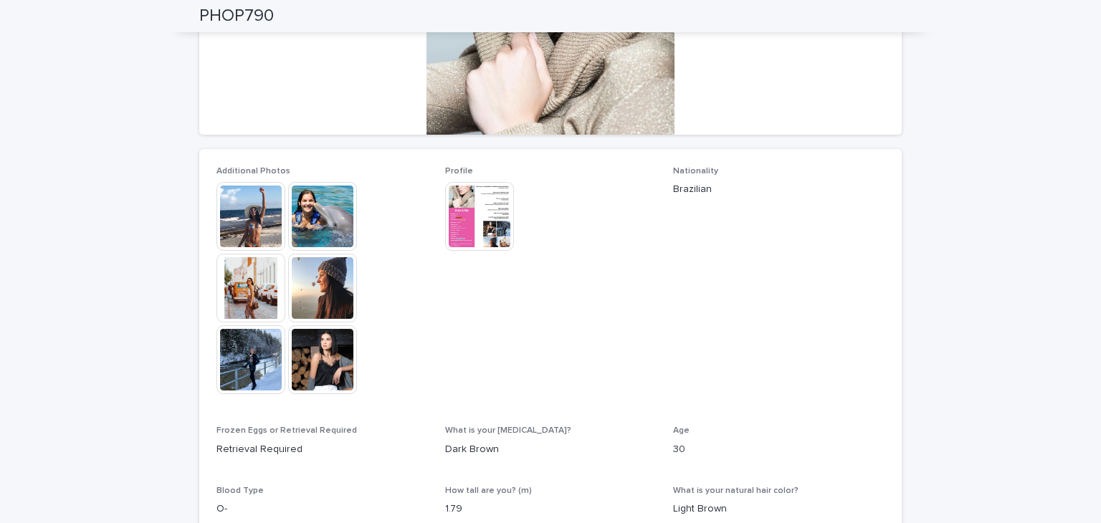
click at [470, 195] on img at bounding box center [479, 216] width 69 height 69
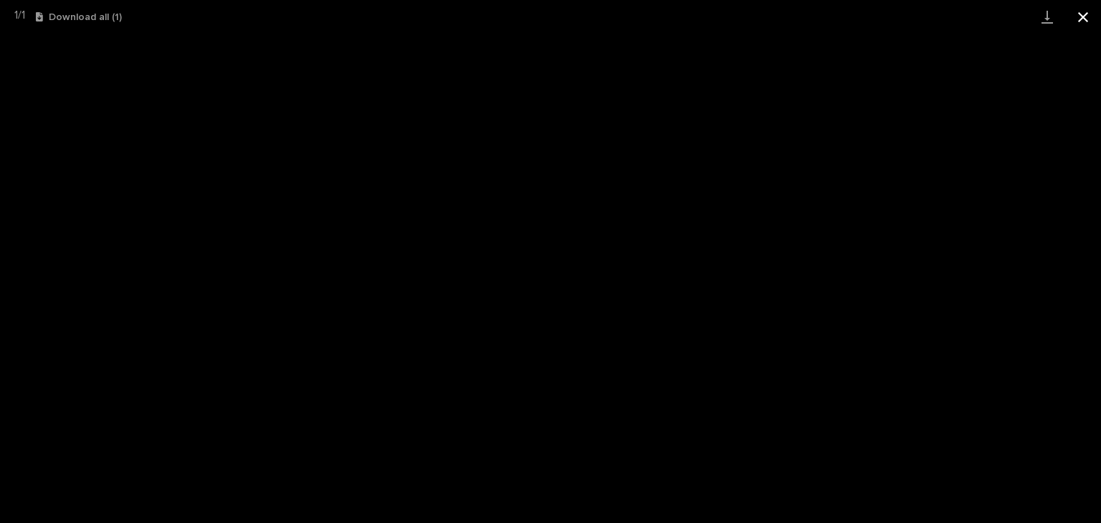
click at [1083, 19] on button "Close gallery" at bounding box center [1083, 17] width 36 height 34
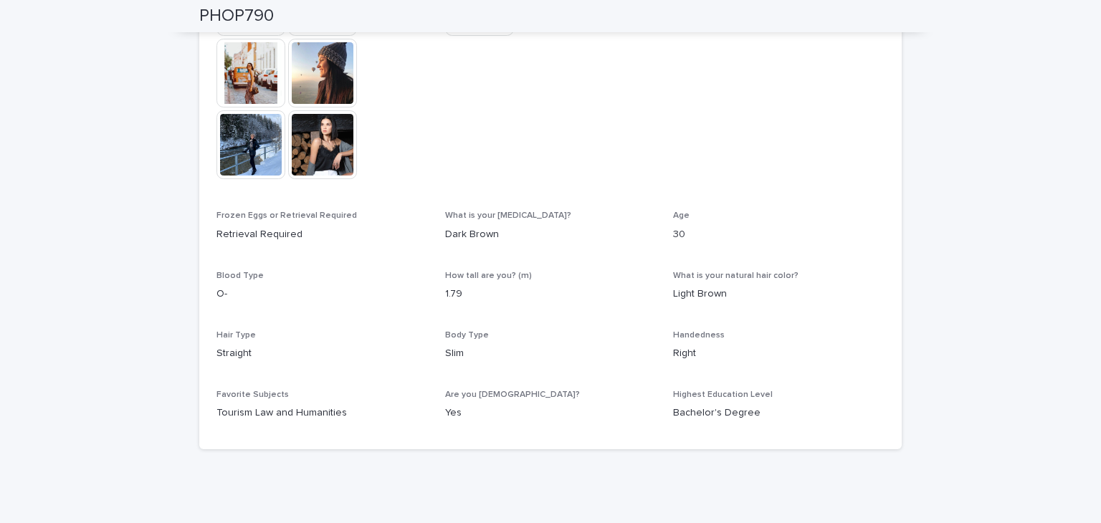
scroll to position [430, 0]
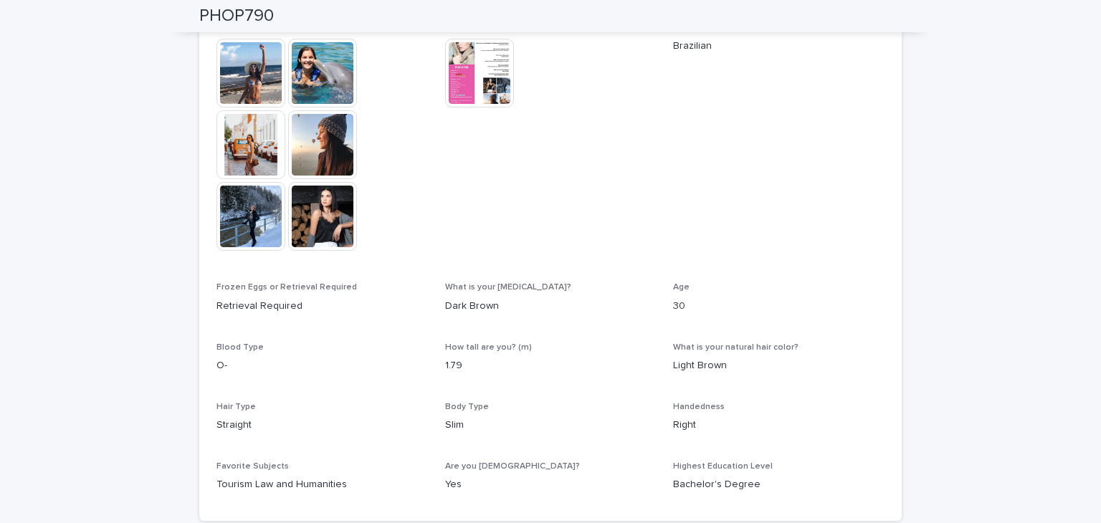
click at [462, 72] on img at bounding box center [479, 73] width 69 height 69
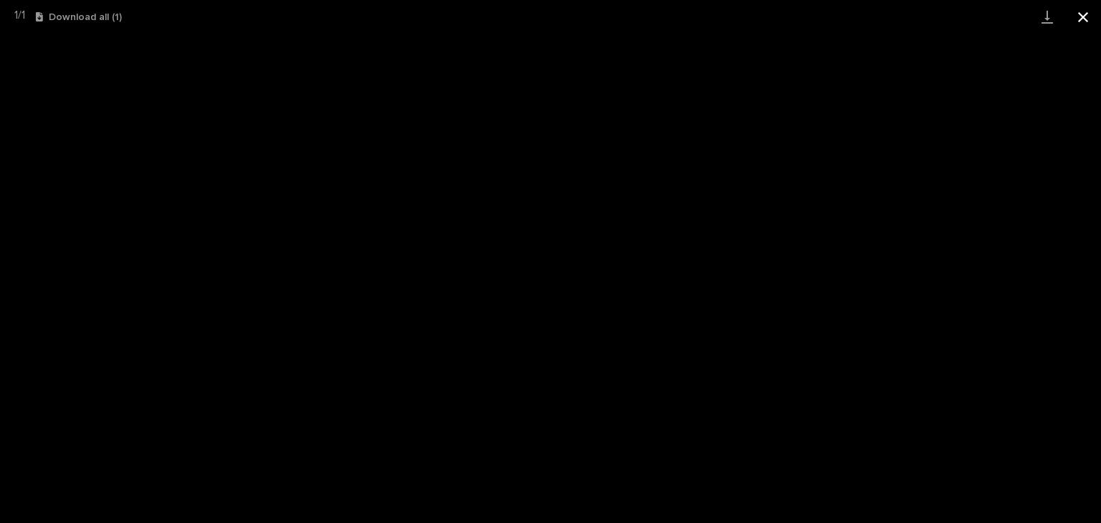
click at [1073, 6] on button "Close gallery" at bounding box center [1083, 17] width 36 height 34
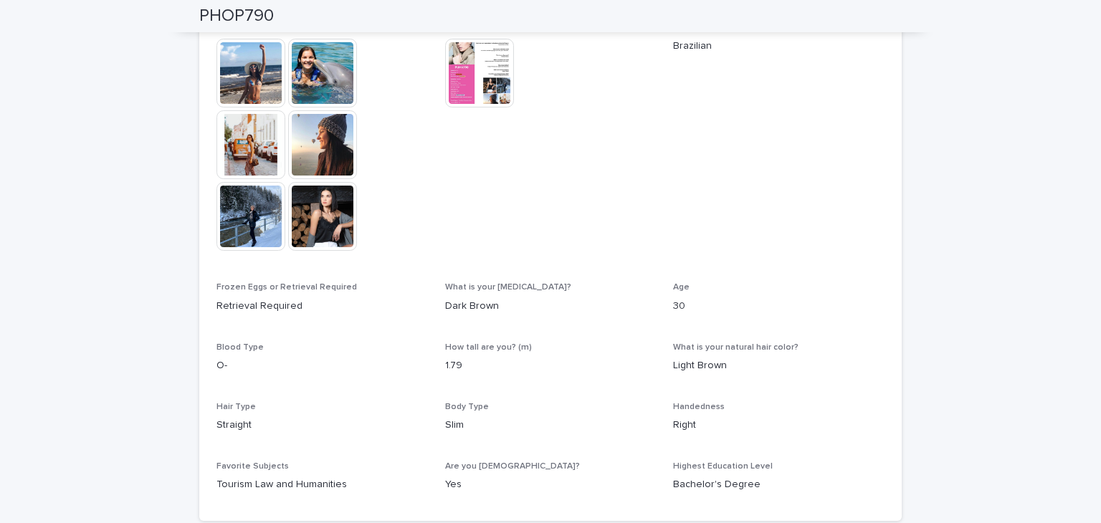
click at [233, 80] on img at bounding box center [250, 73] width 69 height 69
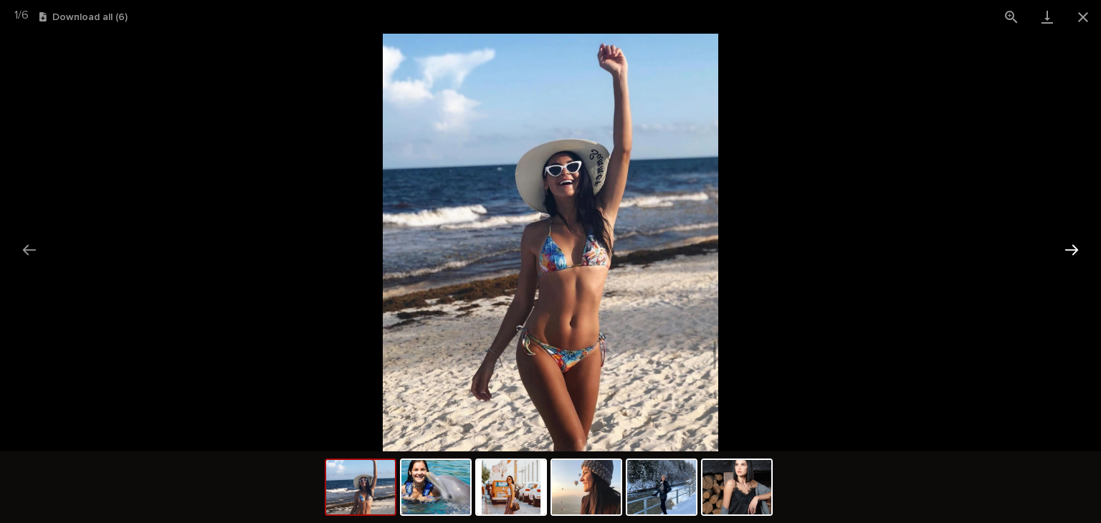
click at [1068, 240] on button "Next slide" at bounding box center [1071, 250] width 30 height 28
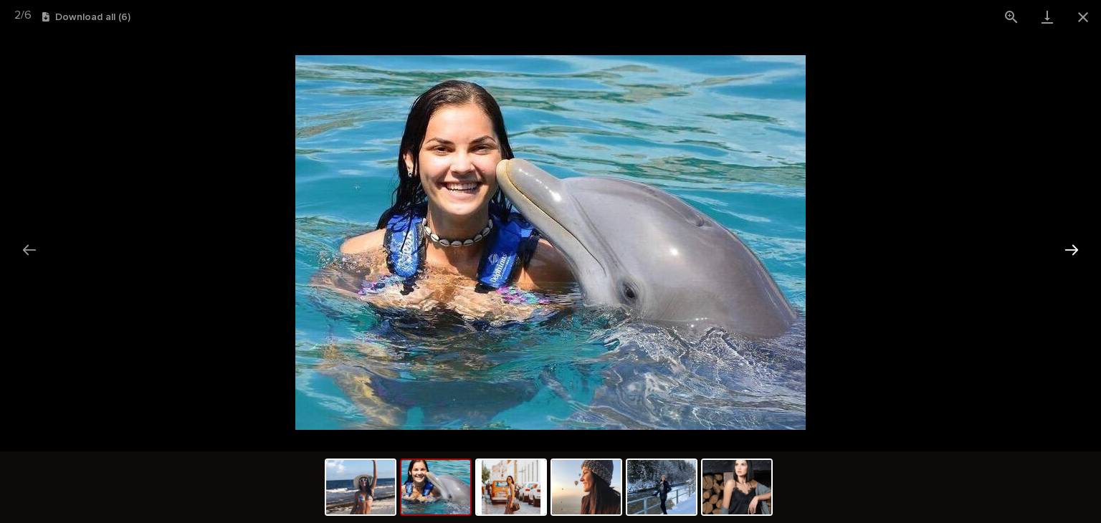
click at [1068, 240] on button "Next slide" at bounding box center [1071, 250] width 30 height 28
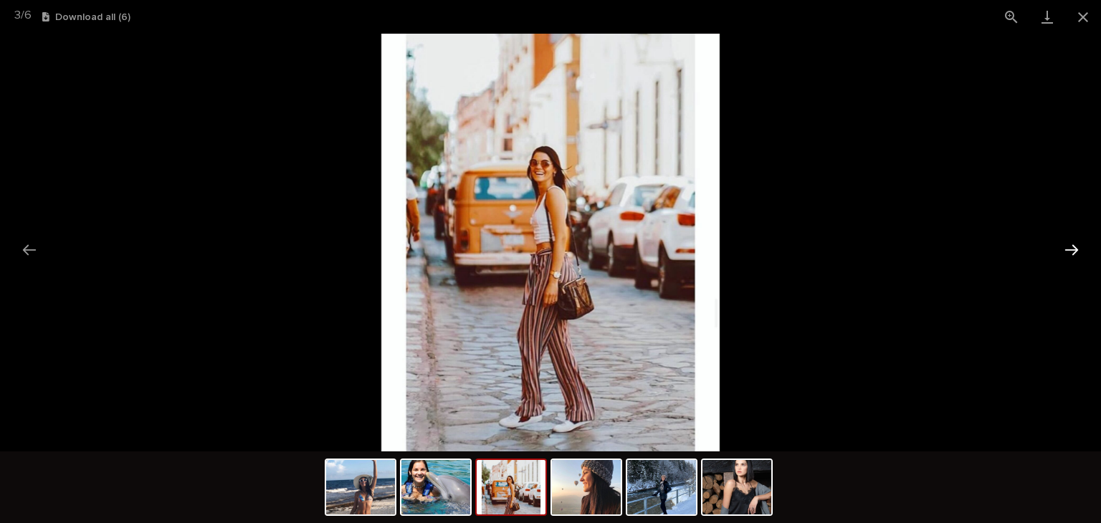
click at [1068, 240] on button "Next slide" at bounding box center [1071, 250] width 30 height 28
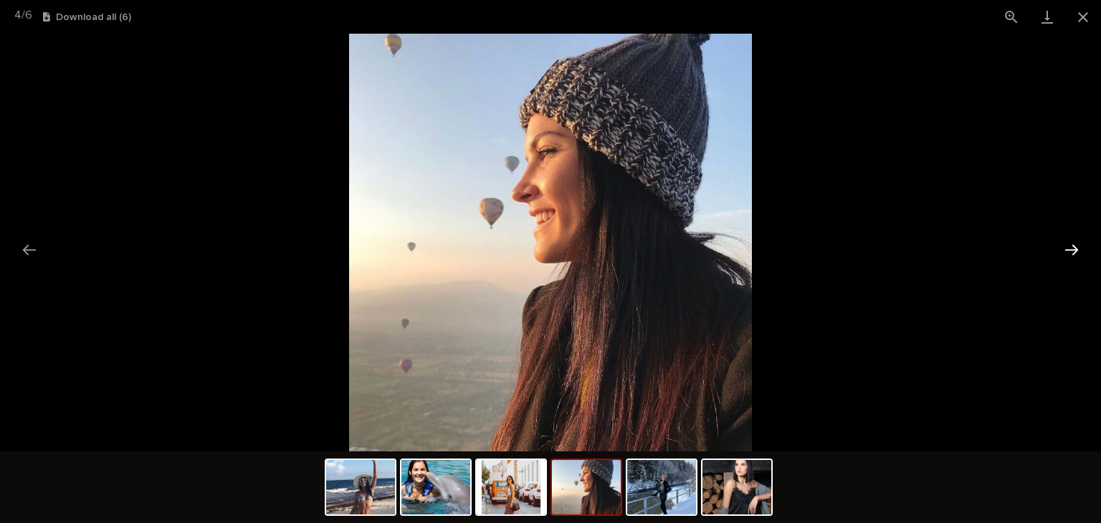
click at [1068, 240] on button "Next slide" at bounding box center [1071, 250] width 30 height 28
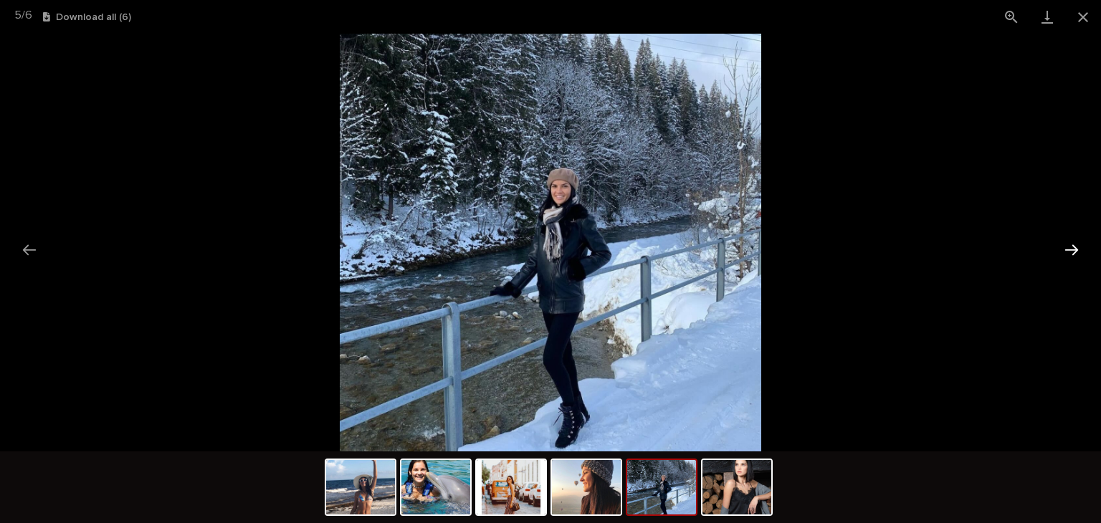
click at [1068, 240] on button "Next slide" at bounding box center [1071, 250] width 30 height 28
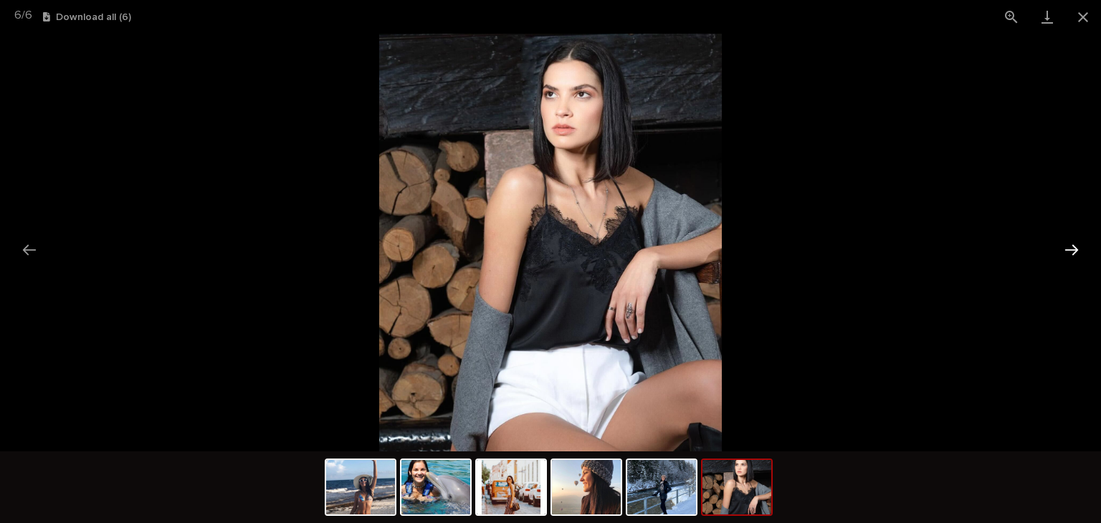
click at [1068, 240] on button "Next slide" at bounding box center [1071, 250] width 30 height 28
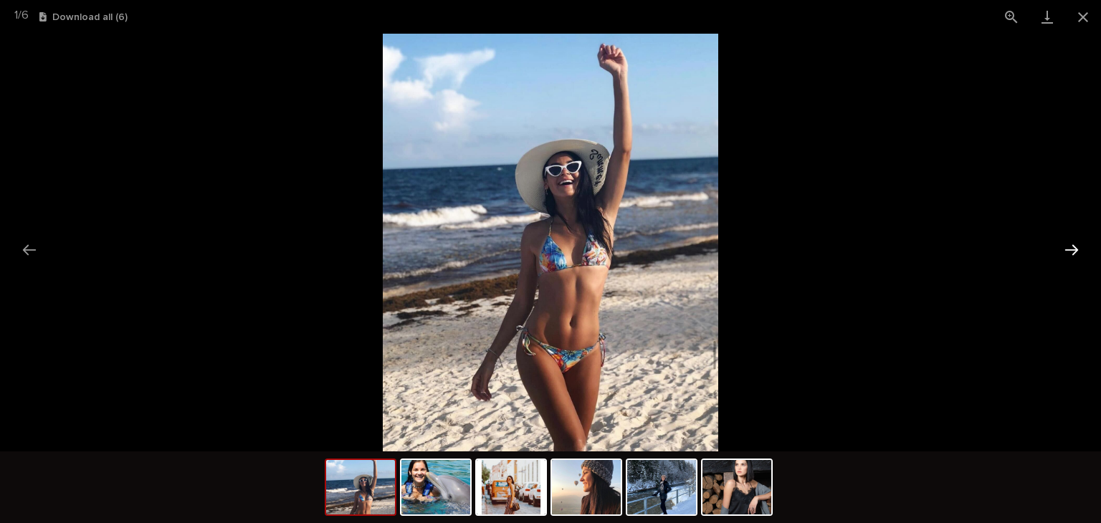
click at [1068, 240] on button "Next slide" at bounding box center [1071, 250] width 30 height 28
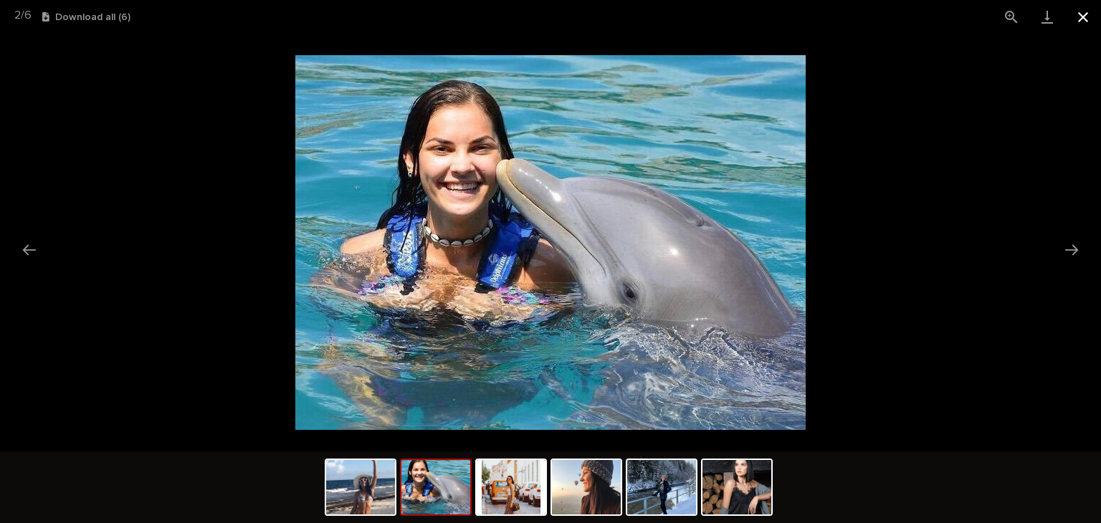
click at [1084, 20] on button "Close gallery" at bounding box center [1083, 17] width 36 height 34
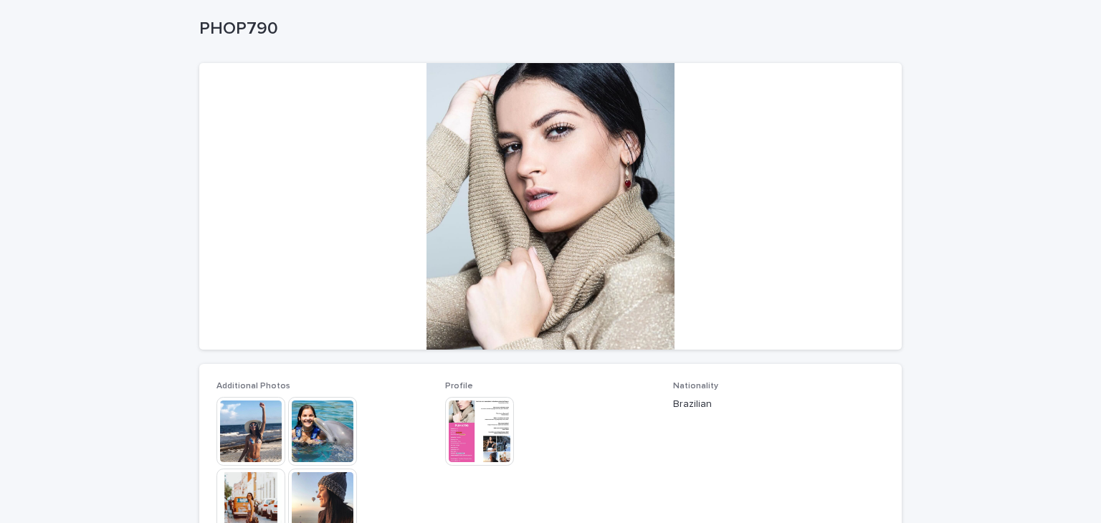
scroll to position [0, 0]
